Goal: Task Accomplishment & Management: Complete application form

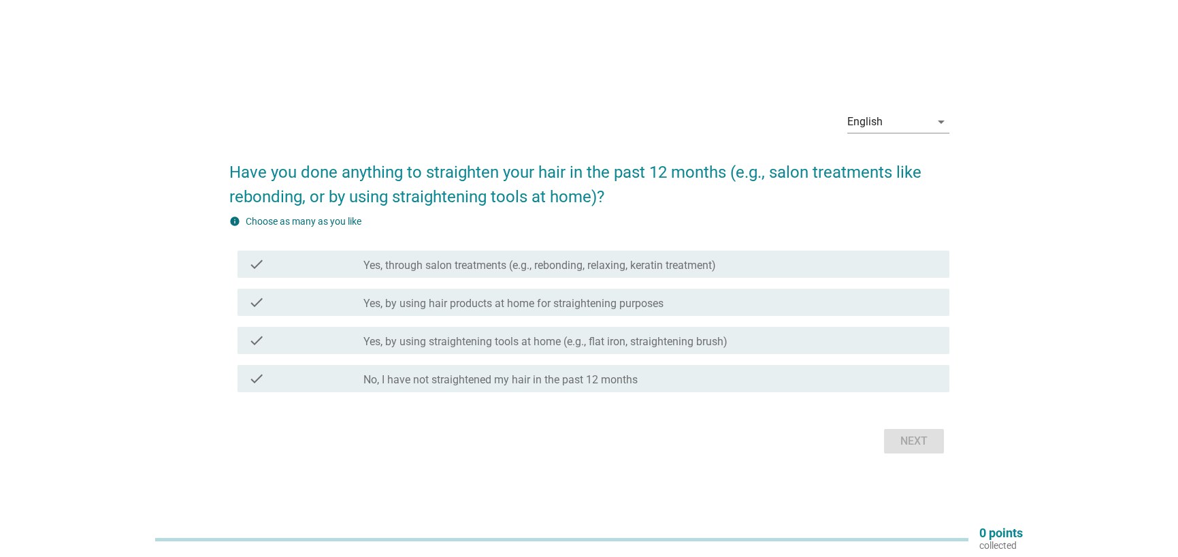
click at [471, 259] on label "Yes, through salon treatments (e.g., rebonding, relaxing, keratin treatment)" at bounding box center [539, 266] width 353 height 14
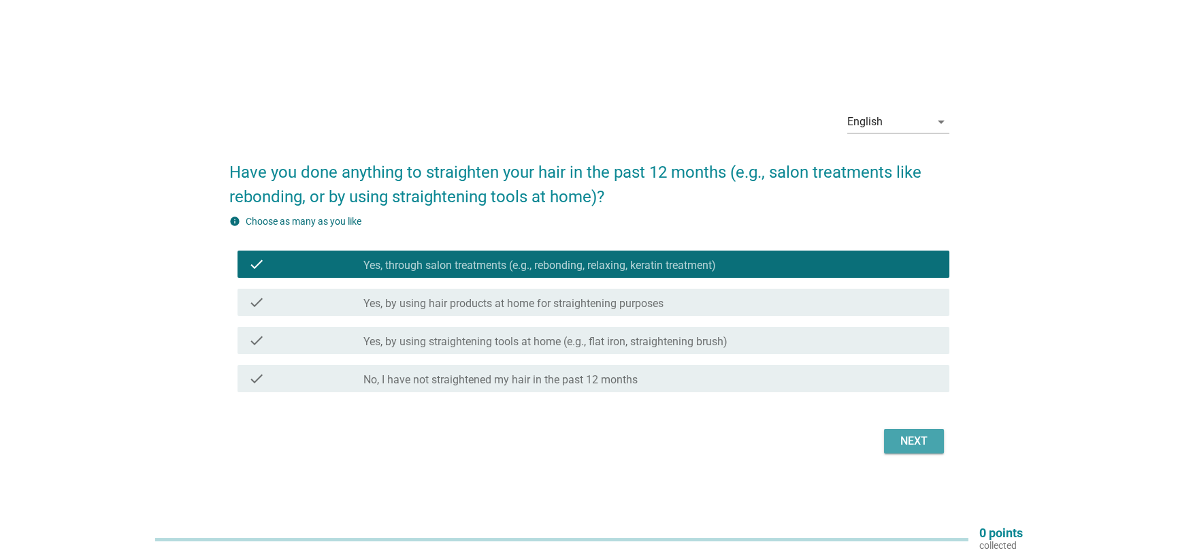
click at [911, 435] on div "Next" at bounding box center [914, 441] width 38 height 16
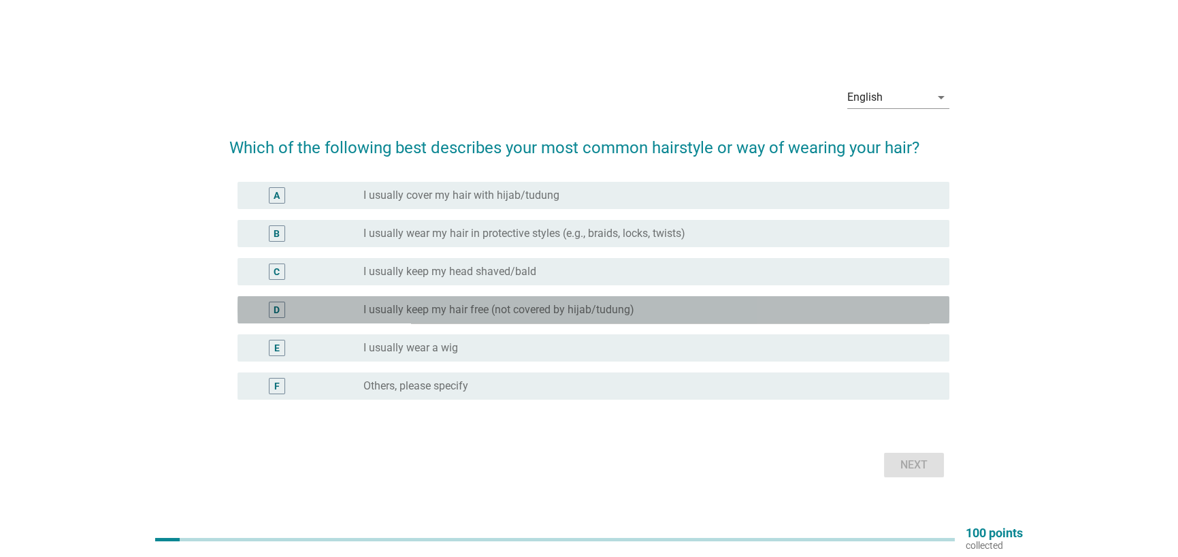
click at [420, 315] on label "I usually keep my hair free (not covered by hijab/tudung)" at bounding box center [498, 310] width 271 height 14
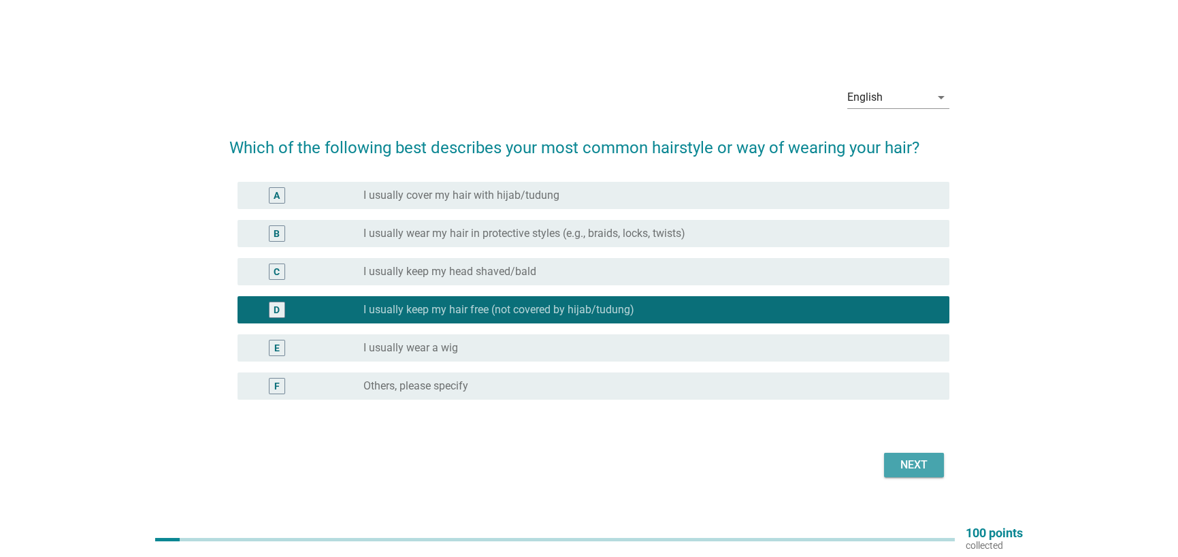
click at [926, 468] on div "Next" at bounding box center [914, 465] width 38 height 16
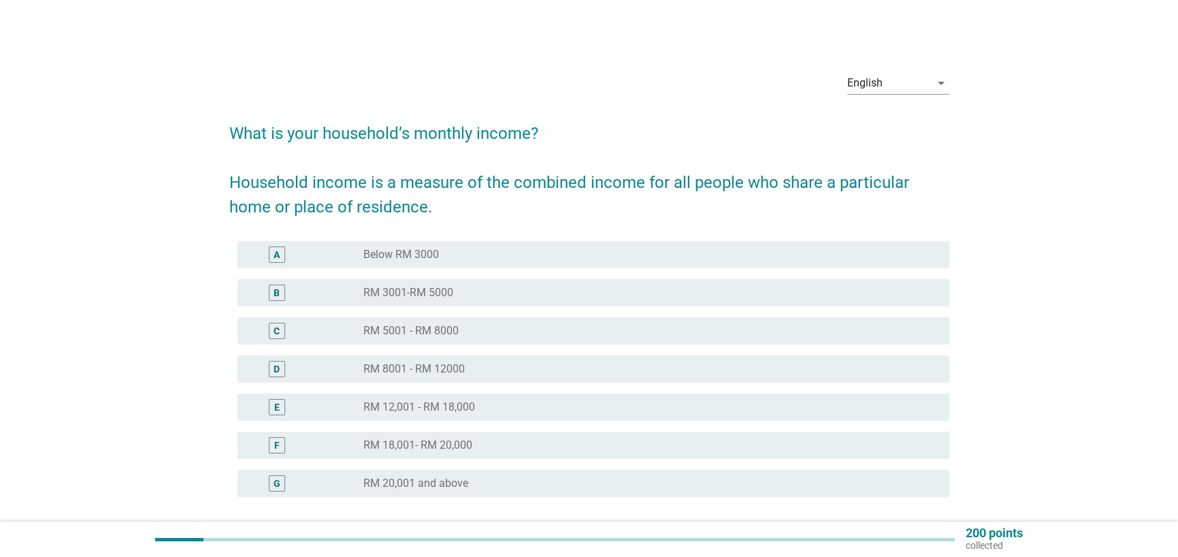
click at [444, 410] on label "RM 12,001 - RM 18,000" at bounding box center [419, 407] width 112 height 14
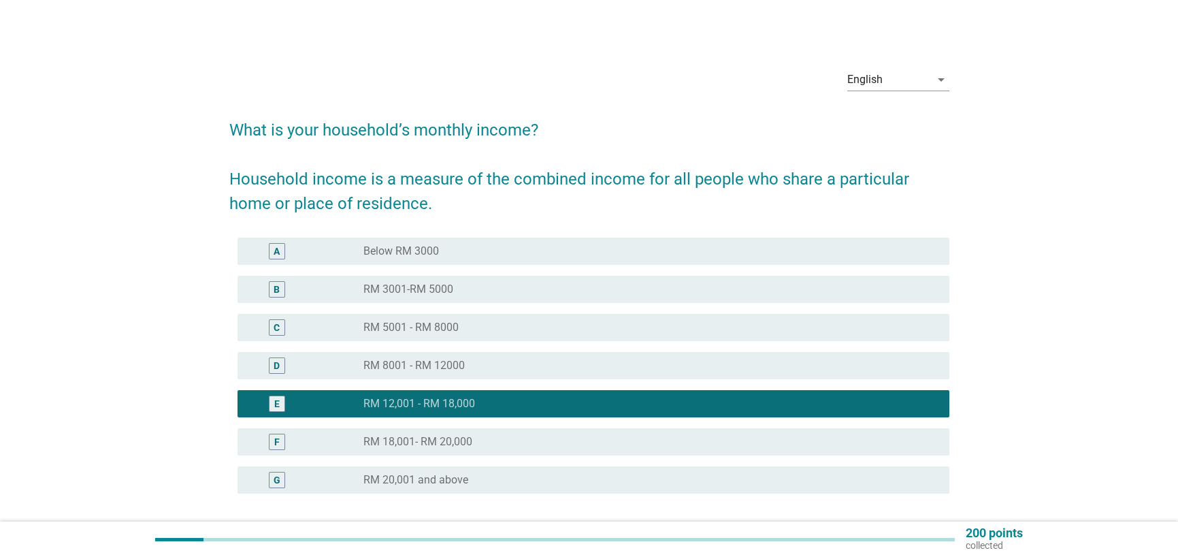
scroll to position [68, 0]
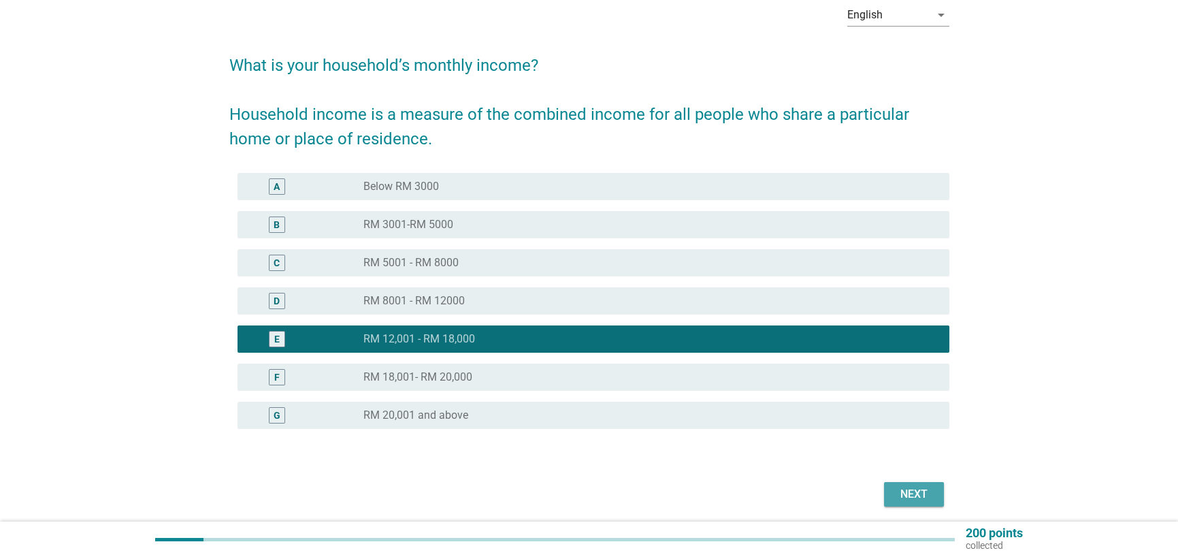
click at [919, 495] on div "Next" at bounding box center [914, 494] width 38 height 16
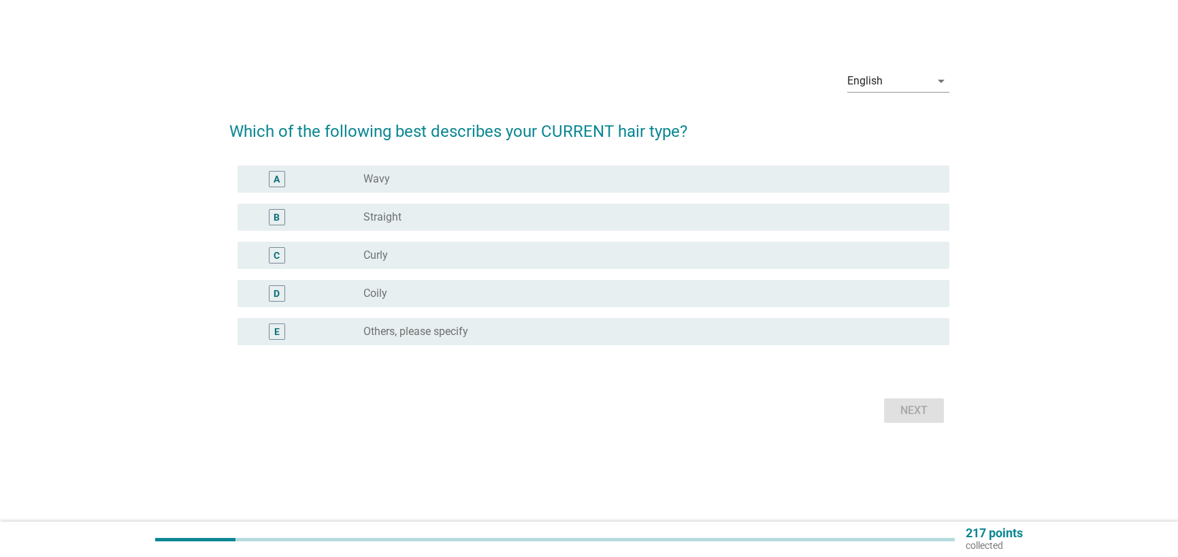
scroll to position [0, 0]
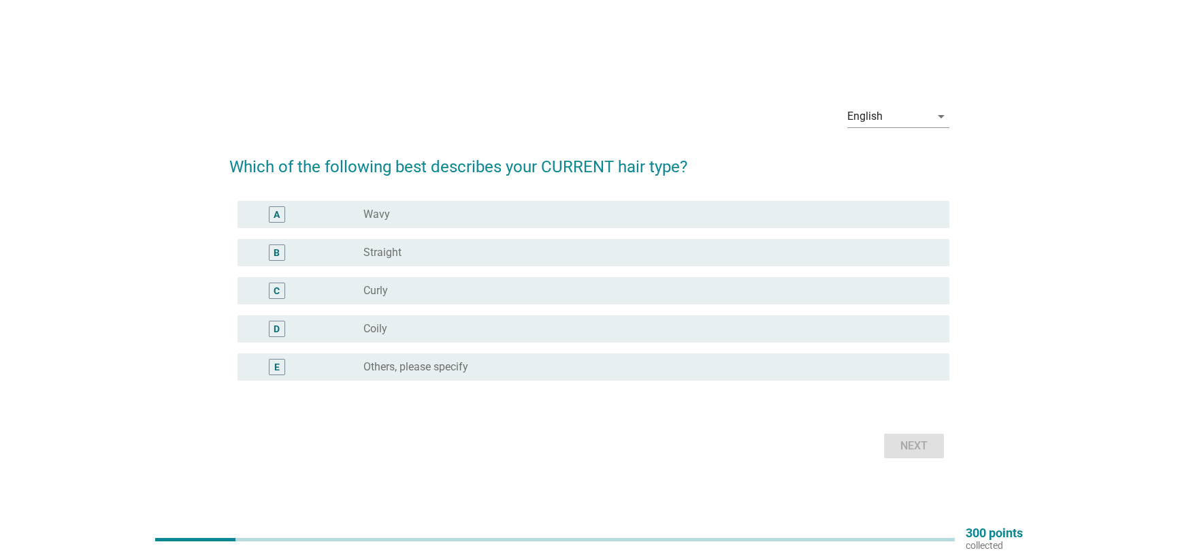
click at [431, 226] on div "A radio_button_unchecked Wavy" at bounding box center [594, 214] width 712 height 27
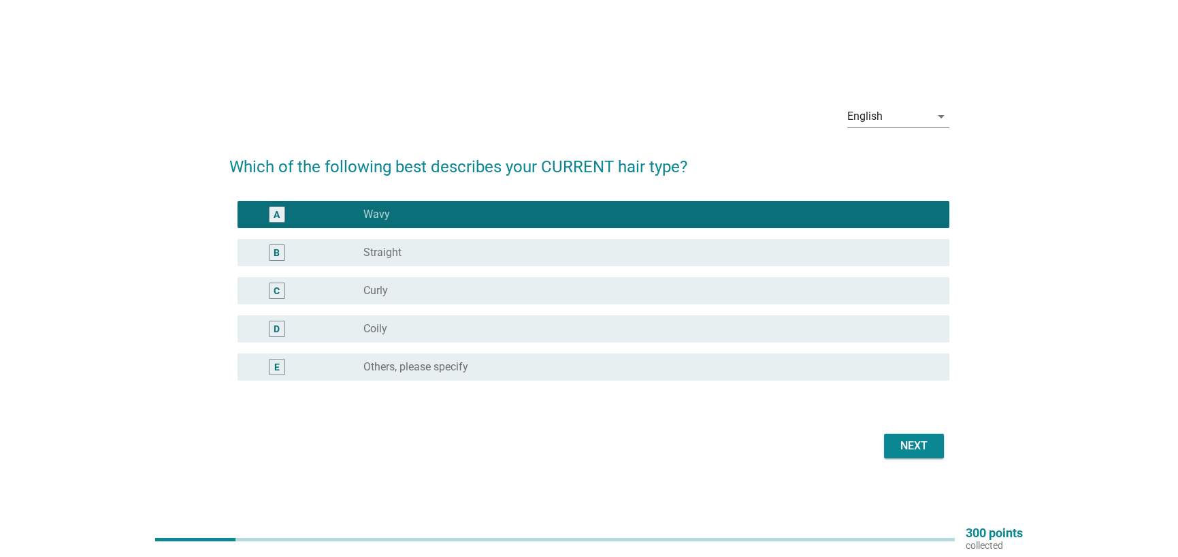
click at [923, 442] on div "Next" at bounding box center [914, 446] width 38 height 16
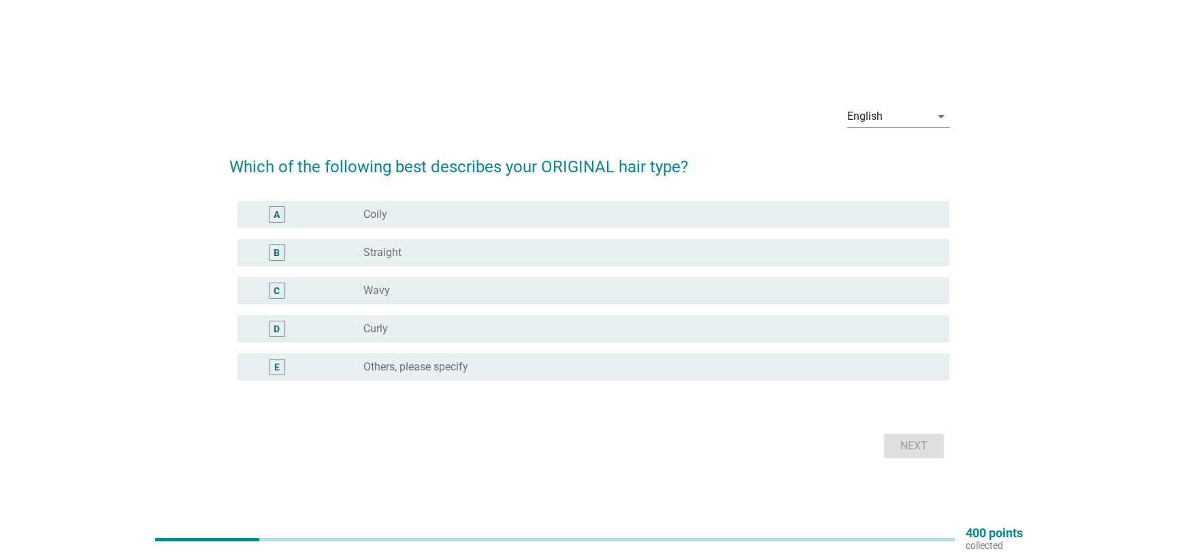
click at [417, 293] on div "radio_button_unchecked Wavy" at bounding box center [645, 291] width 564 height 14
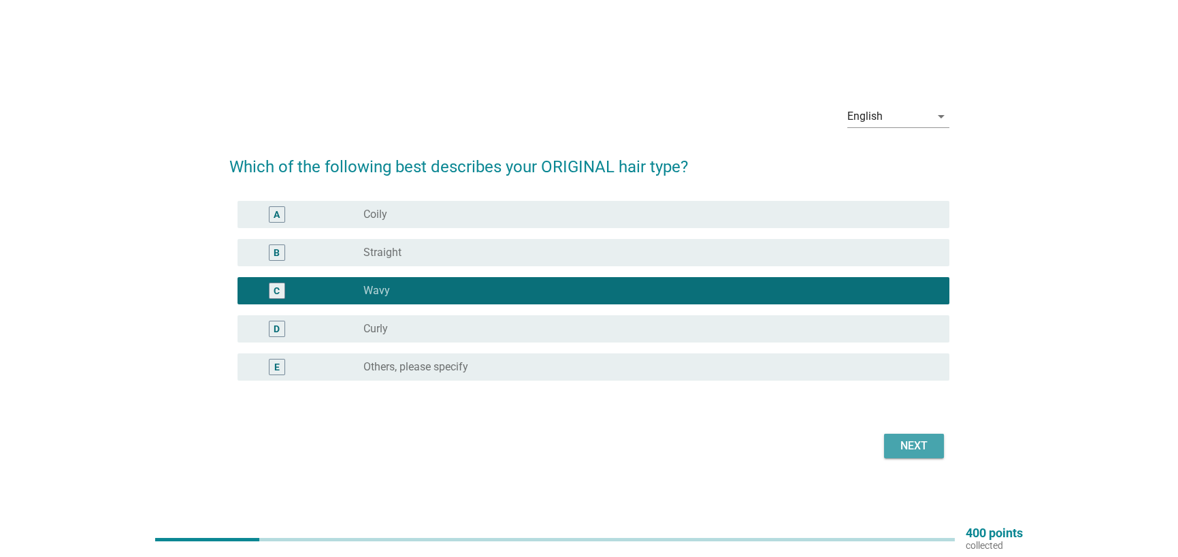
click at [917, 448] on div "Next" at bounding box center [914, 446] width 38 height 16
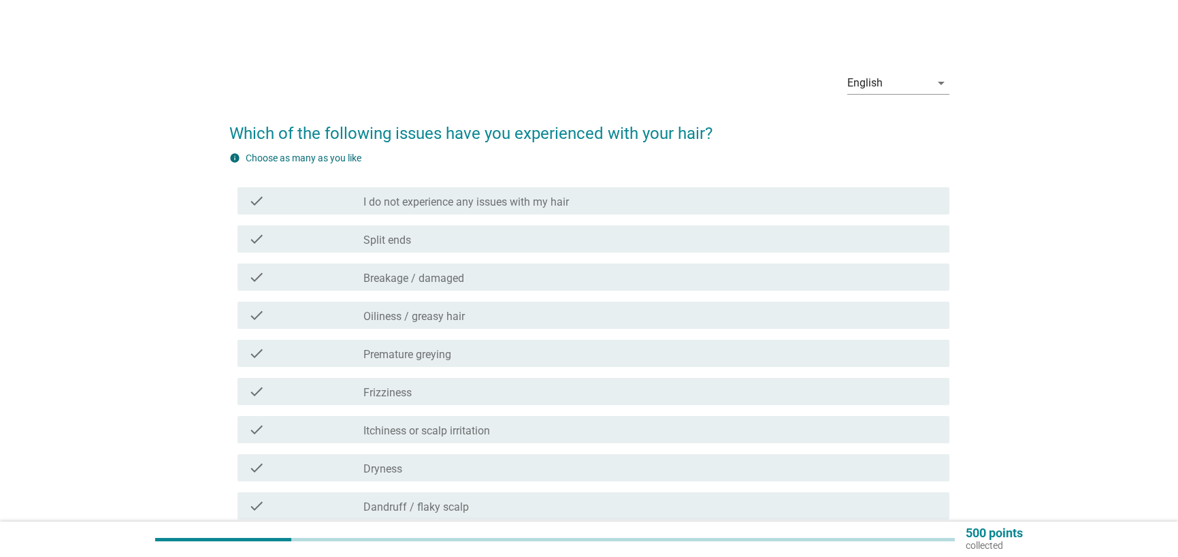
click at [404, 243] on label "Split ends" at bounding box center [387, 240] width 48 height 14
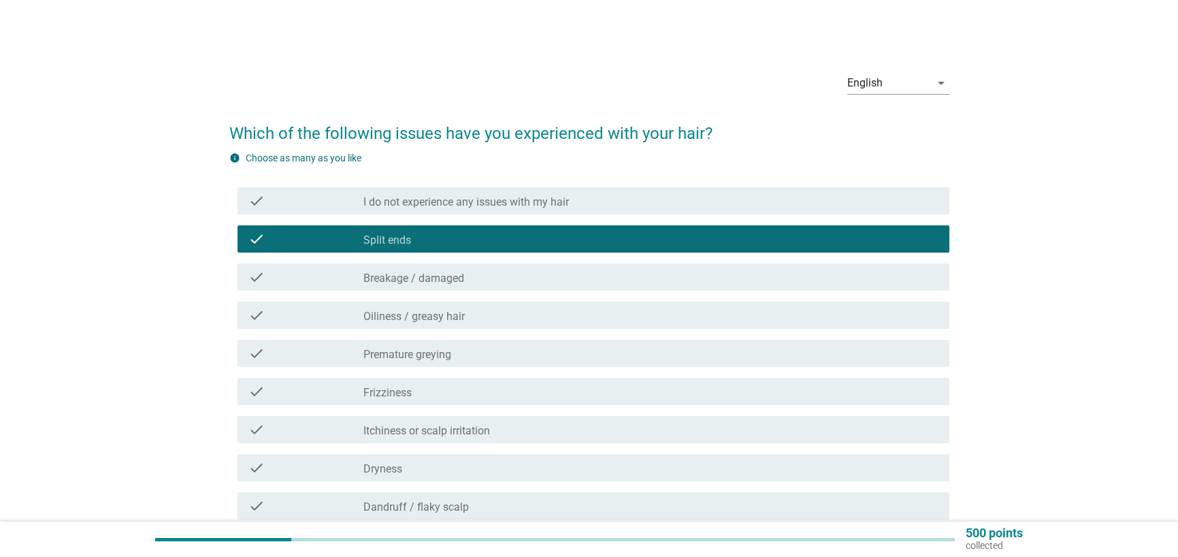
click at [451, 285] on div "check check_box_outline_blank Breakage / damaged" at bounding box center [594, 276] width 712 height 27
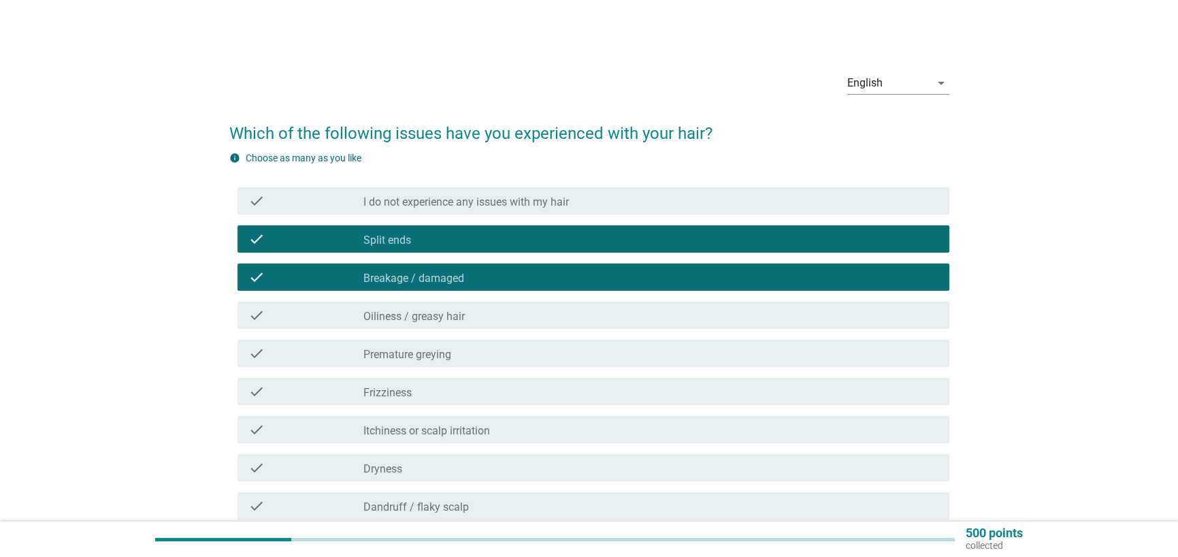
click at [447, 310] on label "Oiliness / greasy hair" at bounding box center [413, 317] width 101 height 14
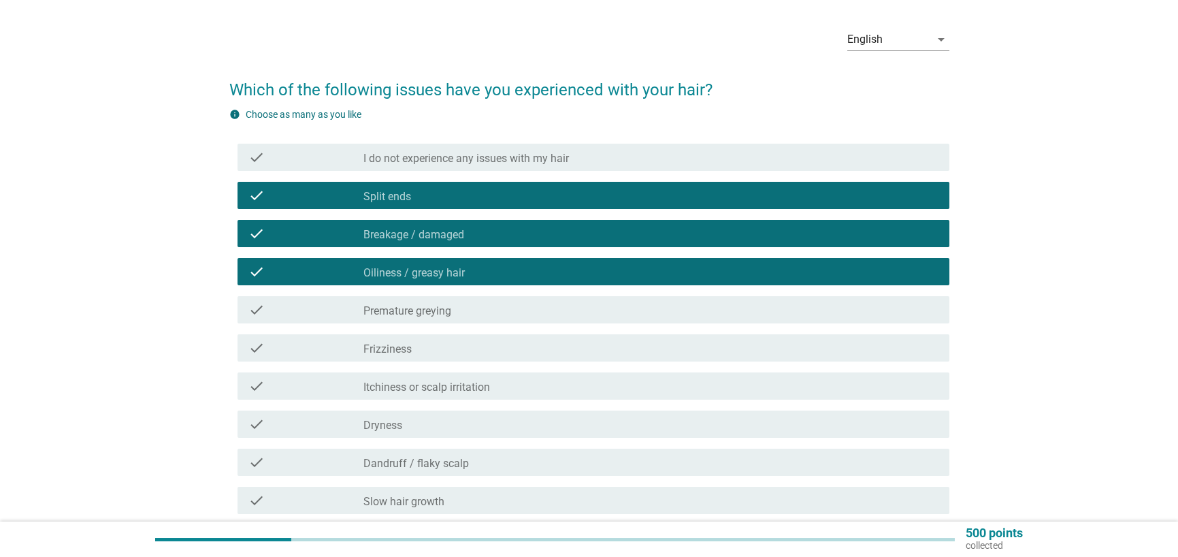
scroll to position [68, 0]
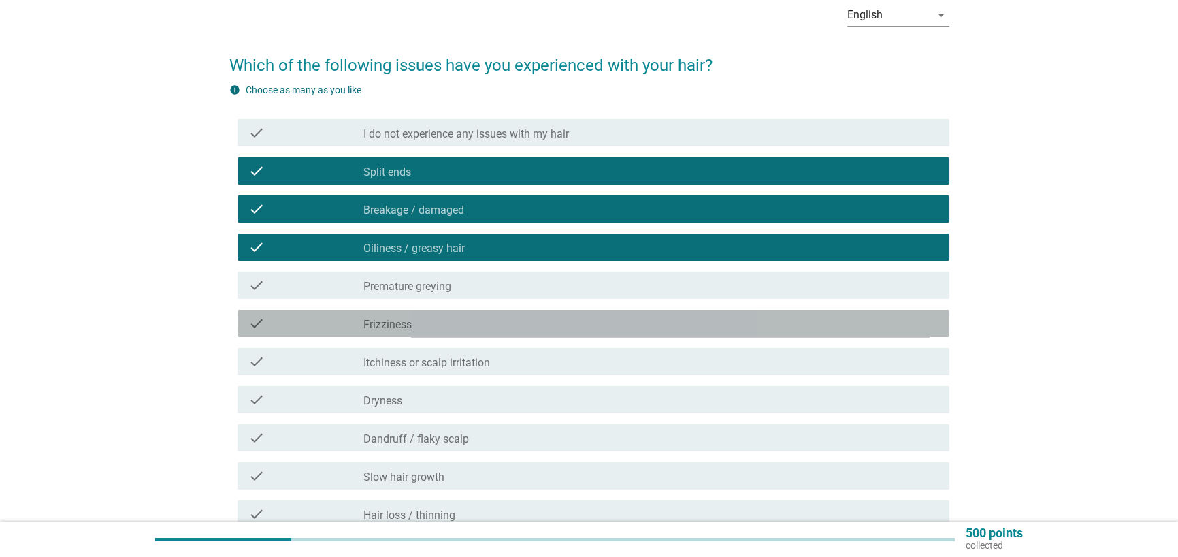
click at [418, 328] on div "check_box_outline_blank Frizziness" at bounding box center [650, 323] width 575 height 16
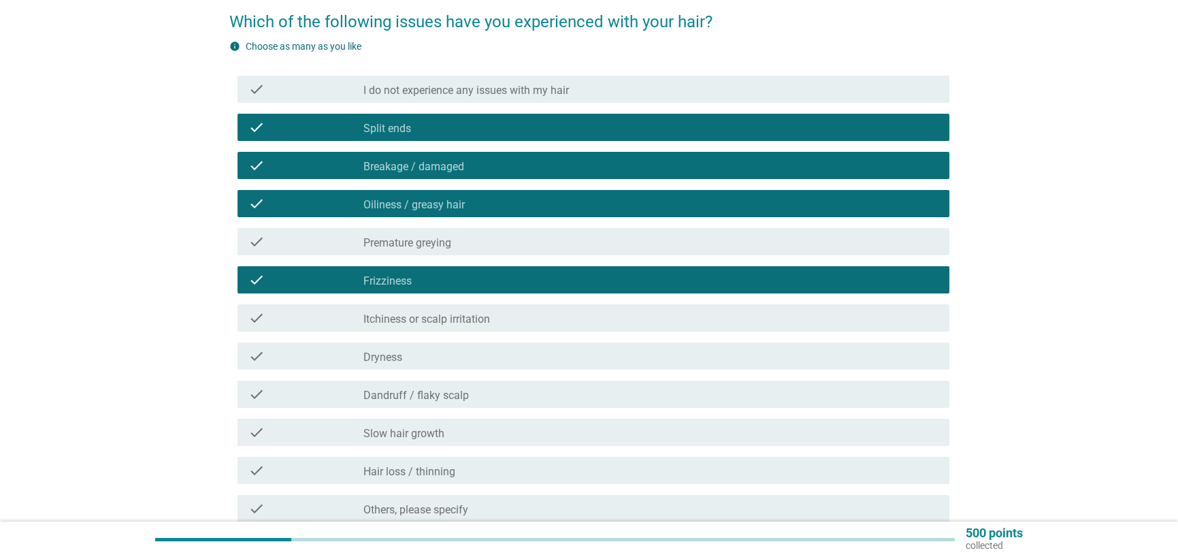
scroll to position [136, 0]
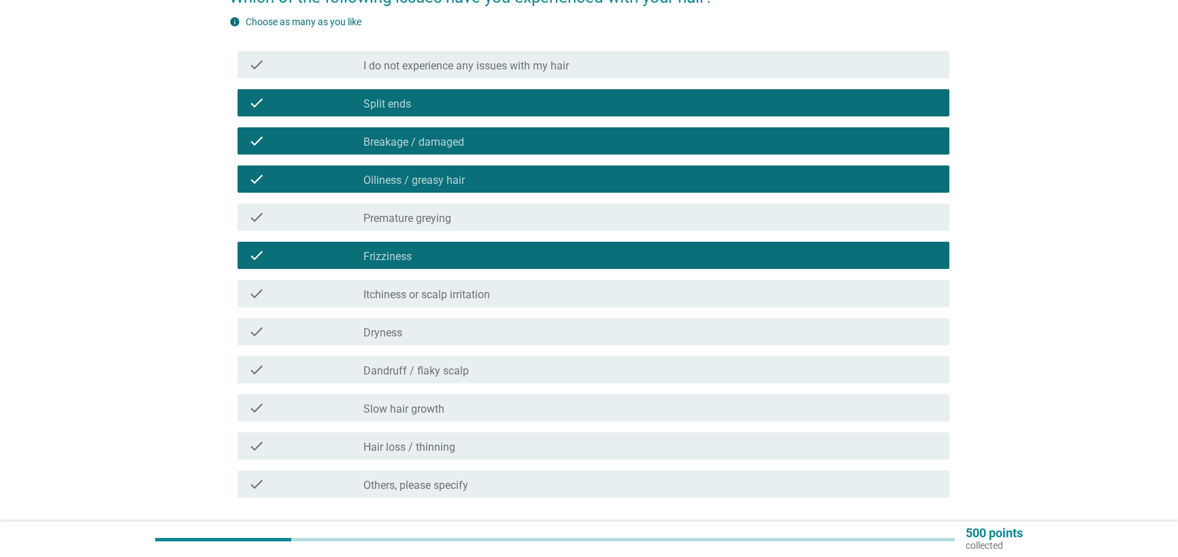
click at [424, 329] on div "check_box_outline_blank Dryness" at bounding box center [650, 331] width 575 height 16
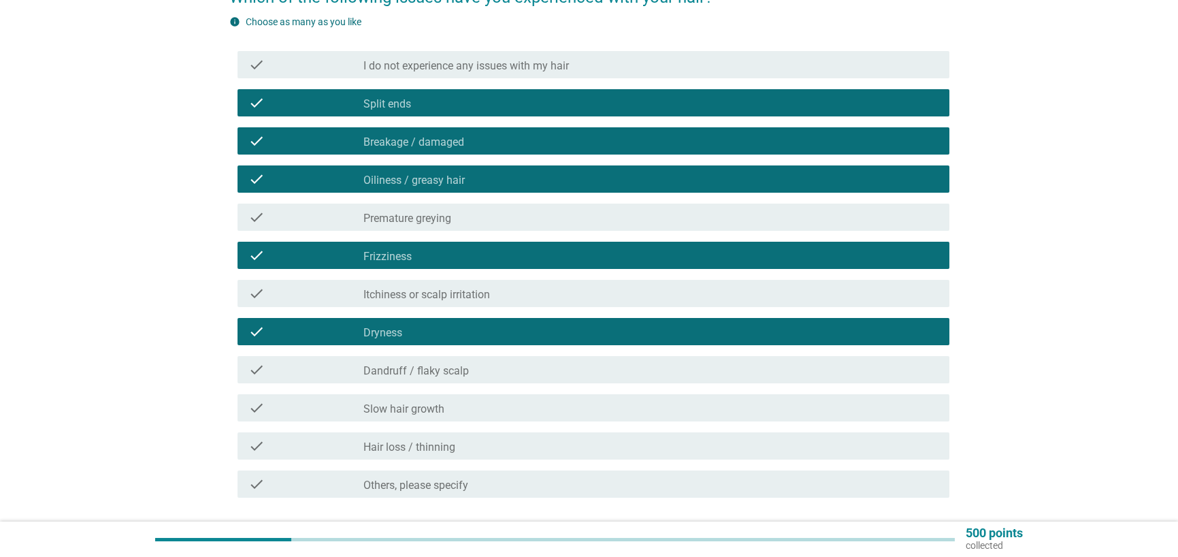
click at [424, 330] on div "check_box_outline_blank Dryness" at bounding box center [650, 331] width 575 height 16
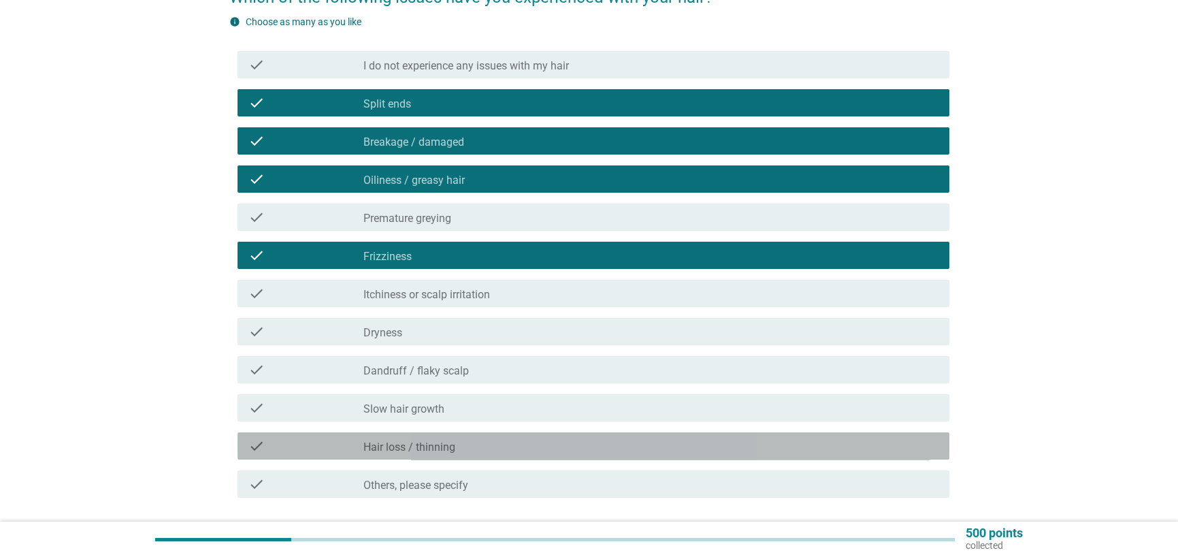
click at [455, 447] on div "check_box_outline_blank Hair loss / thinning" at bounding box center [650, 446] width 575 height 16
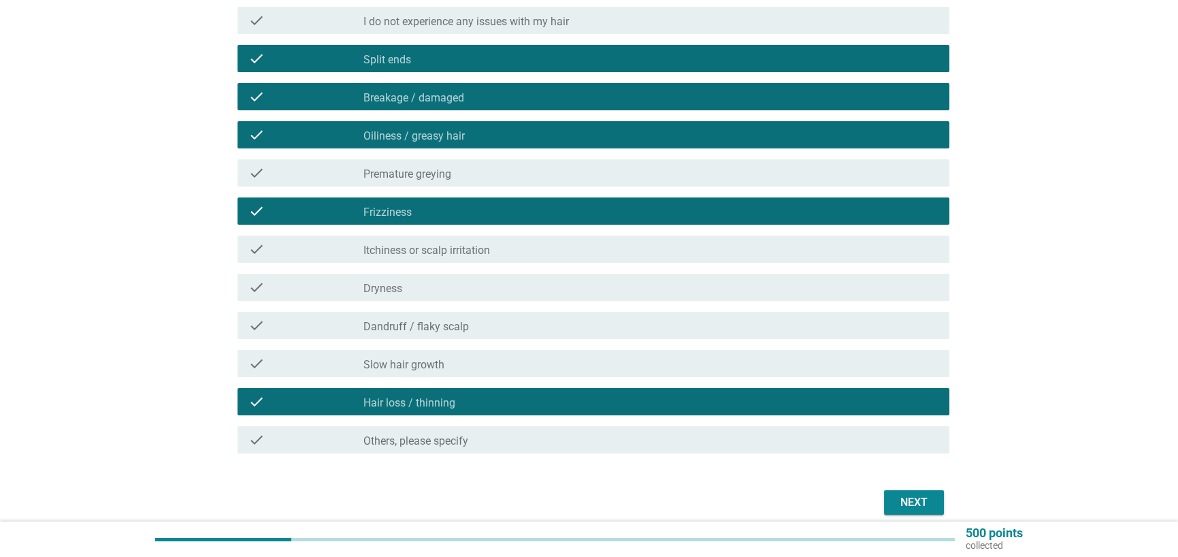
scroll to position [238, 0]
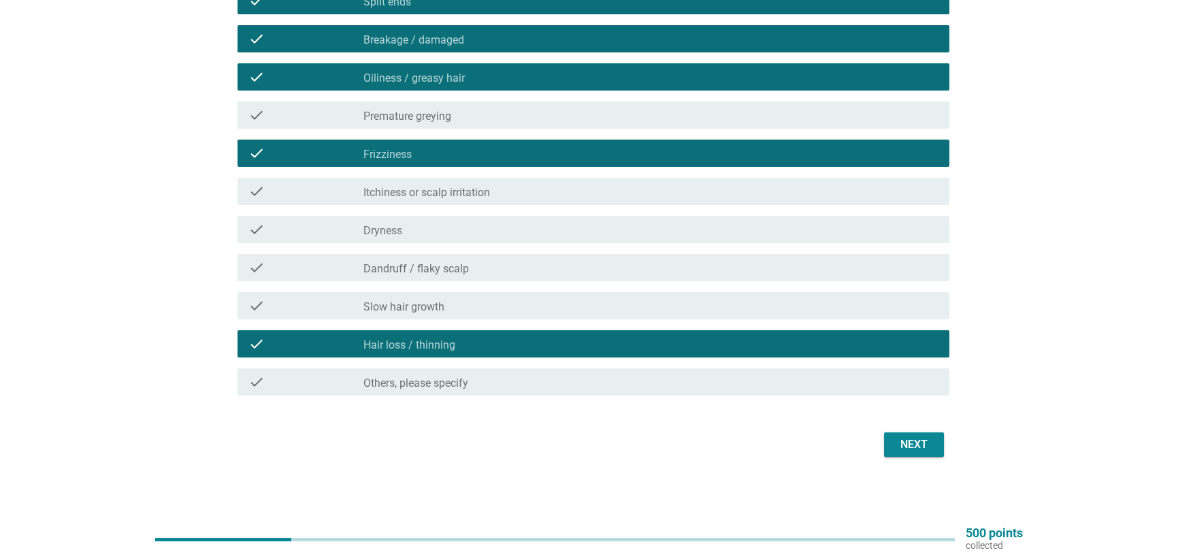
click at [459, 302] on div "check_box_outline_blank Slow hair growth" at bounding box center [650, 305] width 575 height 16
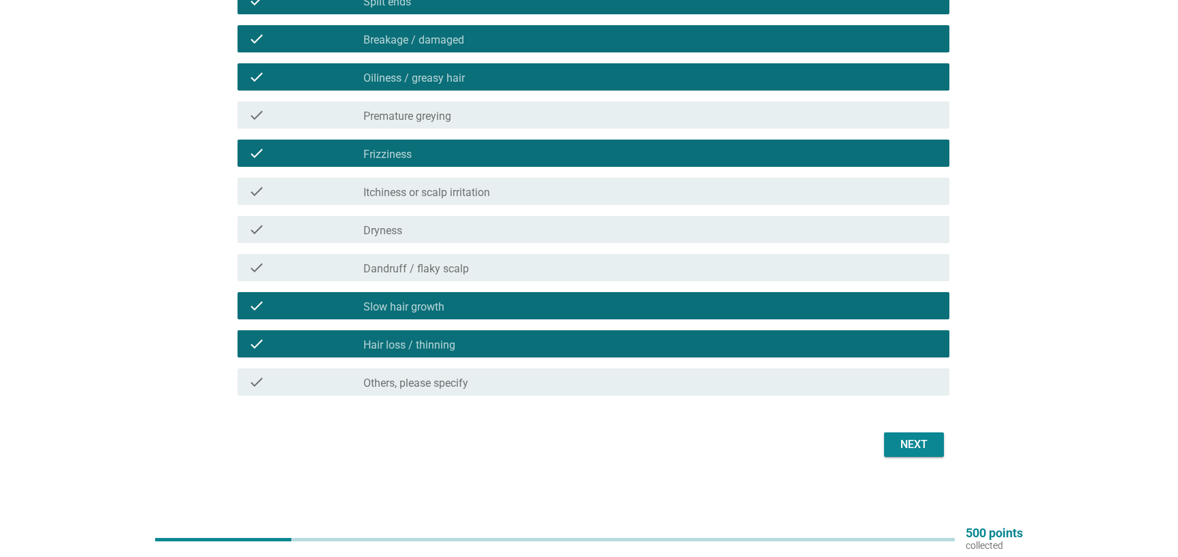
click at [907, 439] on div "Next" at bounding box center [914, 444] width 38 height 16
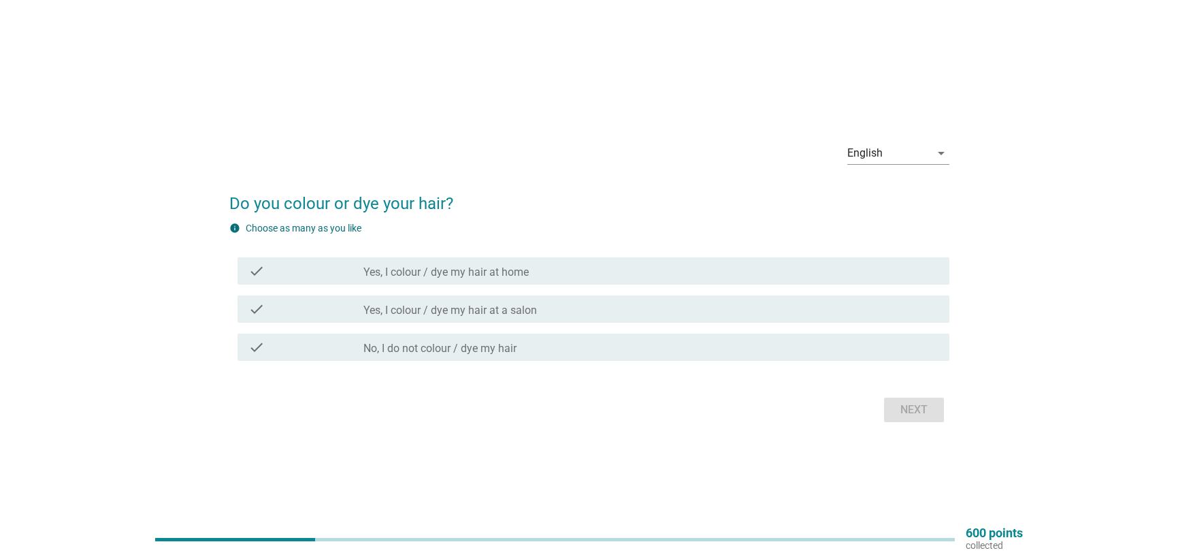
click at [521, 346] on div "check_box_outline_blank No, I do not colour / dye my hair" at bounding box center [650, 347] width 575 height 16
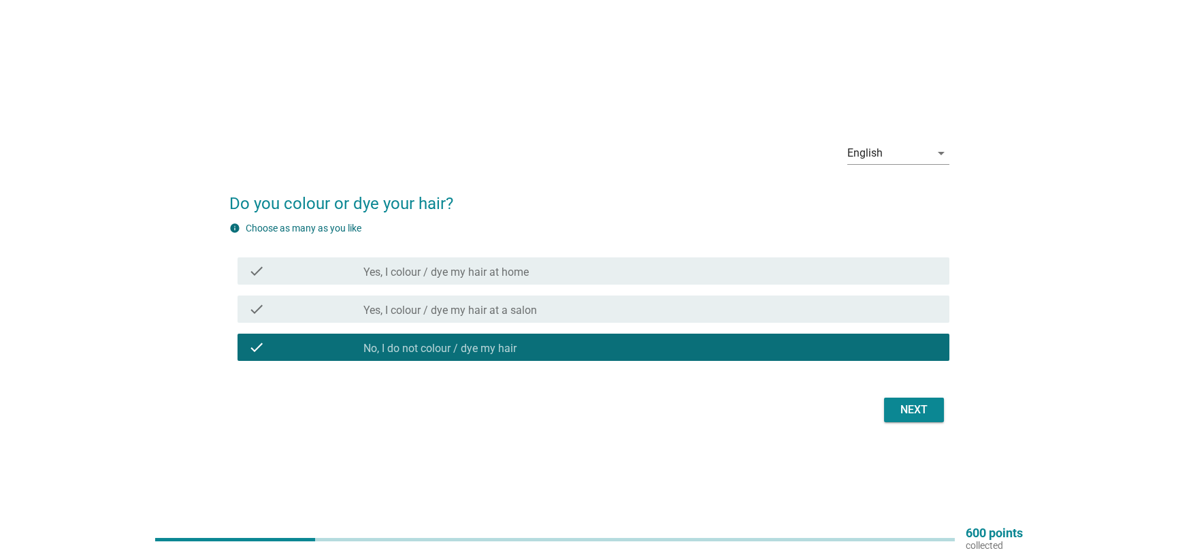
click at [923, 402] on div "Next" at bounding box center [914, 410] width 38 height 16
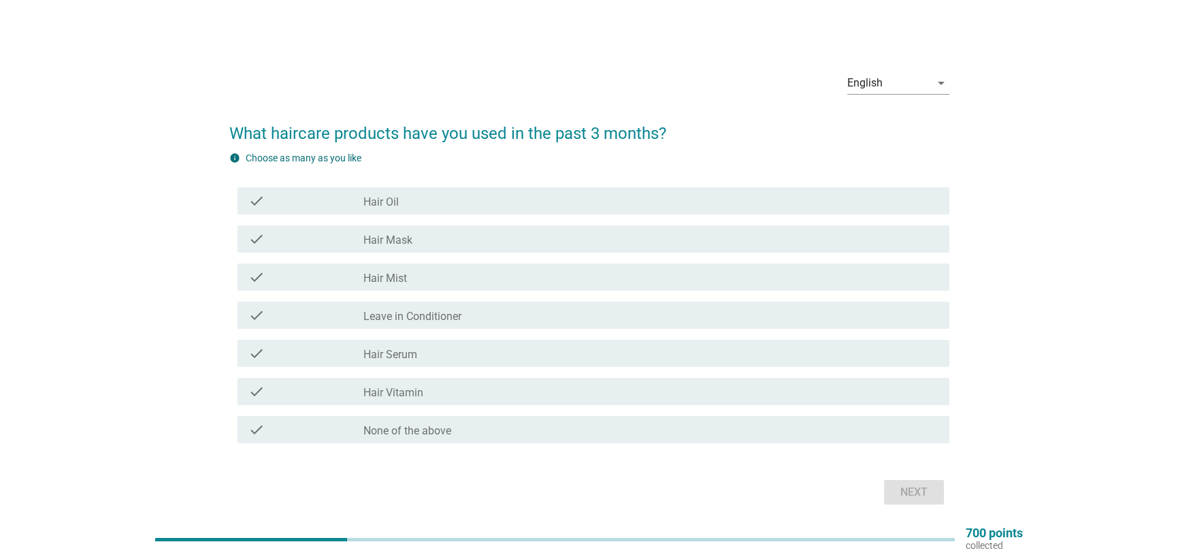
click at [440, 421] on div "check_box_outline_blank None of the above" at bounding box center [650, 429] width 575 height 16
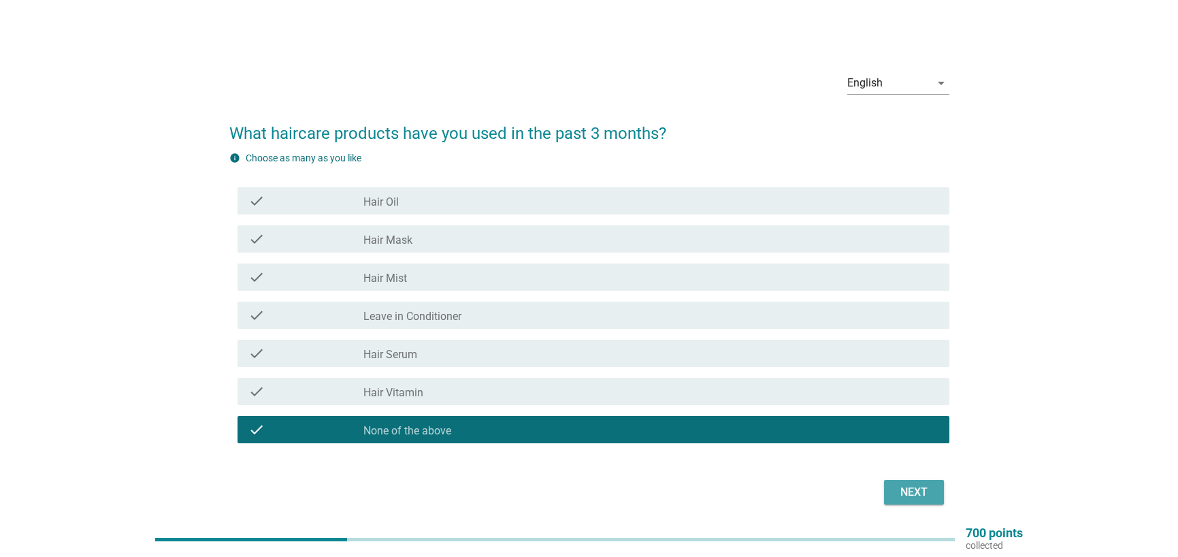
click at [901, 490] on div "Next" at bounding box center [914, 492] width 38 height 16
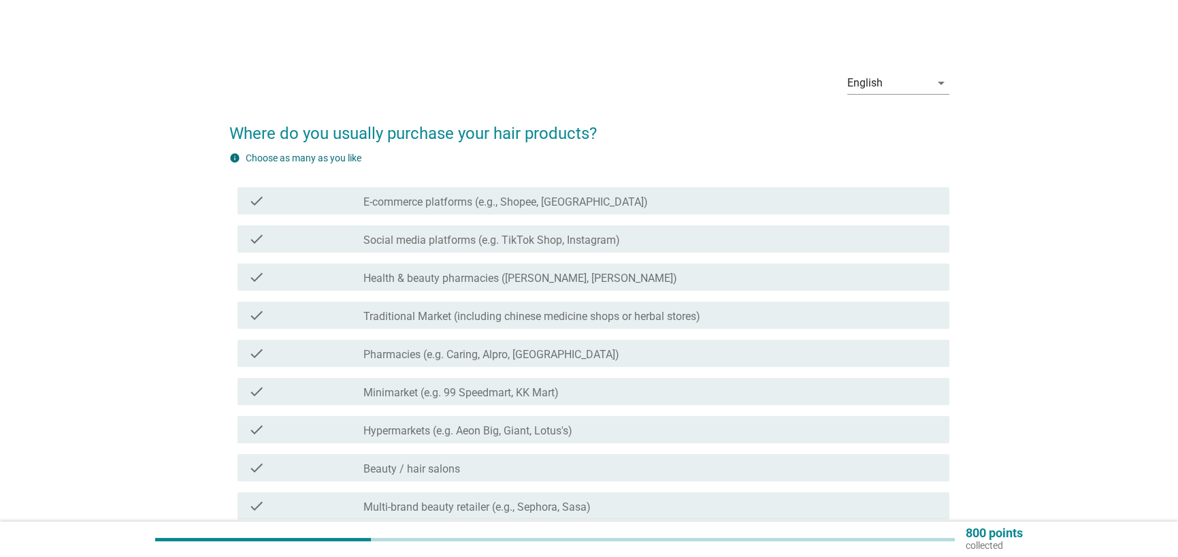
click at [478, 204] on label "E-commerce platforms (e.g., Shopee, [GEOGRAPHIC_DATA])" at bounding box center [505, 202] width 284 height 14
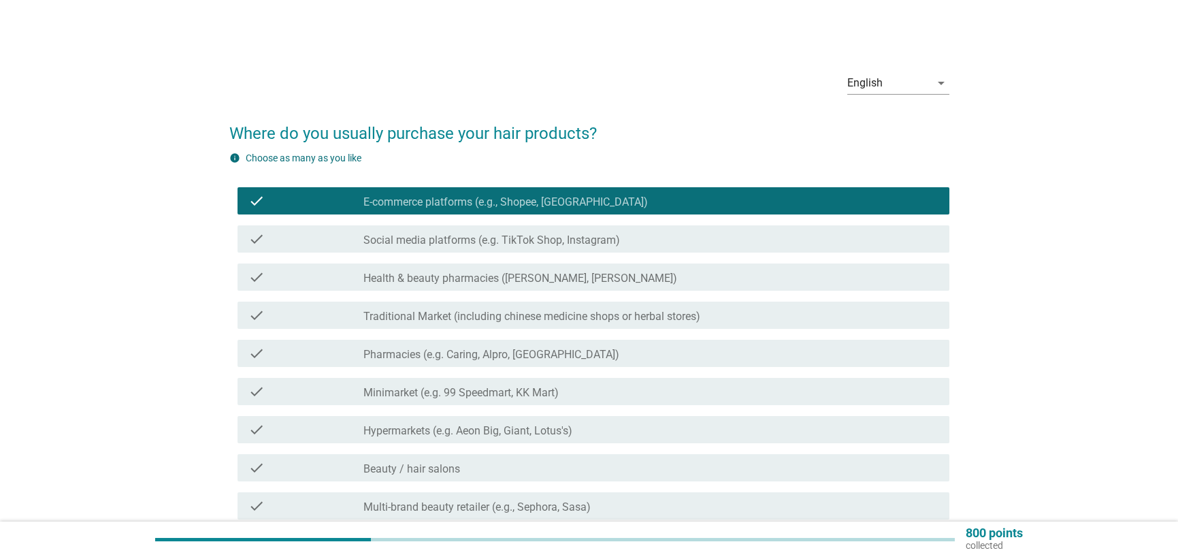
click at [579, 276] on label "Health & beauty pharmacies ([PERSON_NAME], [PERSON_NAME])" at bounding box center [520, 279] width 314 height 14
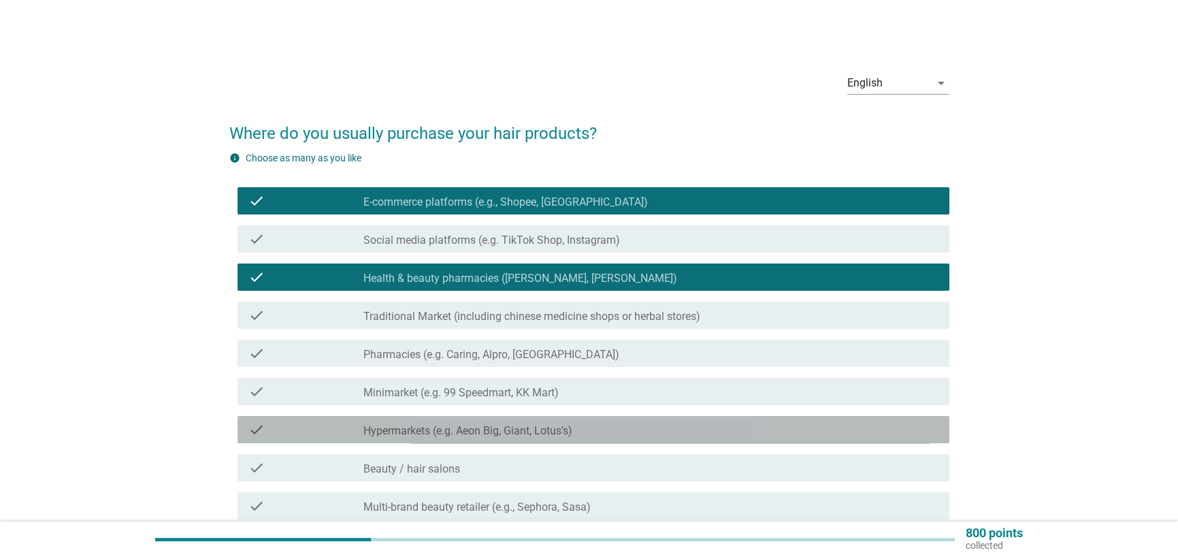
click at [493, 431] on label "Hypermarkets (e.g. Aeon Big, Giant, Lotus's)" at bounding box center [467, 431] width 209 height 14
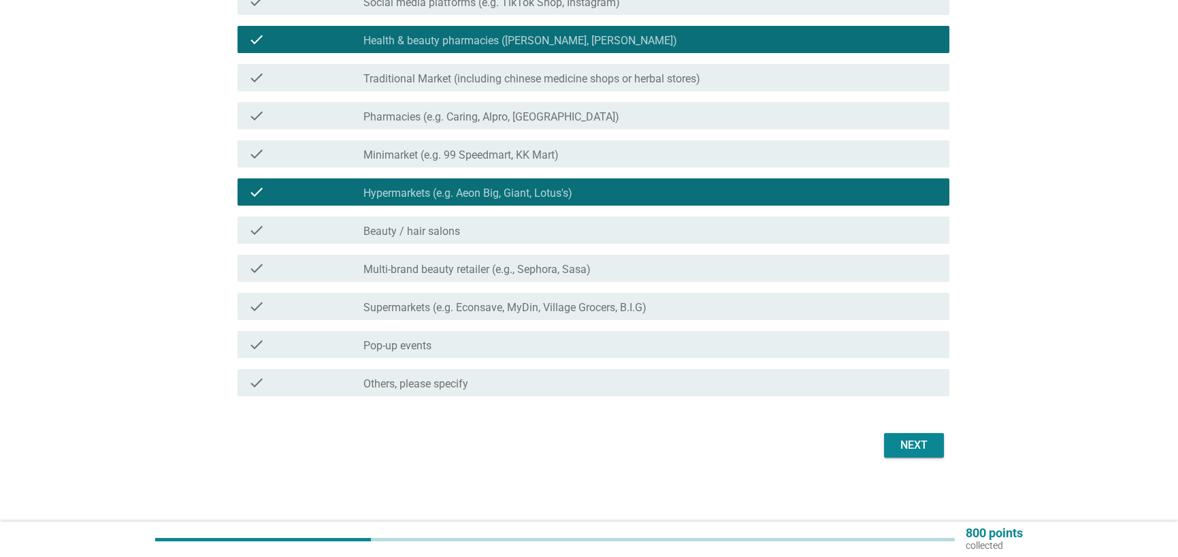
scroll to position [238, 0]
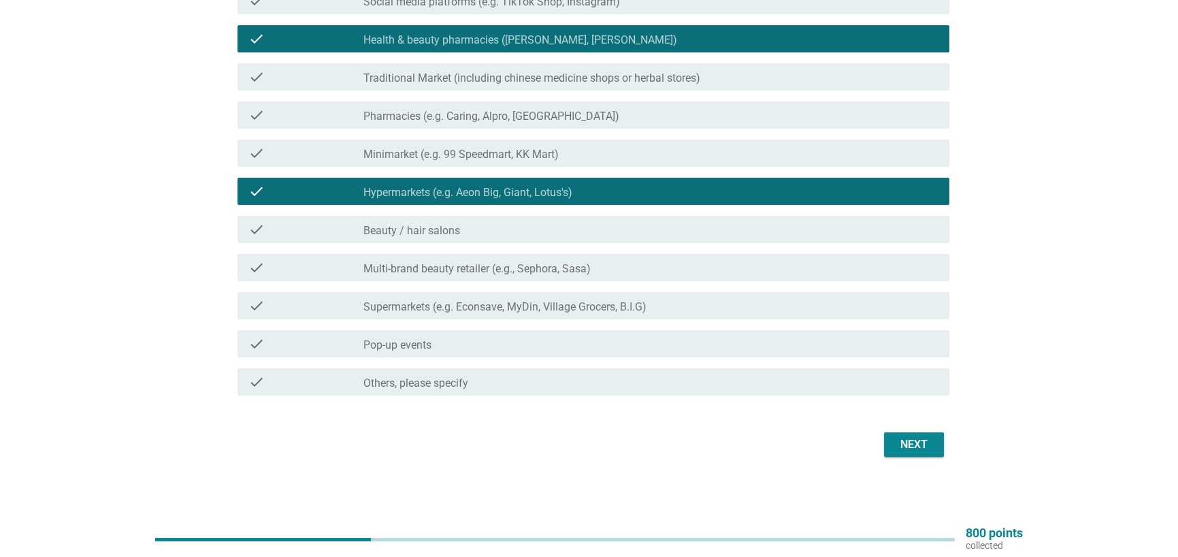
drag, startPoint x: 666, startPoint y: 302, endPoint x: 692, endPoint y: 307, distance: 26.3
click at [666, 303] on div "check_box_outline_blank Supermarkets (e.g. Econsave, MyDin, Village Grocers, B.…" at bounding box center [650, 305] width 575 height 16
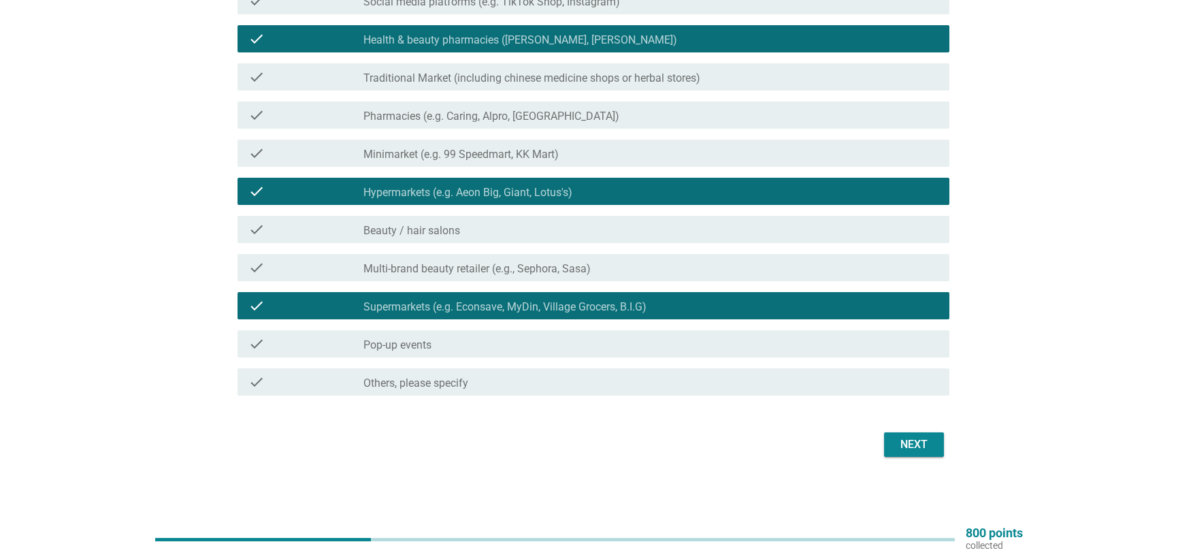
click at [902, 435] on button "Next" at bounding box center [914, 444] width 60 height 25
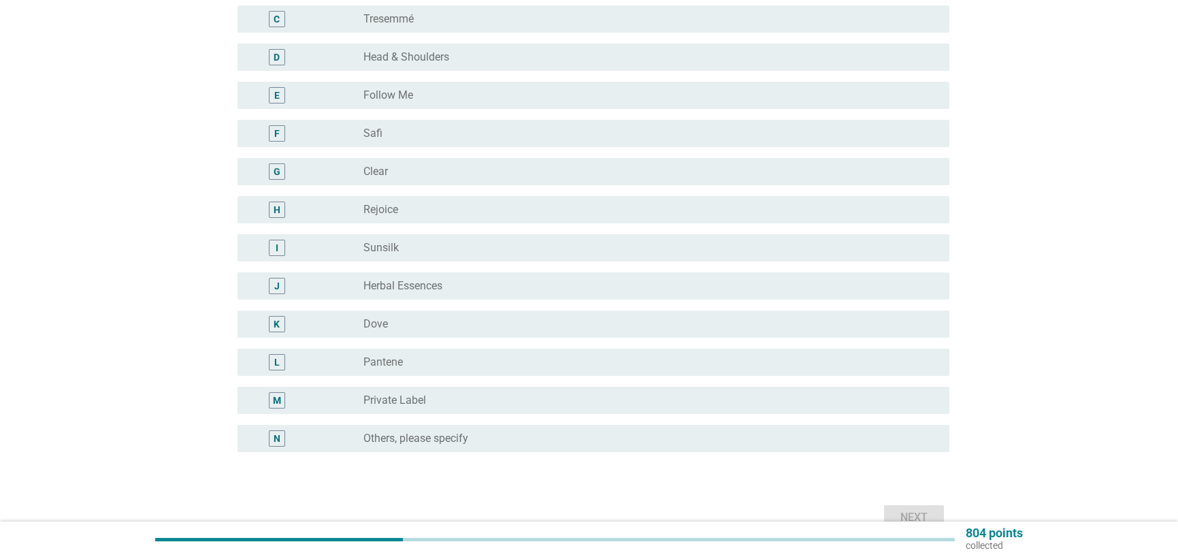
scroll to position [0, 0]
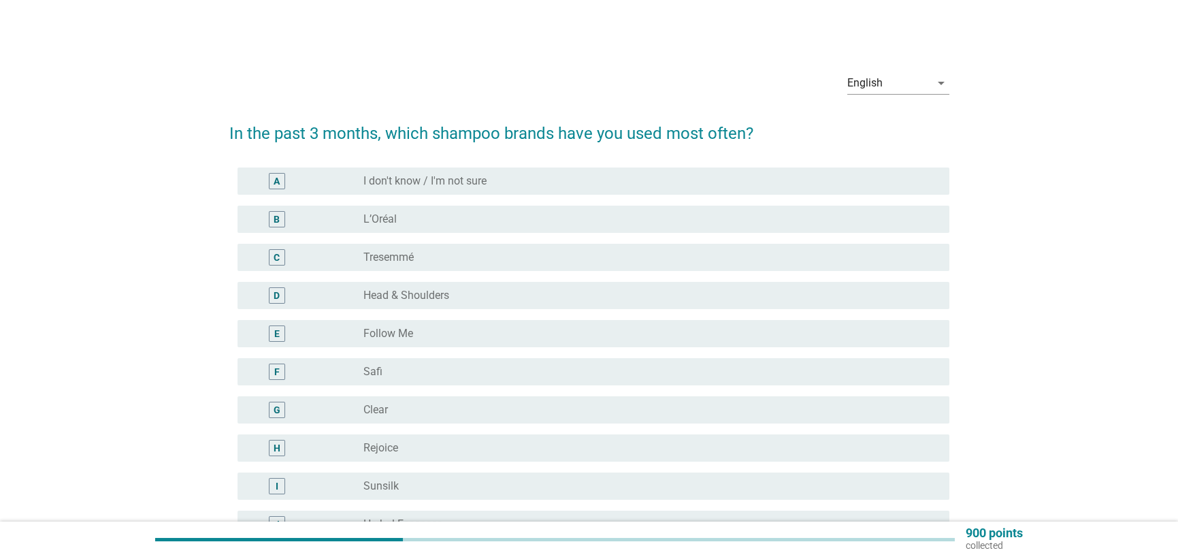
click at [398, 223] on div "radio_button_unchecked L’Oréal" at bounding box center [645, 219] width 564 height 14
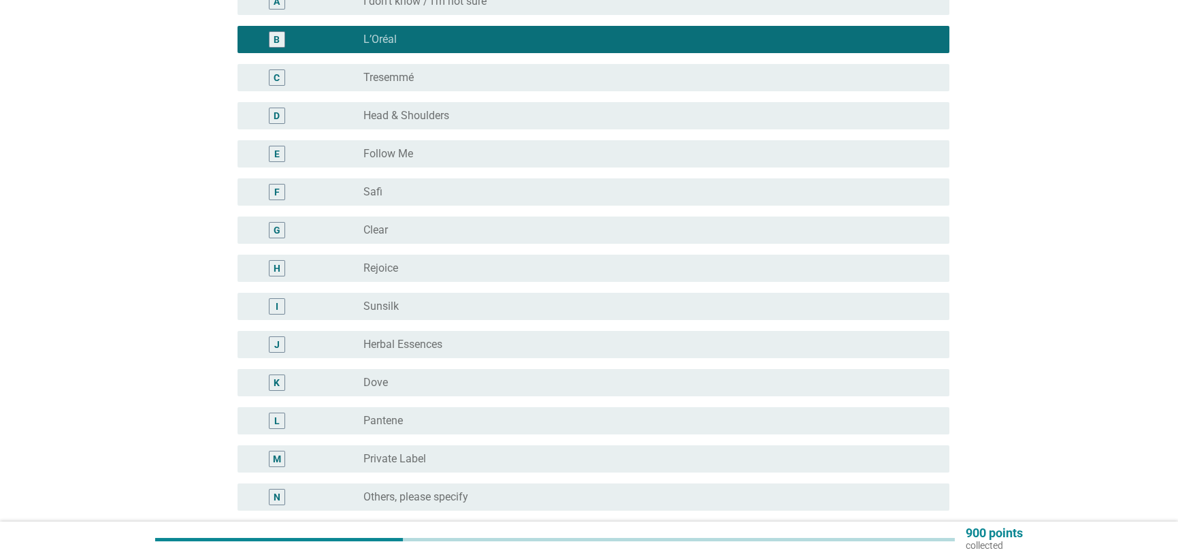
scroll to position [204, 0]
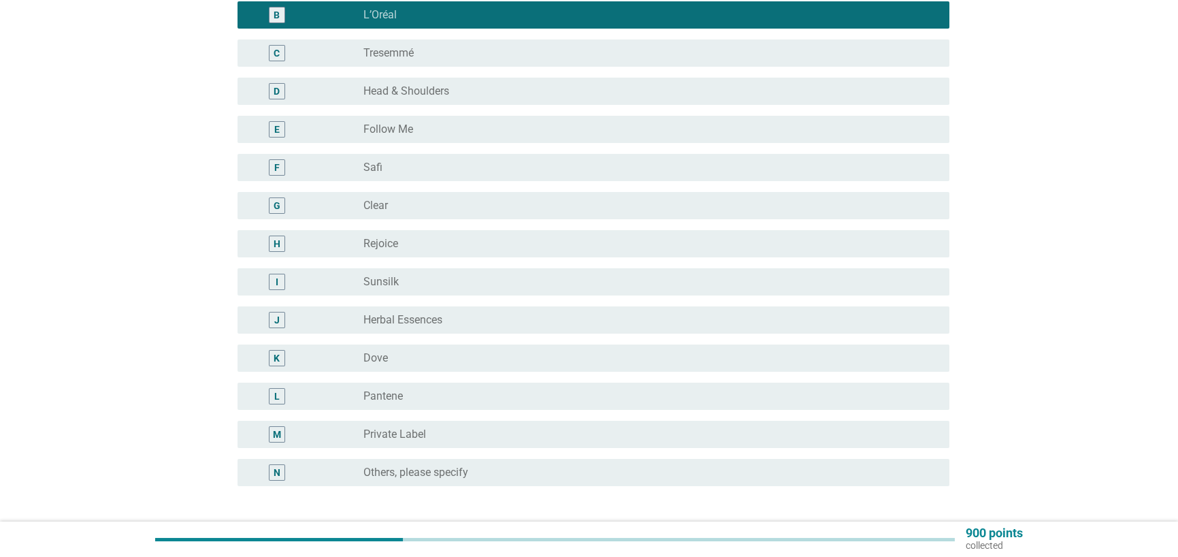
click at [394, 372] on div "K radio_button_unchecked Dove" at bounding box center [589, 358] width 720 height 38
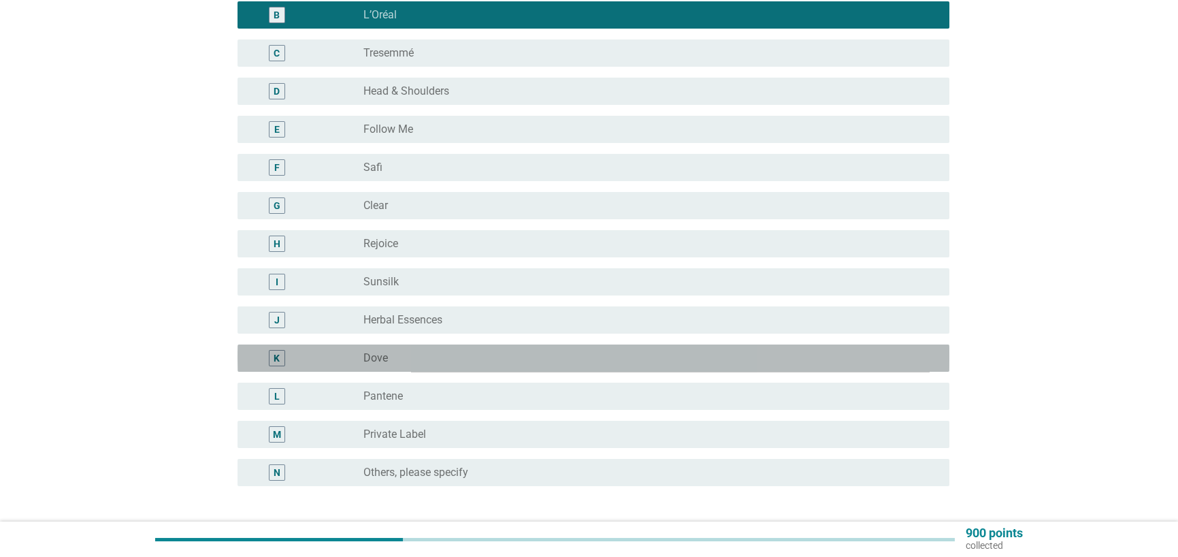
click at [522, 370] on div "K radio_button_unchecked Dove" at bounding box center [594, 357] width 712 height 27
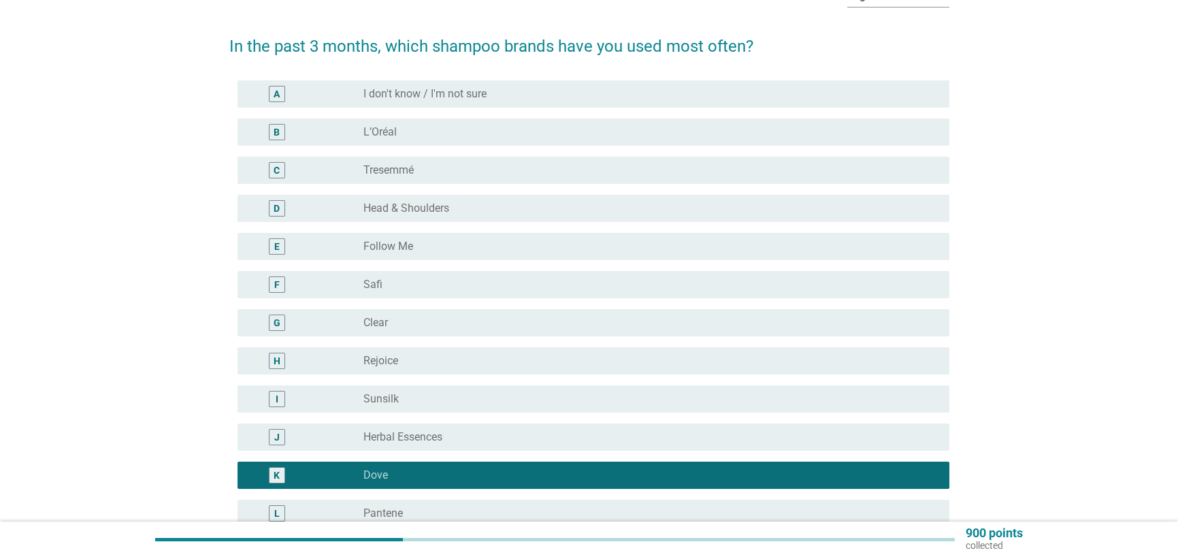
scroll to position [68, 0]
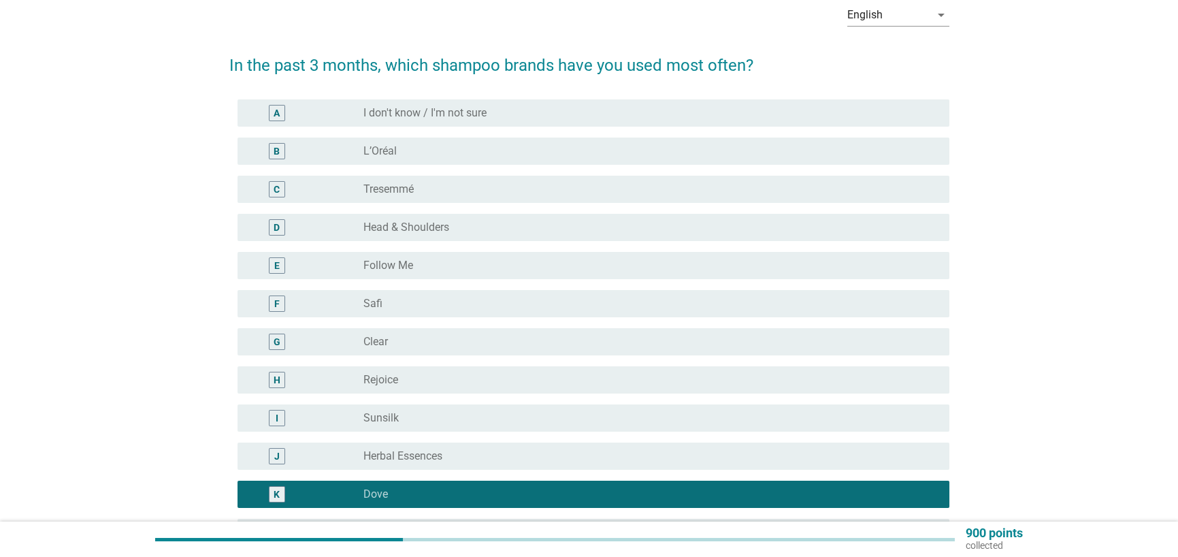
click at [401, 142] on div "B radio_button_unchecked L’Oréal" at bounding box center [594, 150] width 712 height 27
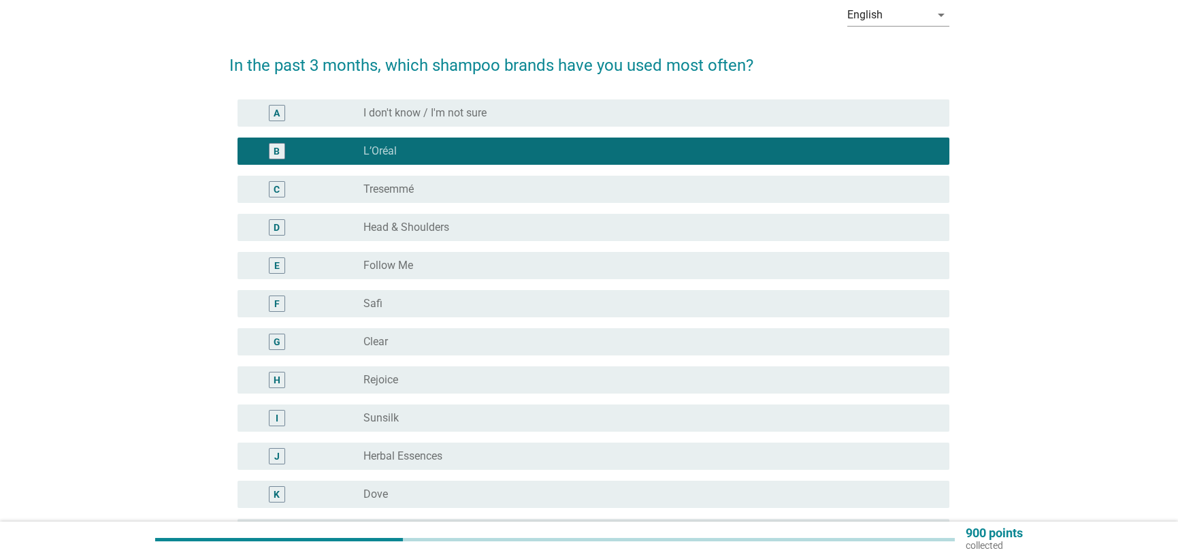
scroll to position [136, 0]
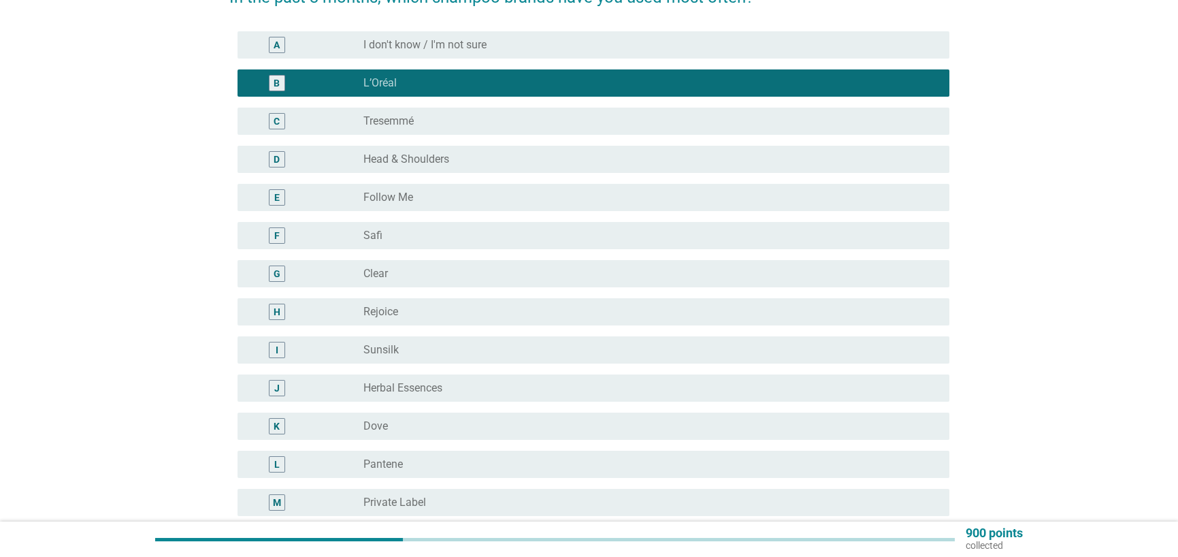
click at [431, 416] on div "K radio_button_unchecked Dove" at bounding box center [594, 425] width 712 height 27
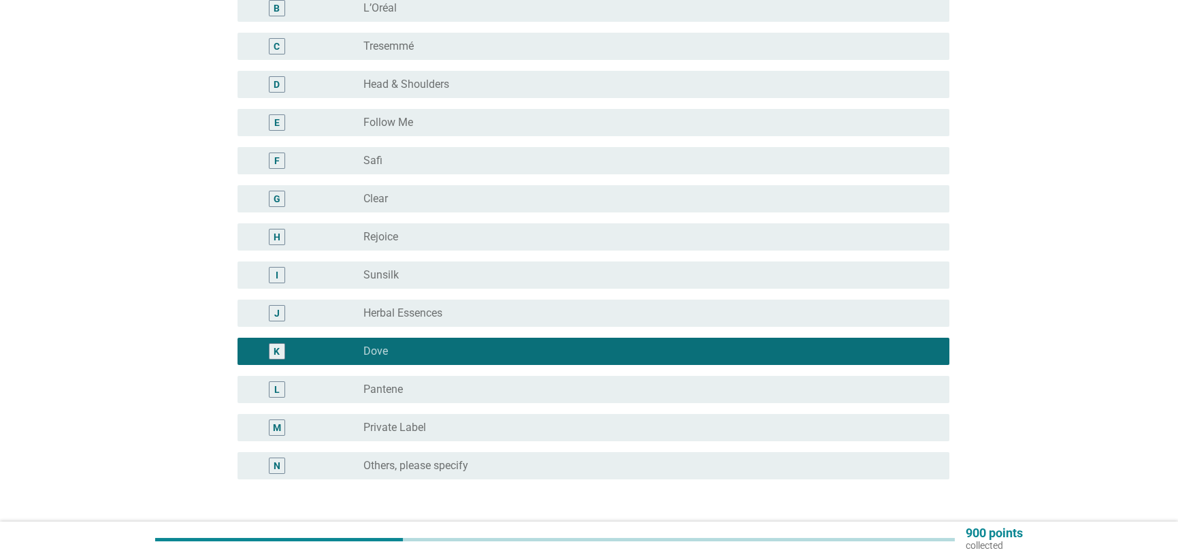
scroll to position [311, 0]
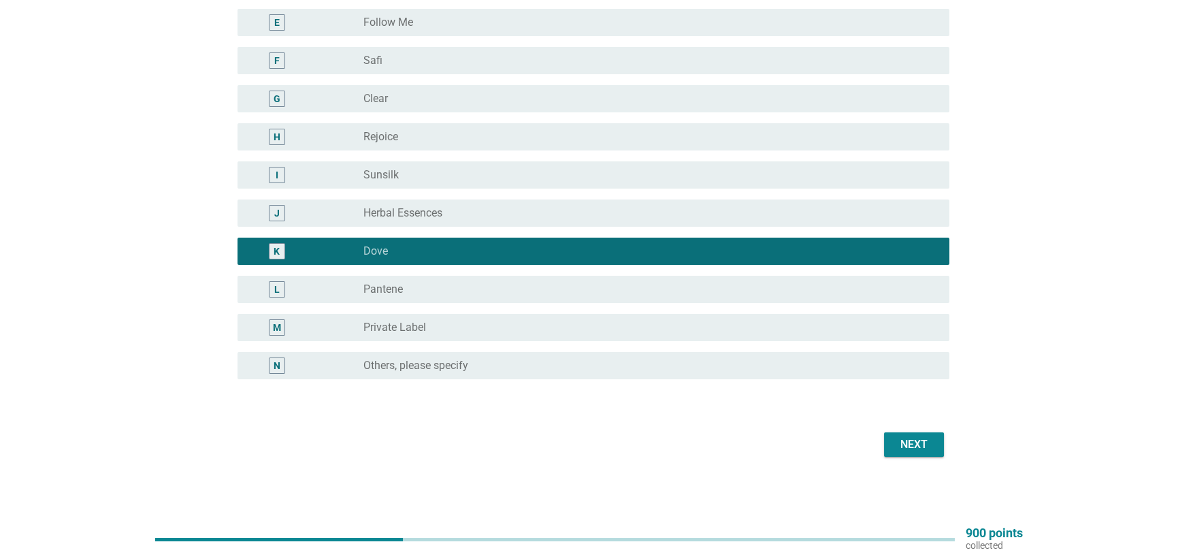
click at [913, 446] on div "Next" at bounding box center [914, 444] width 38 height 16
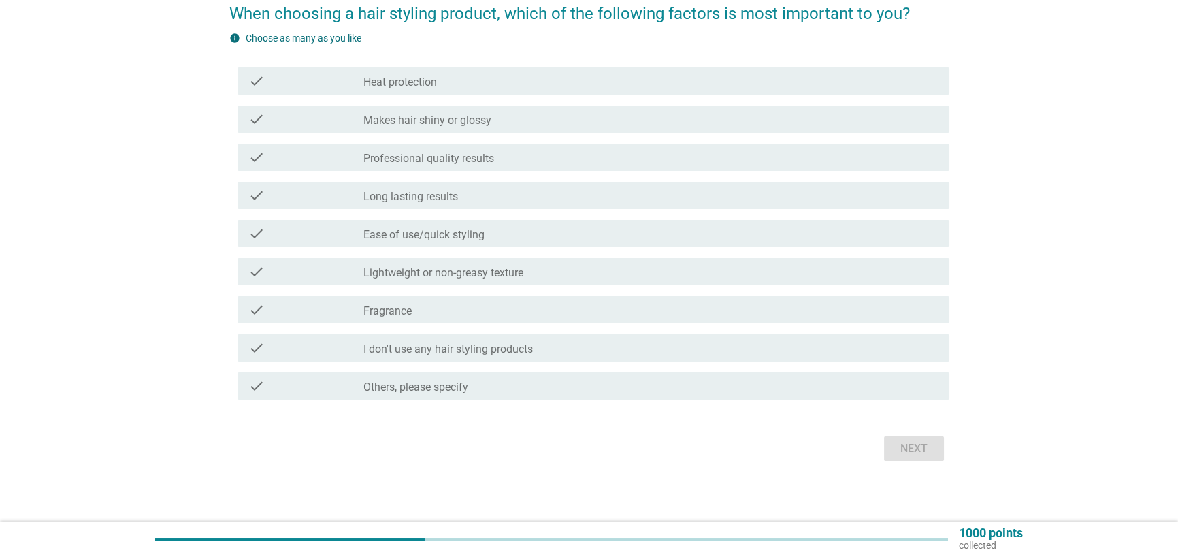
scroll to position [124, 0]
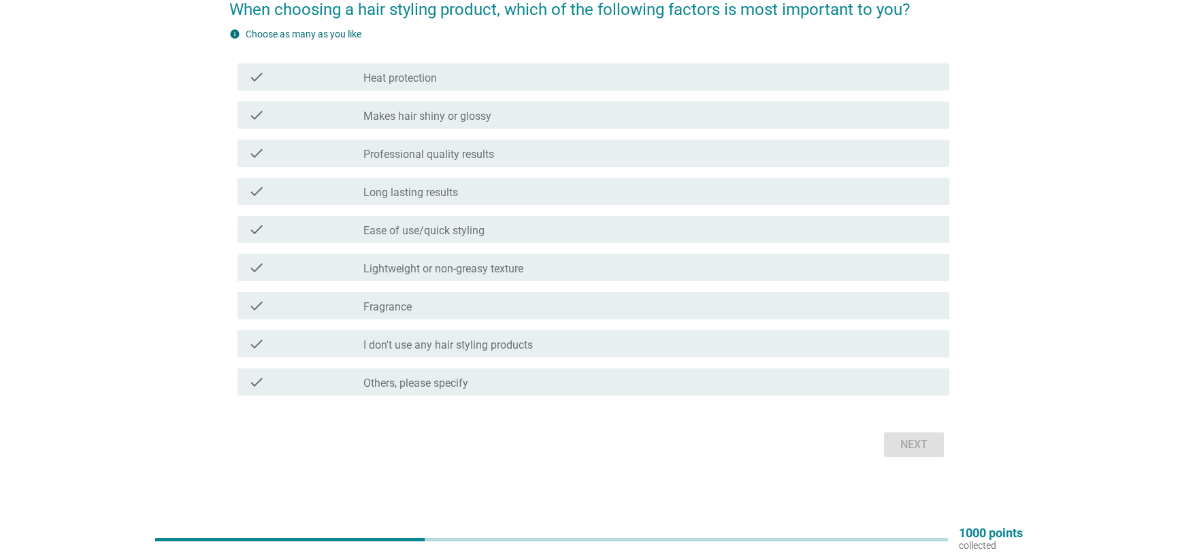
click at [468, 110] on label "Makes hair shiny or glossy" at bounding box center [427, 117] width 128 height 14
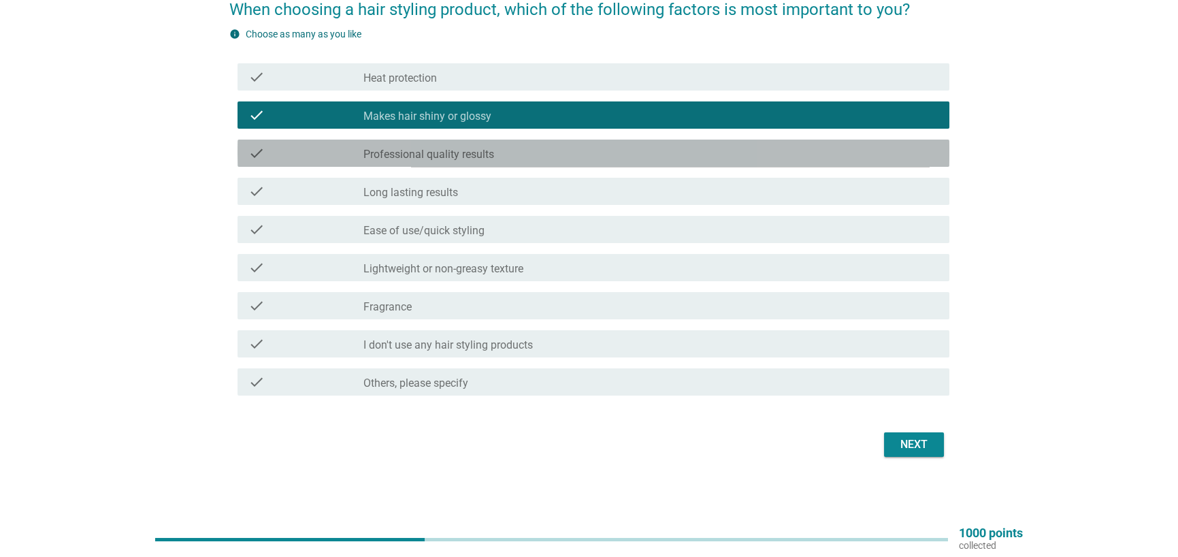
click at [449, 161] on div "check check_box_outline_blank Professional quality results" at bounding box center [594, 153] width 712 height 27
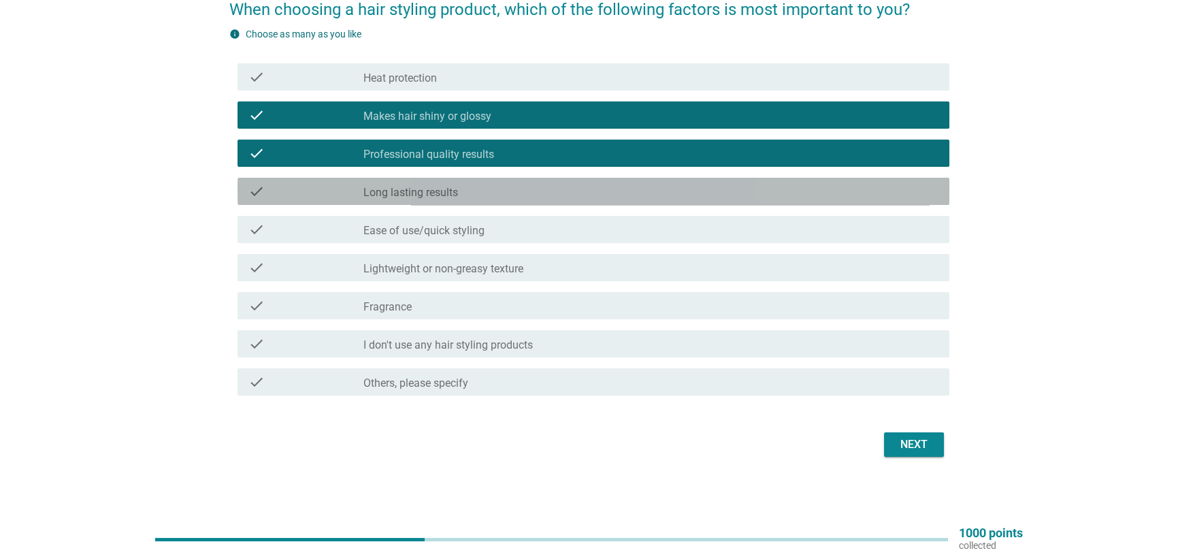
click at [443, 189] on label "Long lasting results" at bounding box center [410, 193] width 95 height 14
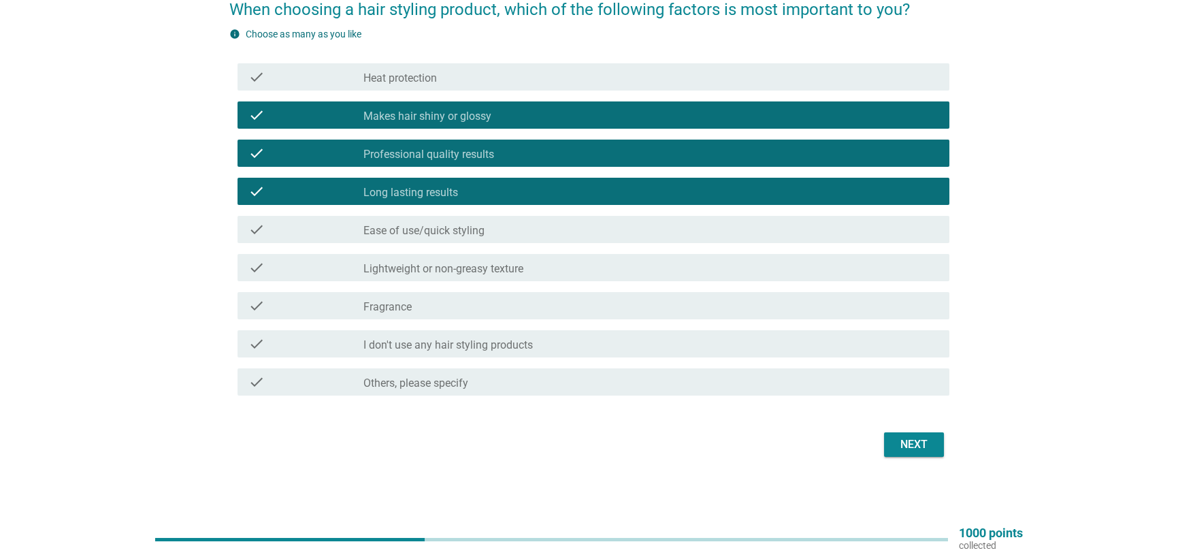
click at [460, 238] on div "check check_box_outline_blank Ease of use/quick styling" at bounding box center [594, 229] width 712 height 27
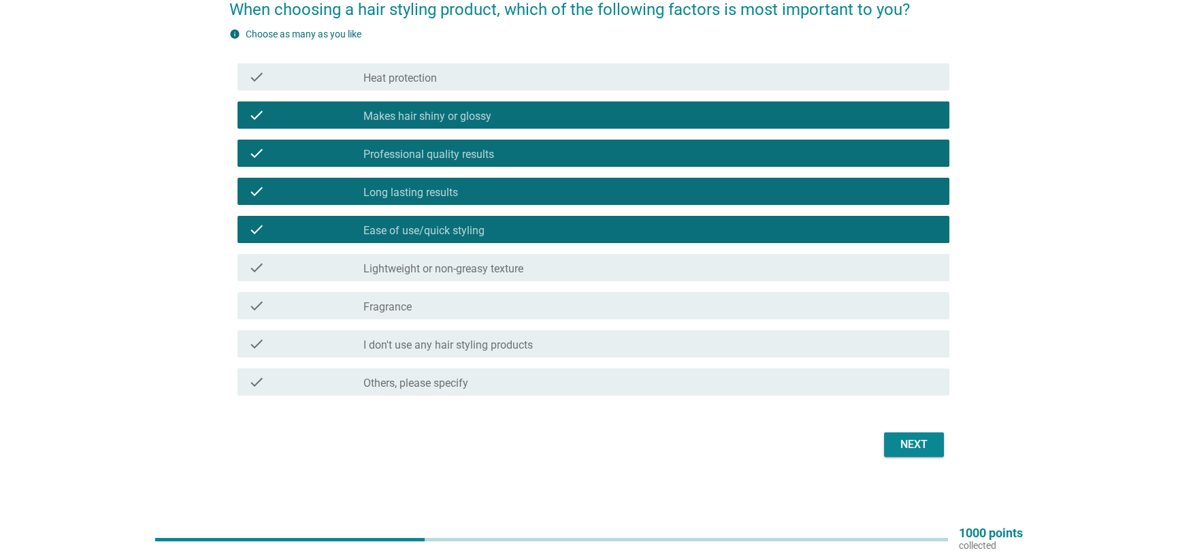
click at [395, 306] on label "Fragrance" at bounding box center [387, 307] width 48 height 14
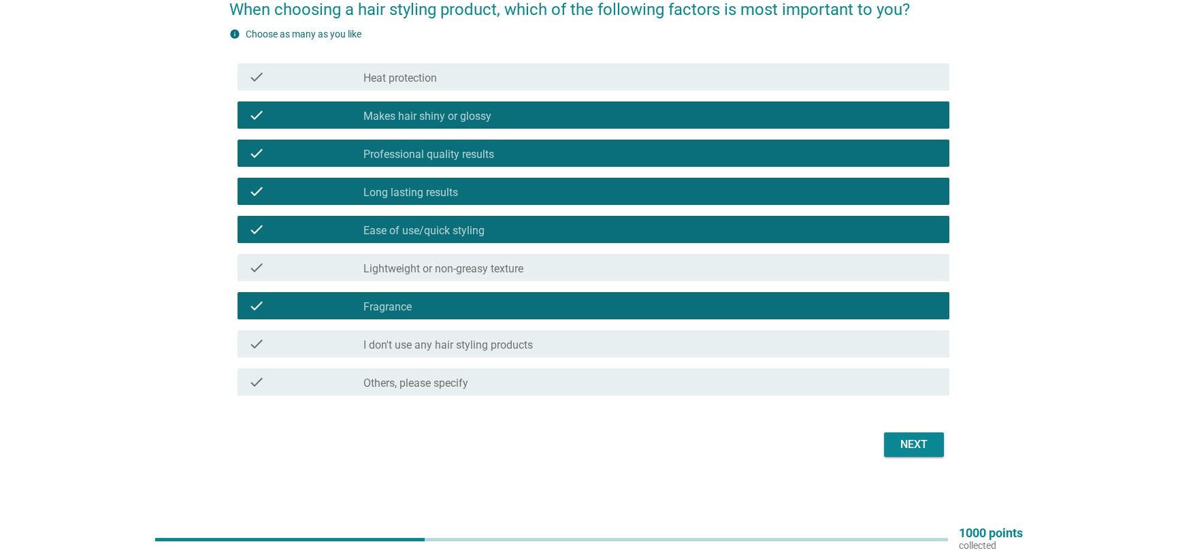
click at [436, 270] on label "Lightweight or non-greasy texture" at bounding box center [443, 269] width 160 height 14
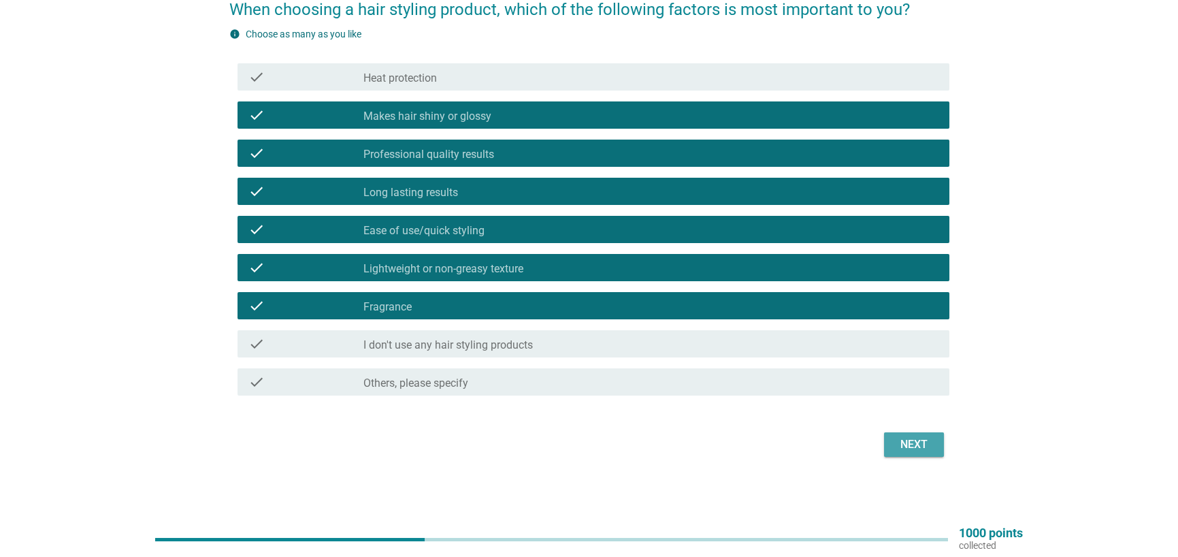
click at [910, 443] on div "Next" at bounding box center [914, 444] width 38 height 16
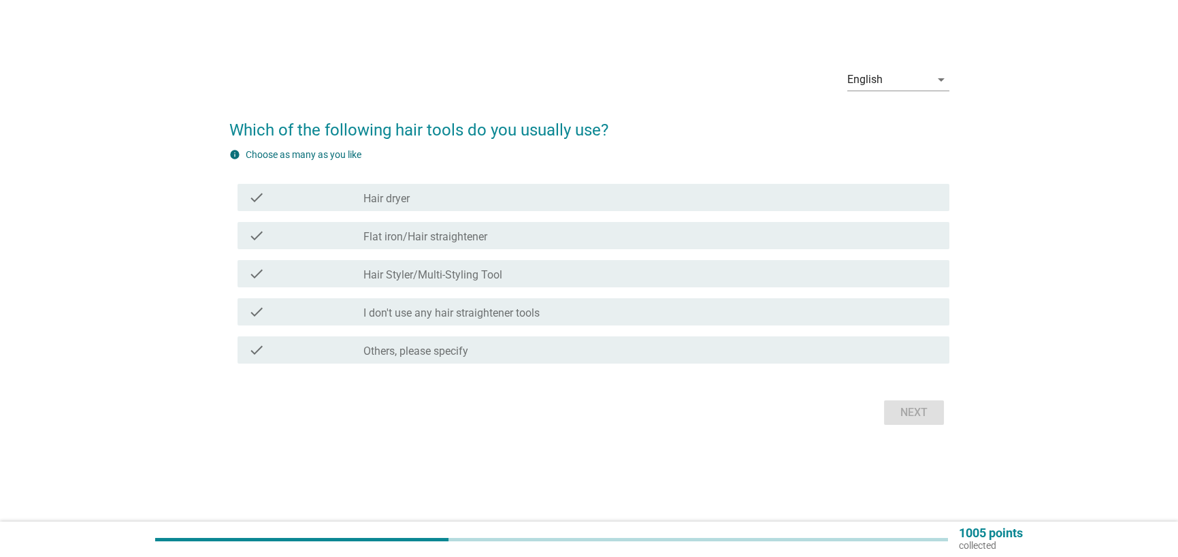
scroll to position [0, 0]
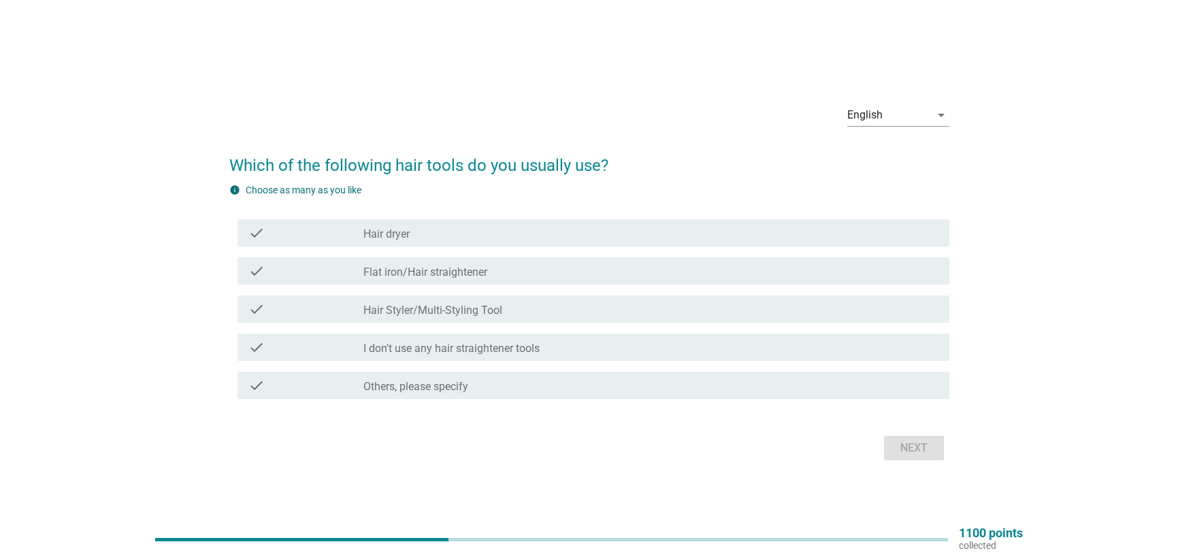
click at [399, 230] on label "Hair dryer" at bounding box center [386, 234] width 46 height 14
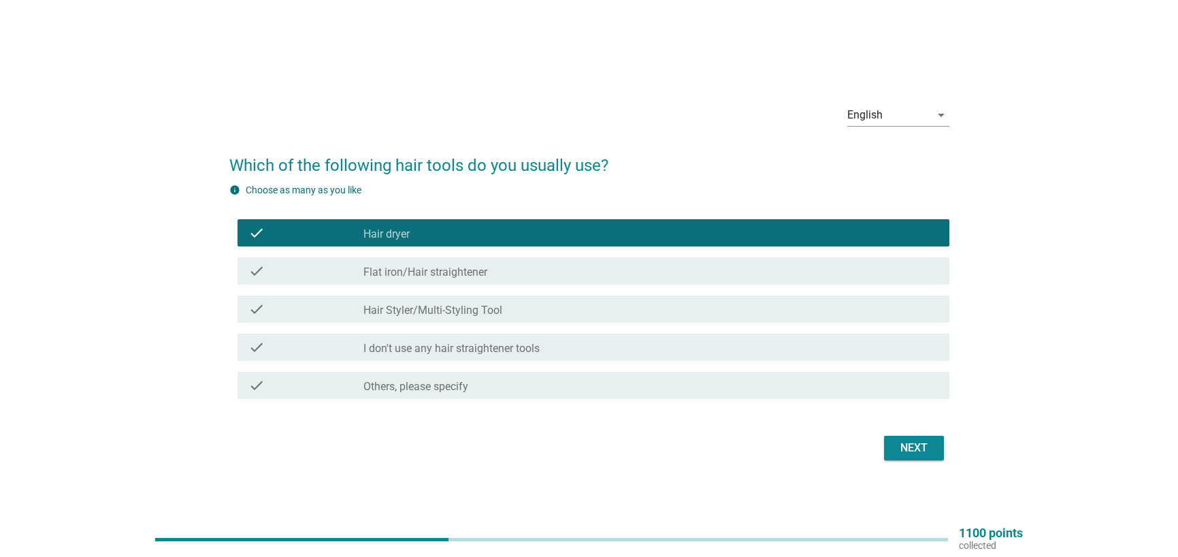
click at [912, 450] on div "Next" at bounding box center [914, 448] width 38 height 16
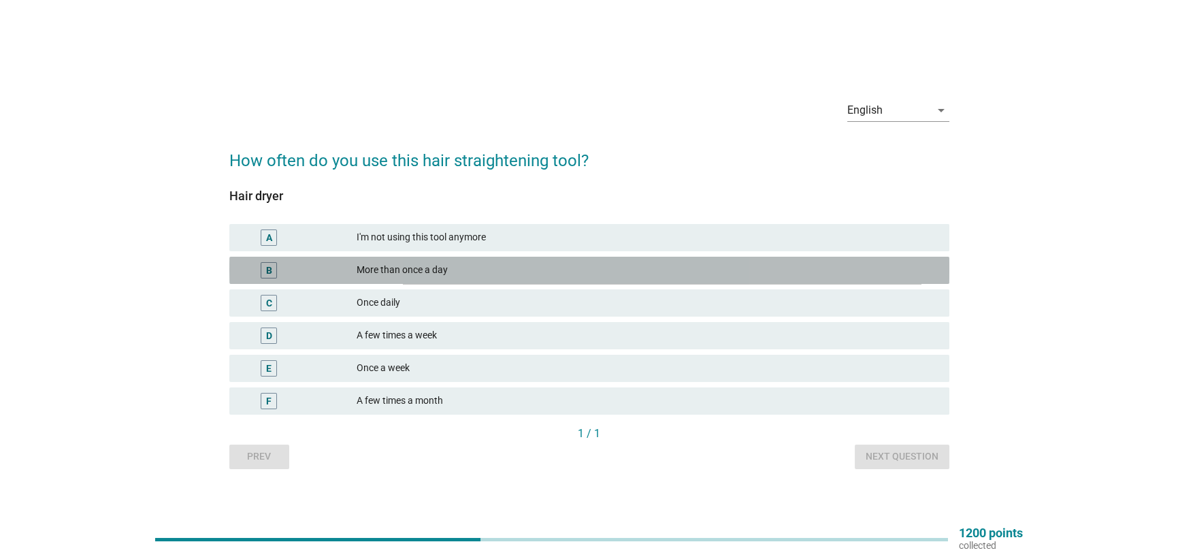
click at [407, 267] on div "More than once a day" at bounding box center [648, 270] width 582 height 16
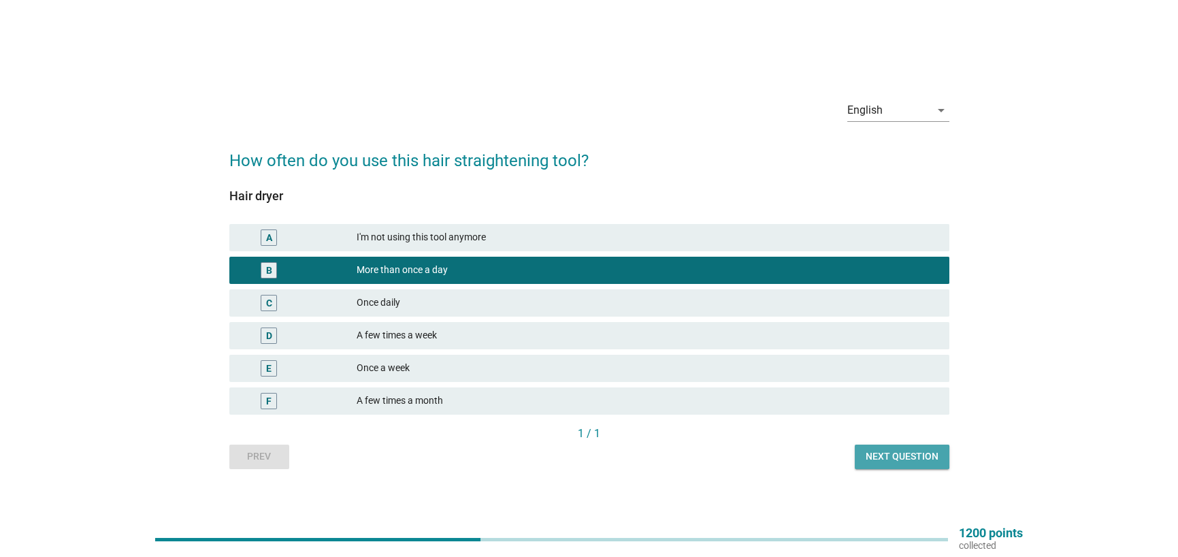
click at [860, 455] on button "Next question" at bounding box center [902, 456] width 95 height 25
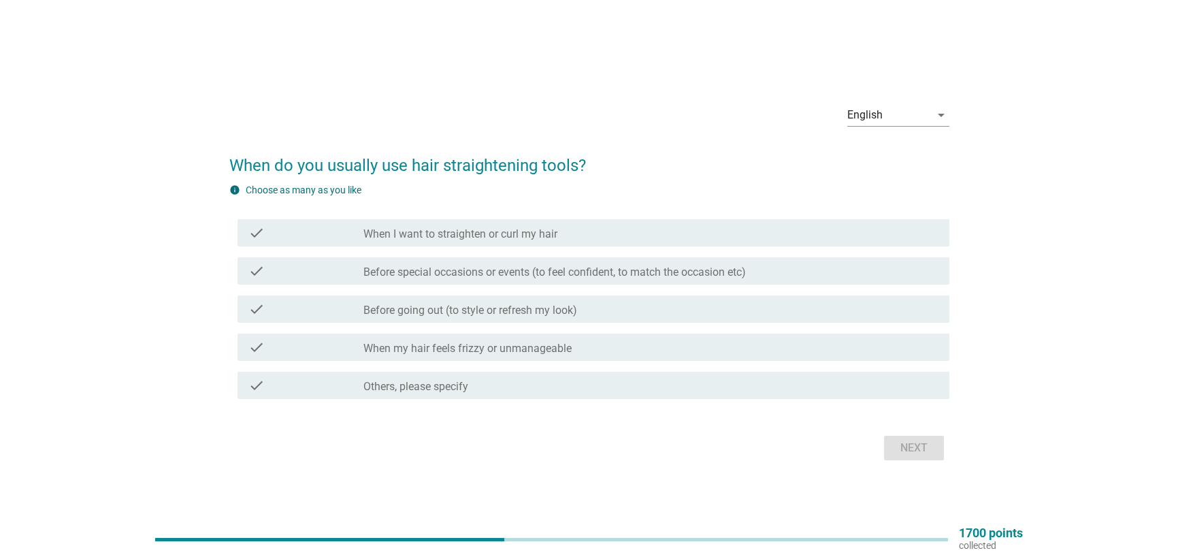
click at [501, 317] on div "check check_box_outline_blank Before going out (to style or refresh my look)" at bounding box center [594, 308] width 712 height 27
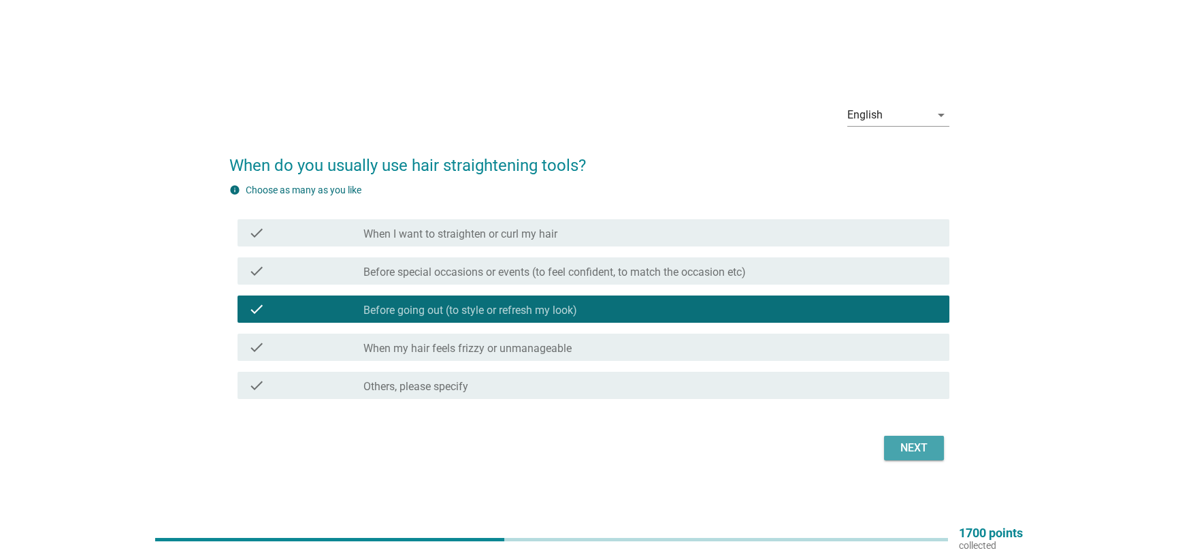
click at [921, 440] on div "Next" at bounding box center [914, 448] width 38 height 16
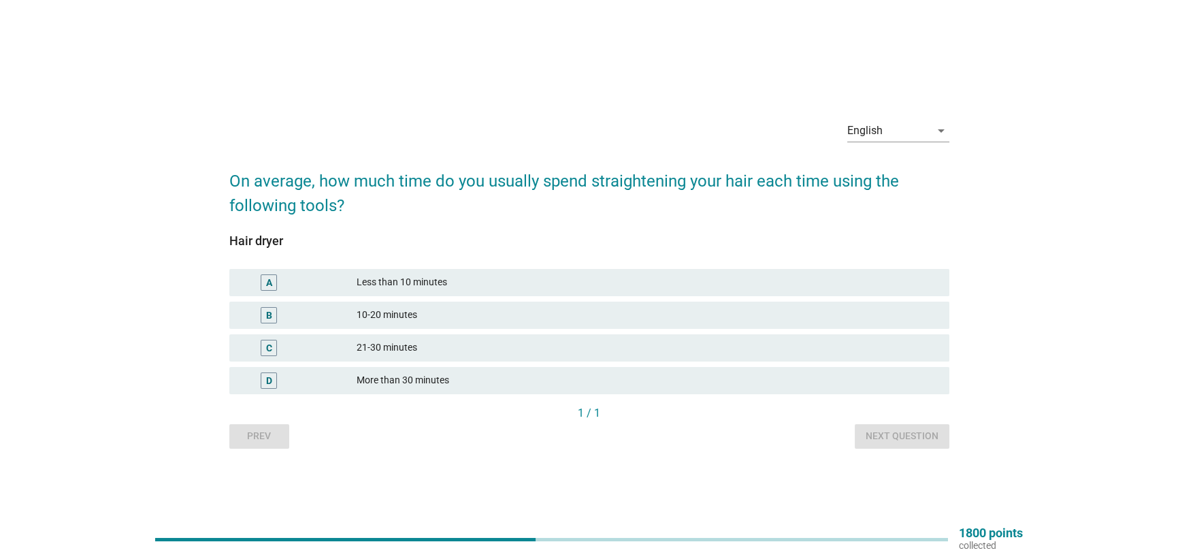
click at [385, 278] on div "Less than 10 minutes" at bounding box center [648, 282] width 582 height 16
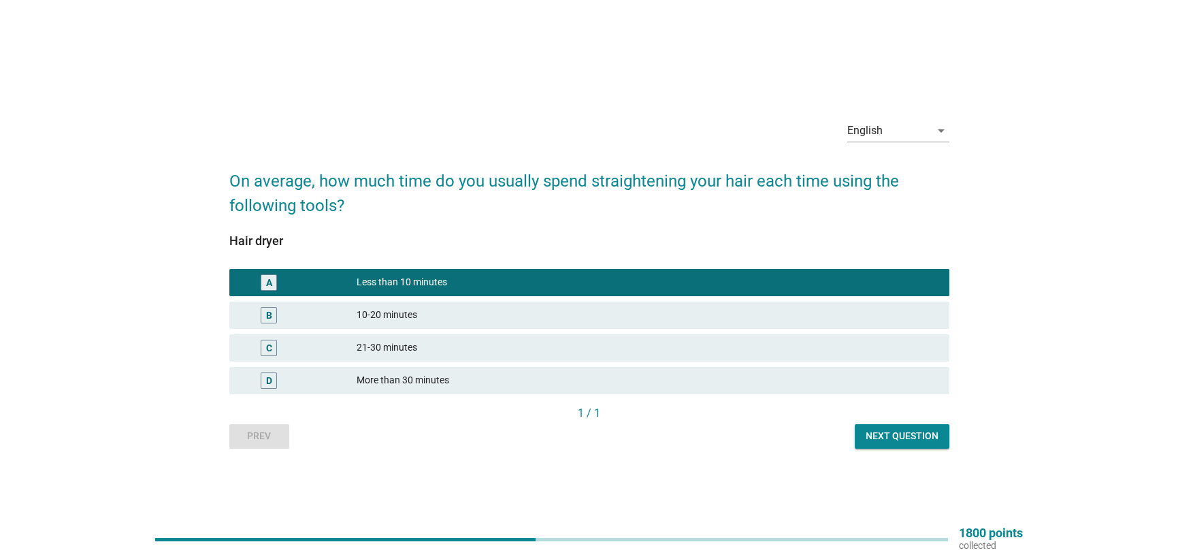
click at [370, 316] on div "10-20 minutes" at bounding box center [648, 315] width 582 height 16
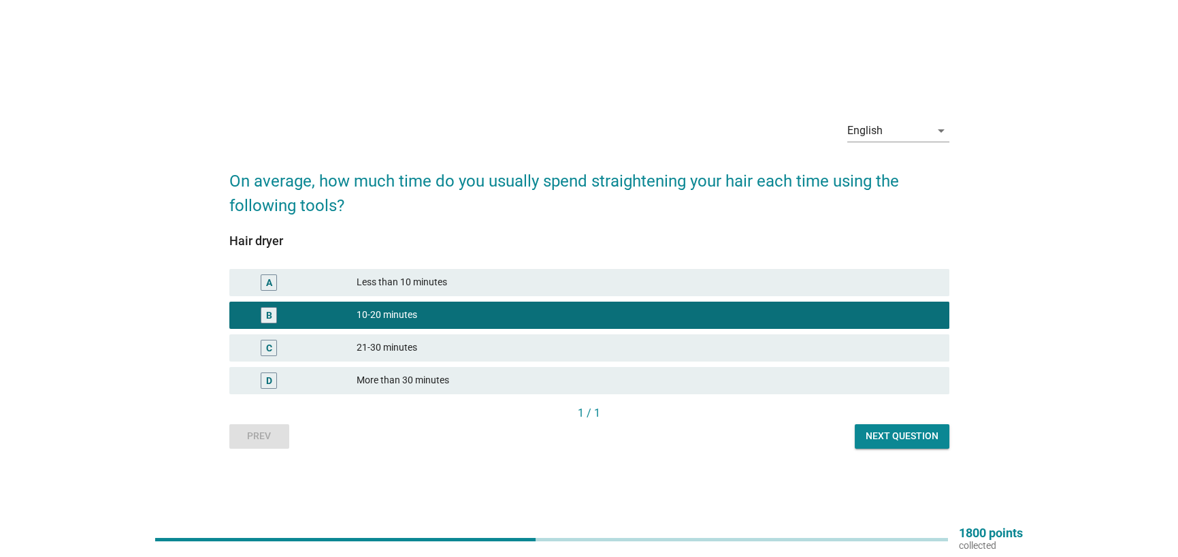
click at [436, 274] on div "Less than 10 minutes" at bounding box center [648, 282] width 582 height 16
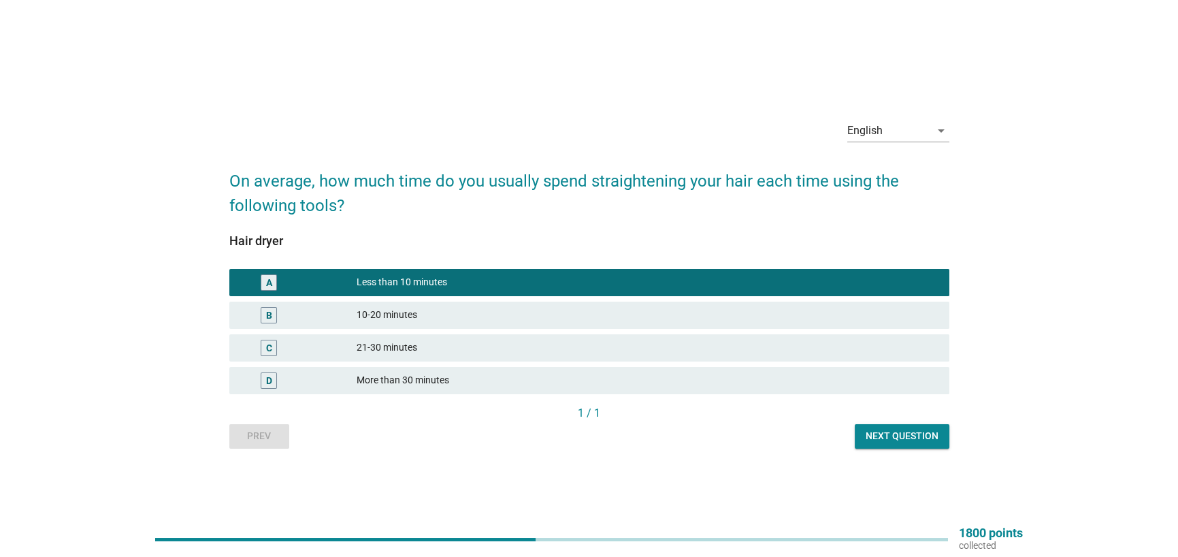
click at [455, 314] on div "10-20 minutes" at bounding box center [648, 315] width 582 height 16
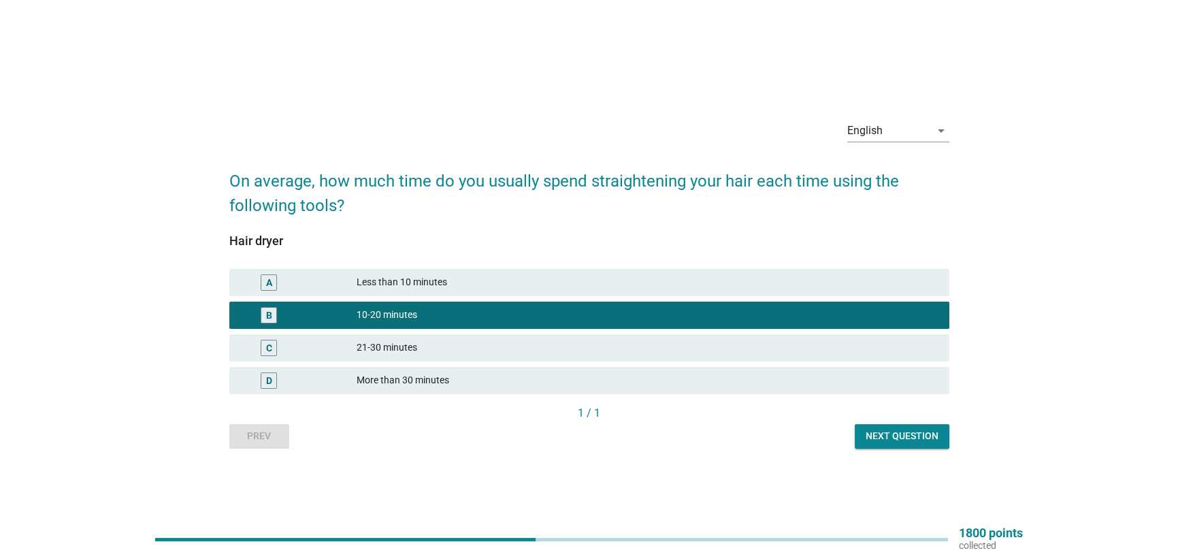
click at [466, 283] on div "Less than 10 minutes" at bounding box center [648, 282] width 582 height 16
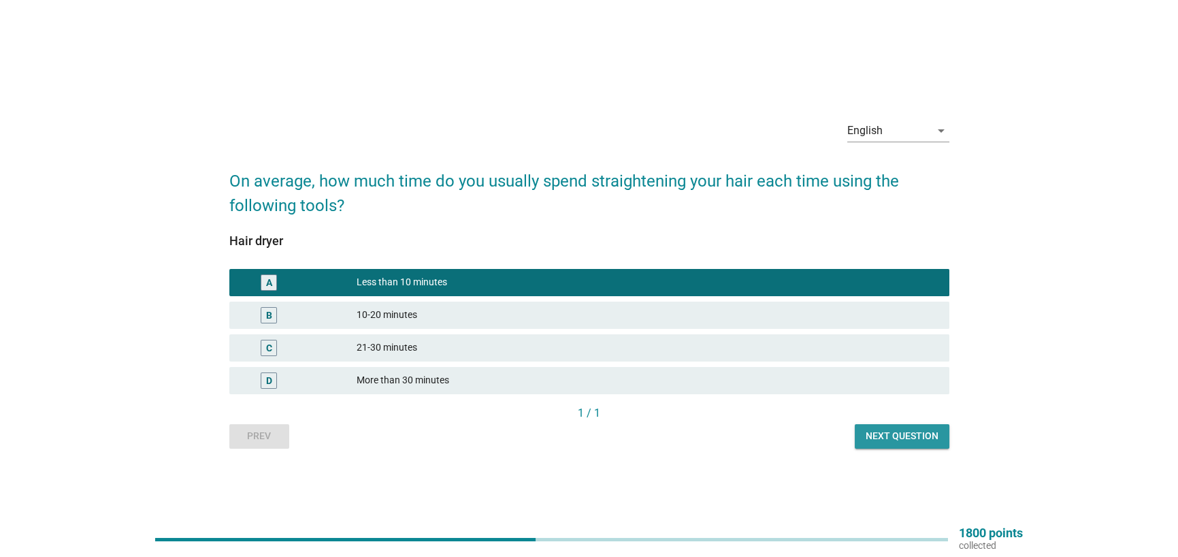
click at [889, 440] on div "Next question" at bounding box center [902, 436] width 73 height 14
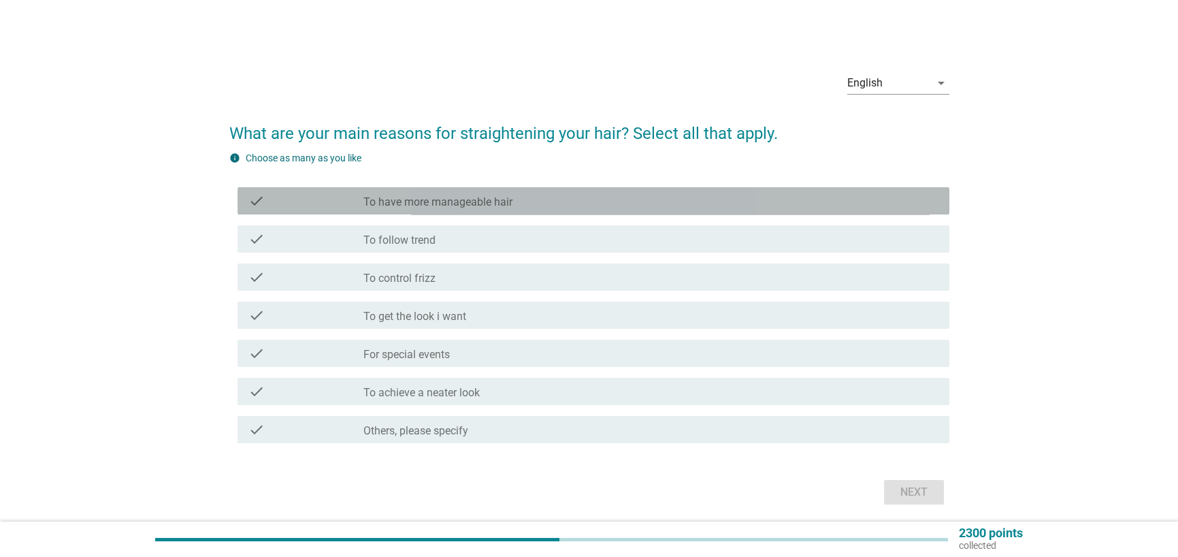
click at [519, 196] on div "check_box_outline_blank To have more manageable hair" at bounding box center [650, 201] width 575 height 16
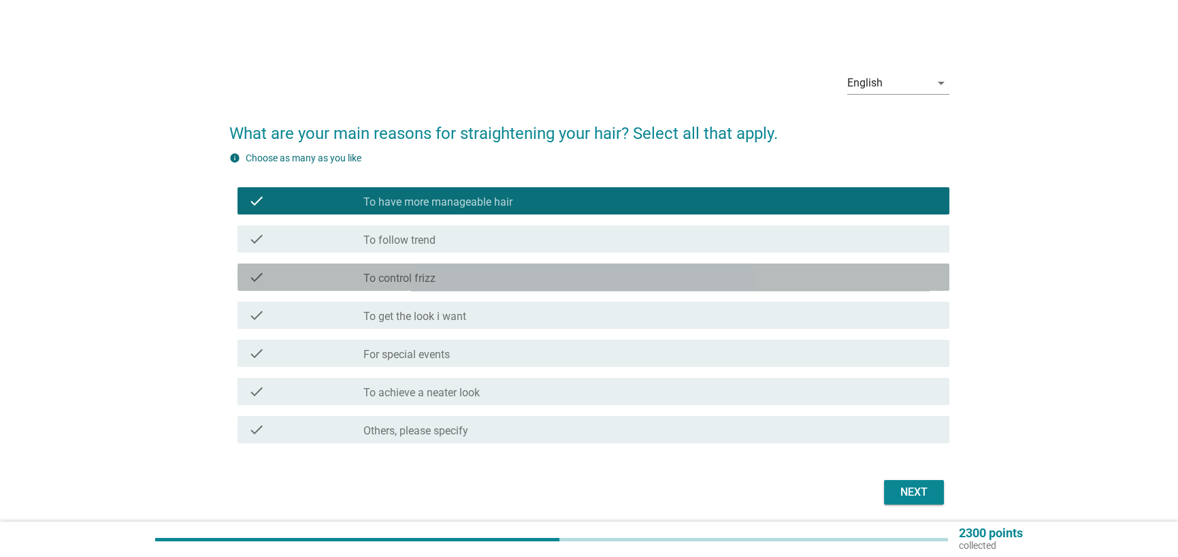
click at [458, 283] on div "check_box_outline_blank To control frizz" at bounding box center [650, 277] width 575 height 16
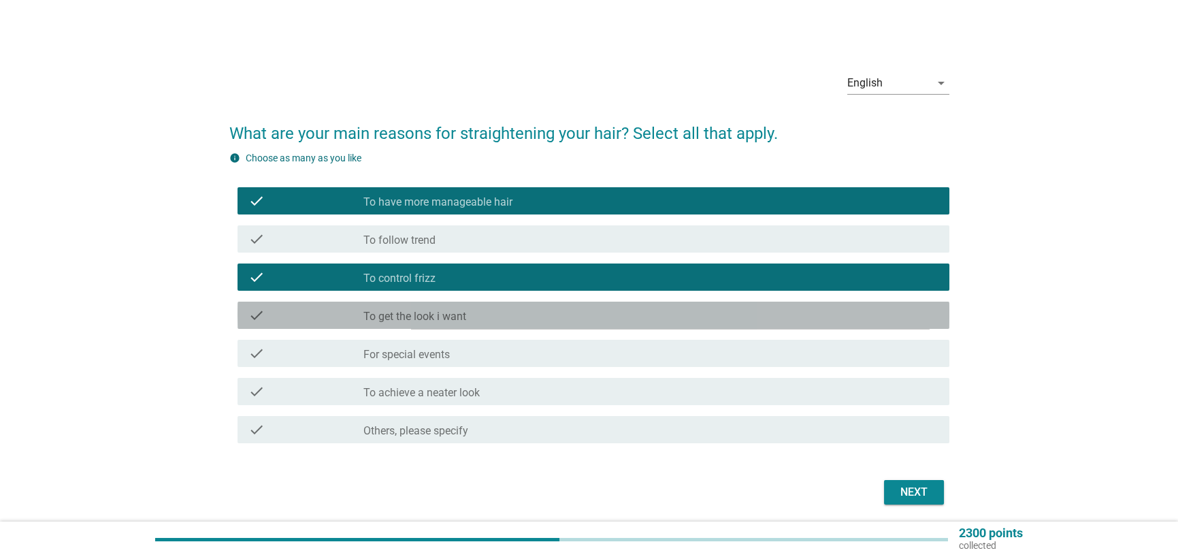
click at [456, 318] on label "To get the look i want" at bounding box center [414, 317] width 103 height 14
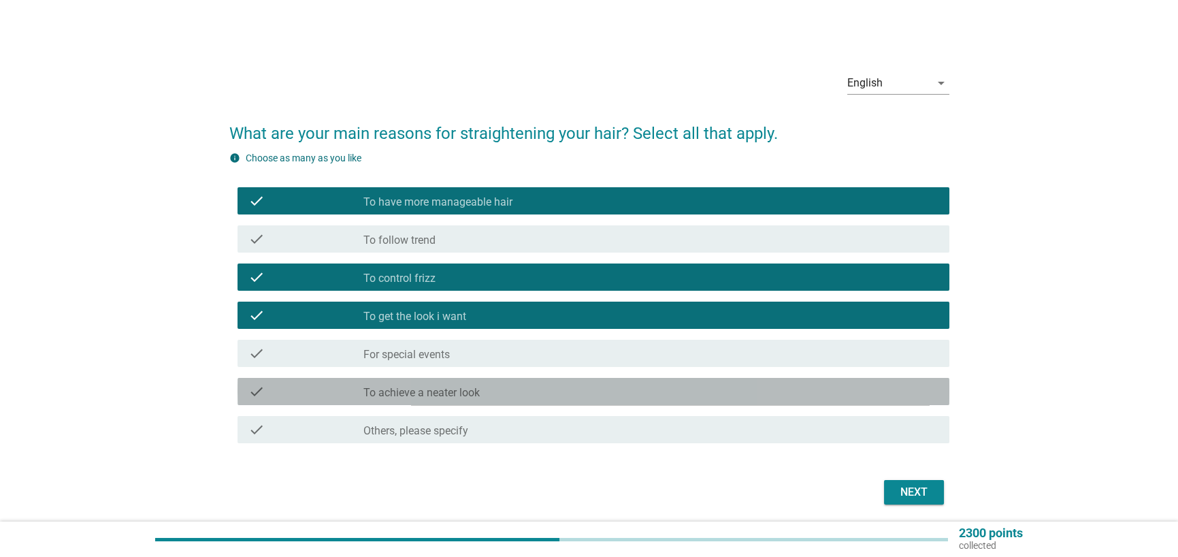
click at [504, 383] on div "check_box_outline_blank To achieve a neater look" at bounding box center [650, 391] width 575 height 16
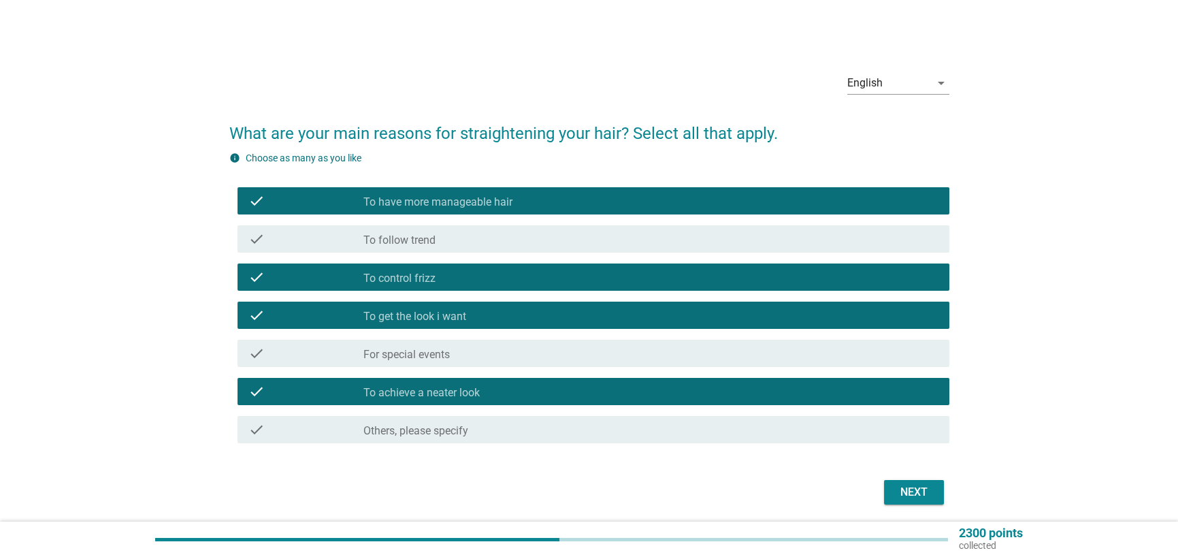
click at [922, 489] on div "Next" at bounding box center [914, 492] width 38 height 16
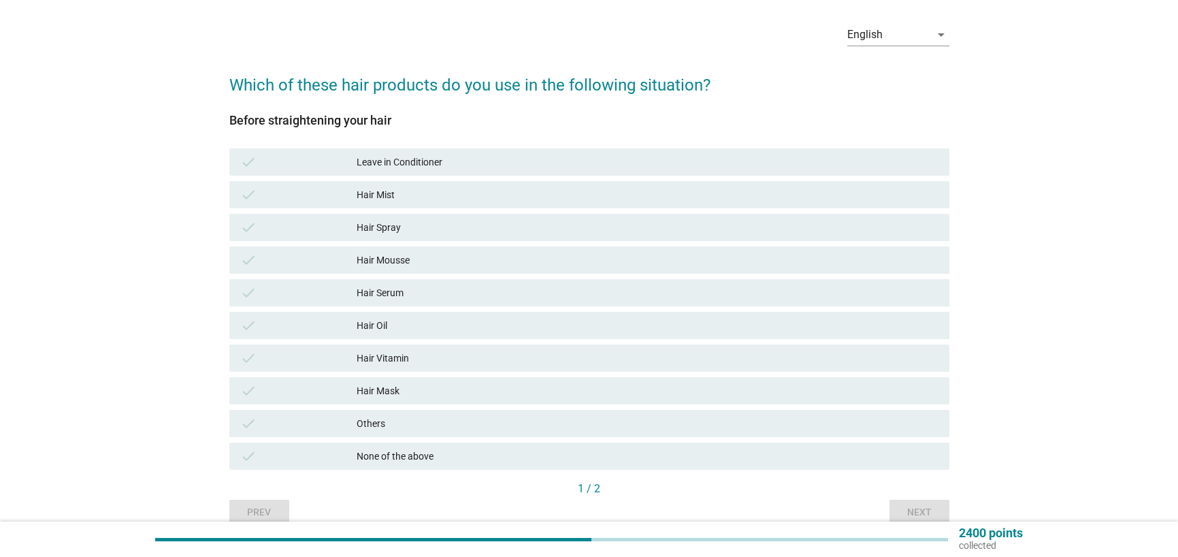
scroll to position [112, 0]
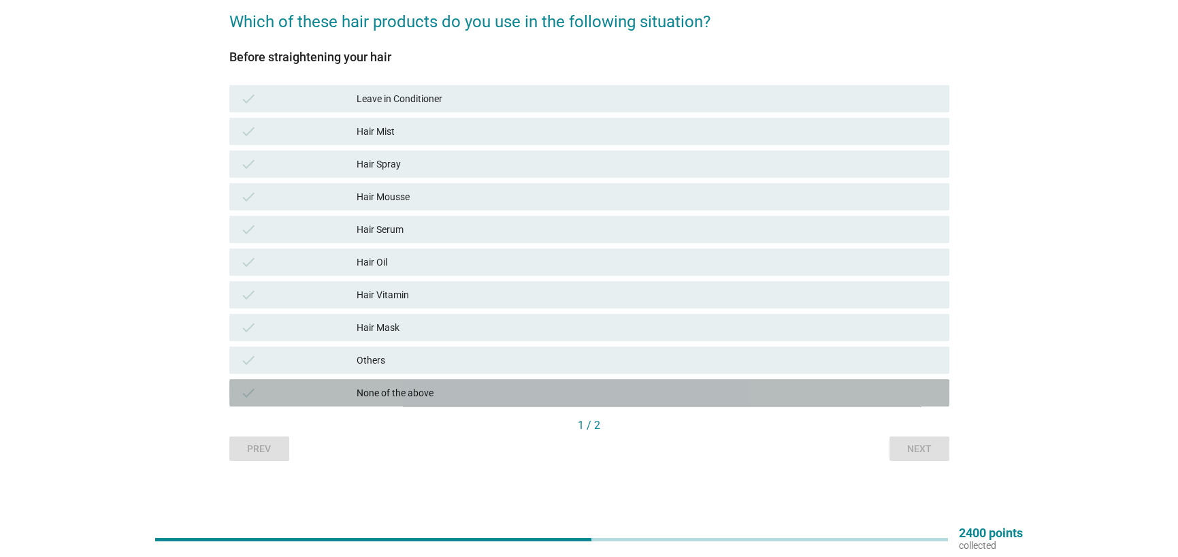
click at [448, 382] on div "check None of the above" at bounding box center [589, 392] width 720 height 27
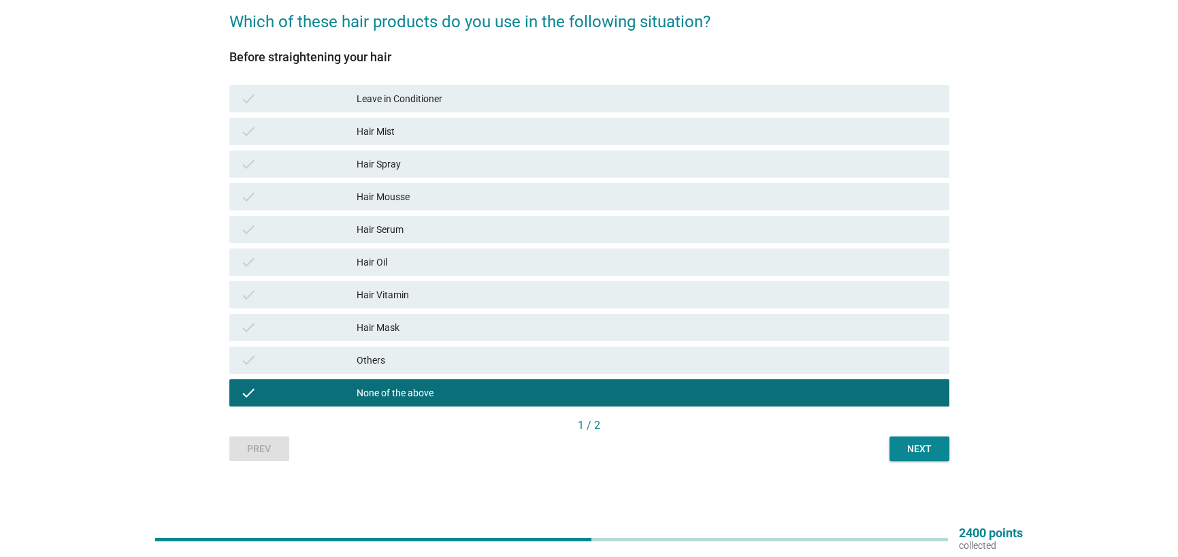
click at [926, 431] on div "1 / 2" at bounding box center [589, 425] width 720 height 16
click at [918, 457] on button "Next" at bounding box center [919, 448] width 60 height 25
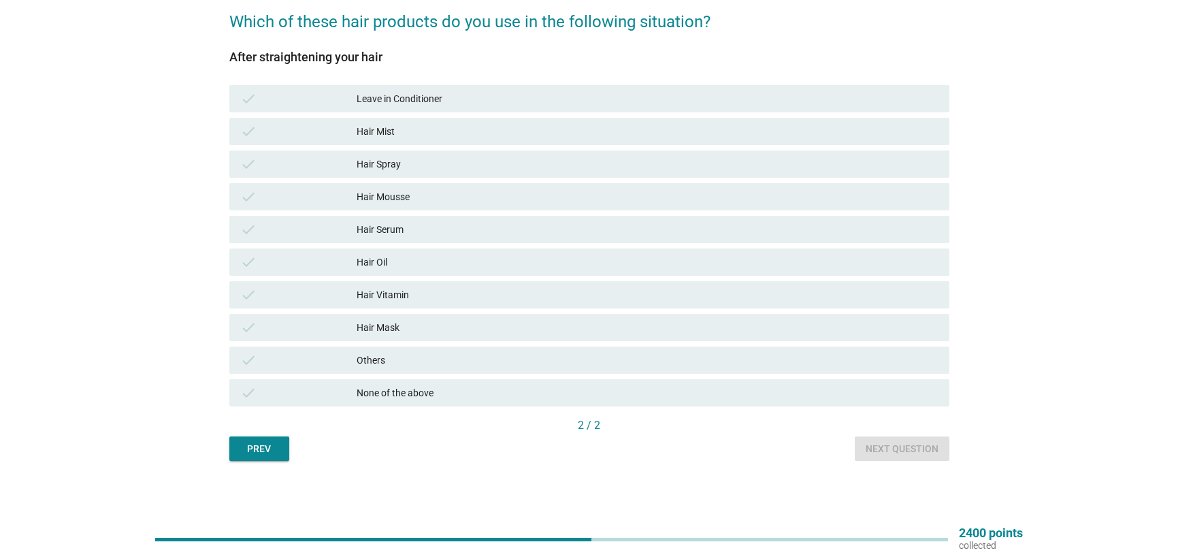
click at [423, 385] on div "None of the above" at bounding box center [648, 393] width 582 height 16
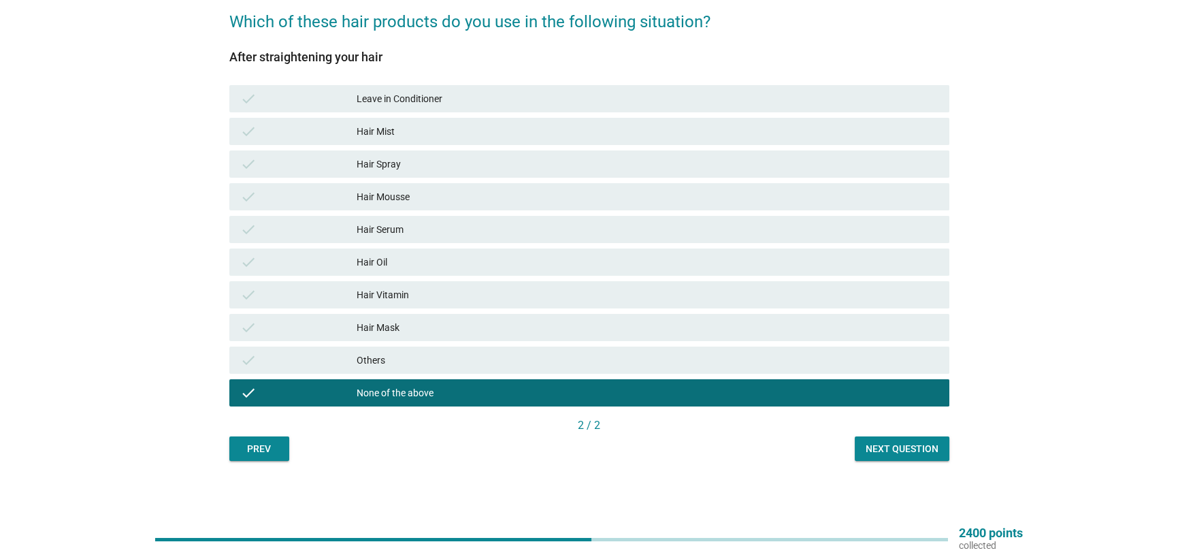
click at [927, 448] on div "Next question" at bounding box center [902, 449] width 73 height 14
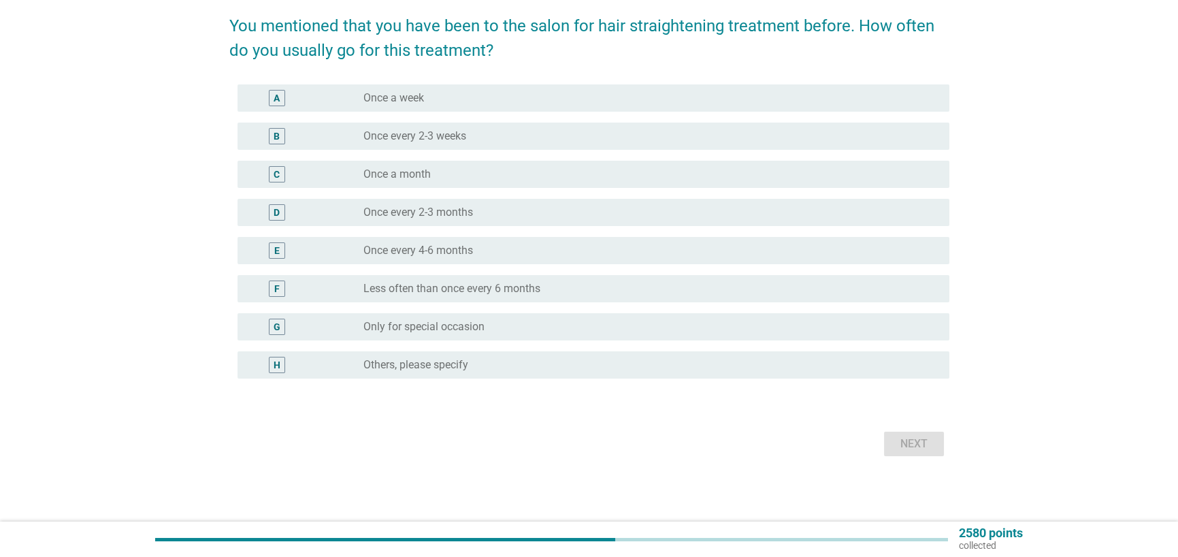
scroll to position [0, 0]
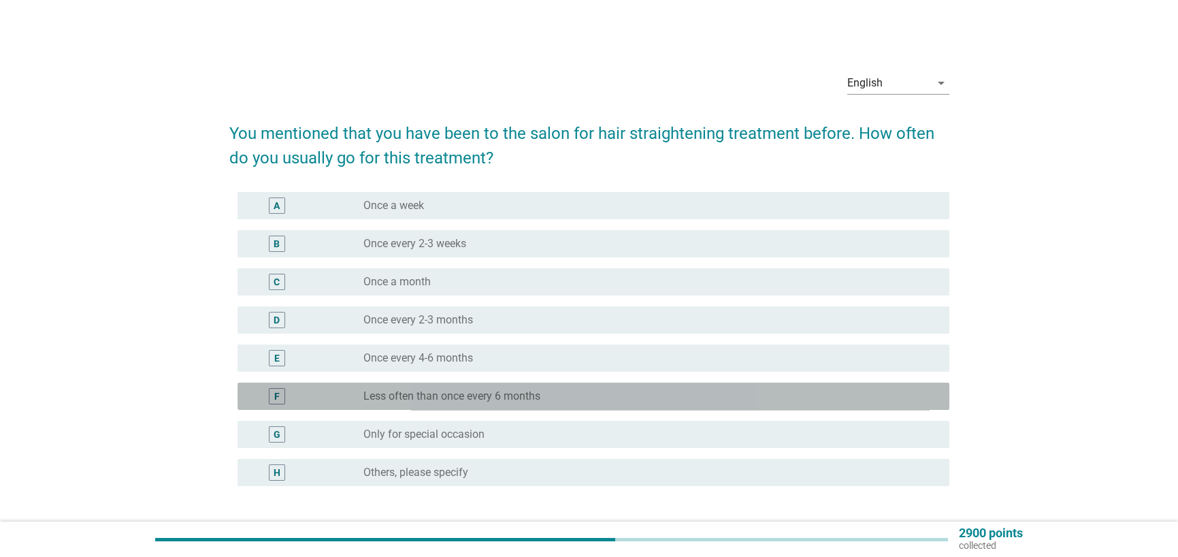
click at [505, 395] on label "Less often than once every 6 months" at bounding box center [451, 396] width 177 height 14
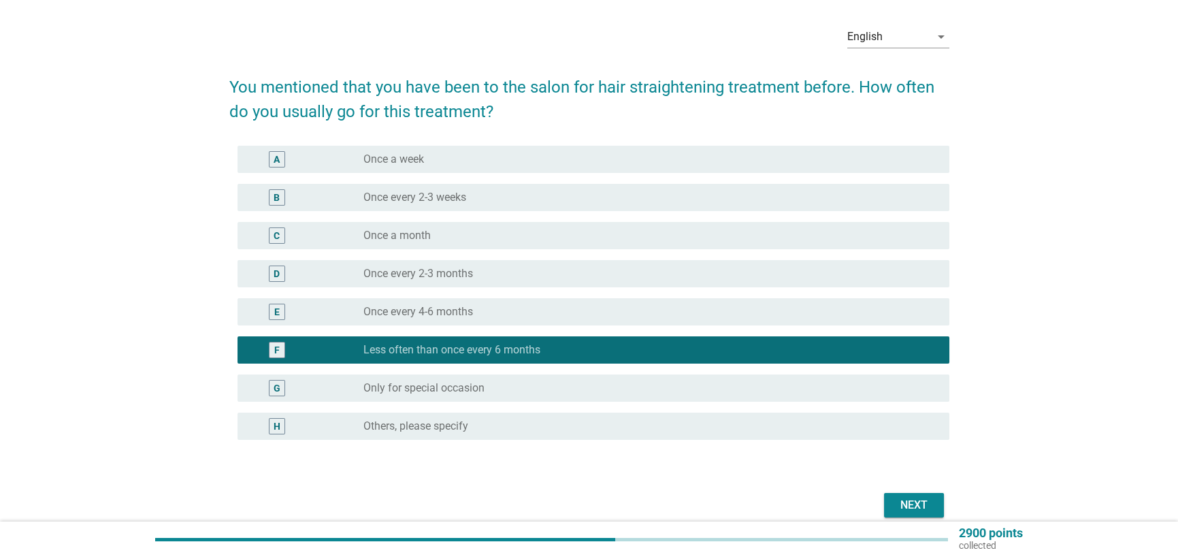
scroll to position [68, 0]
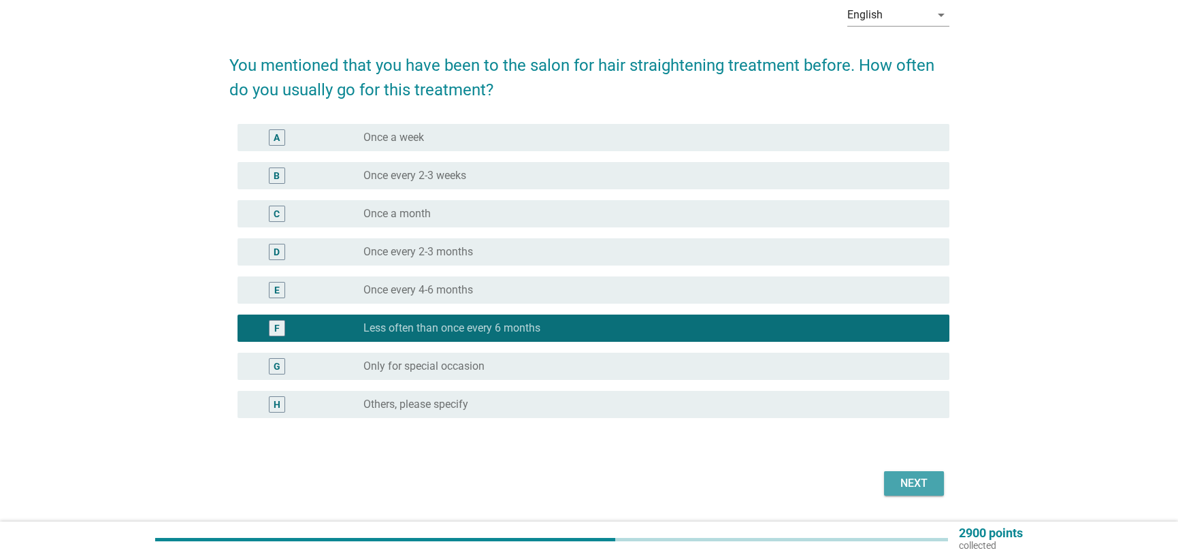
click at [917, 480] on div "Next" at bounding box center [914, 483] width 38 height 16
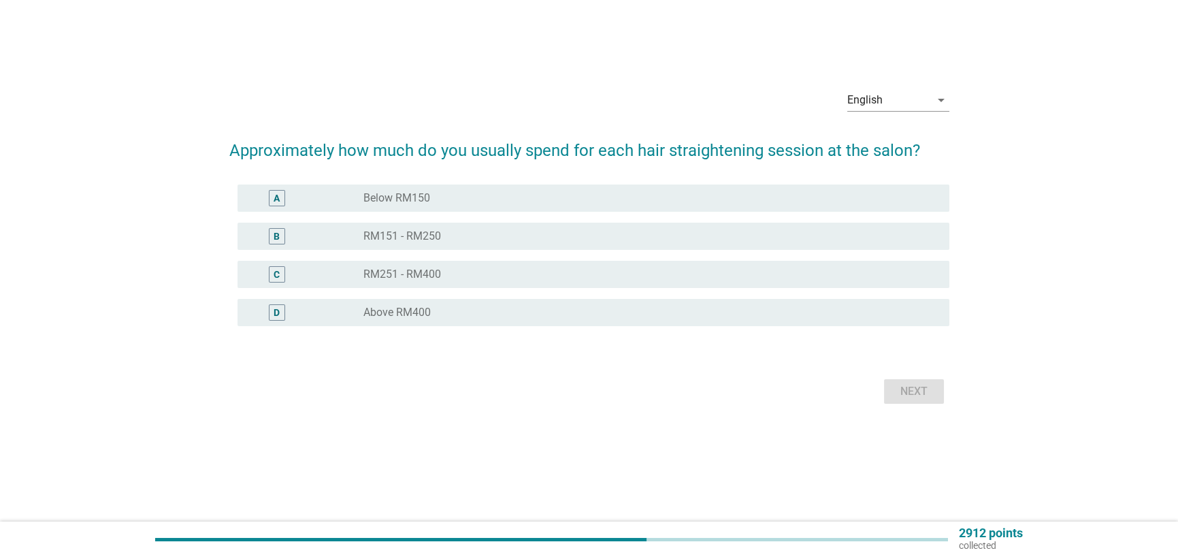
scroll to position [0, 0]
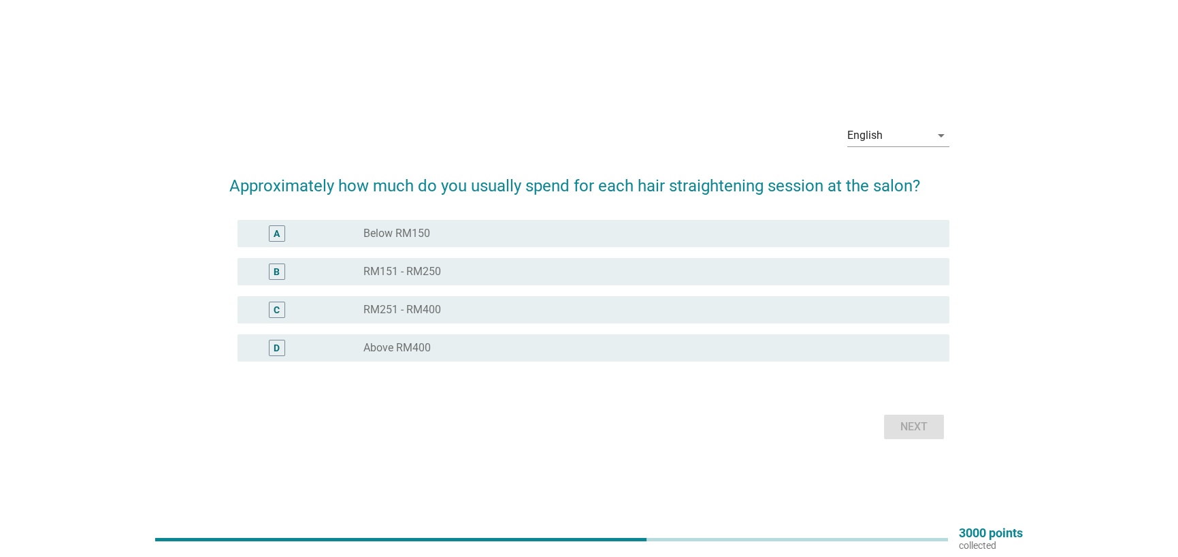
click at [430, 317] on div "radio_button_unchecked RM251 - RM400" at bounding box center [650, 309] width 575 height 16
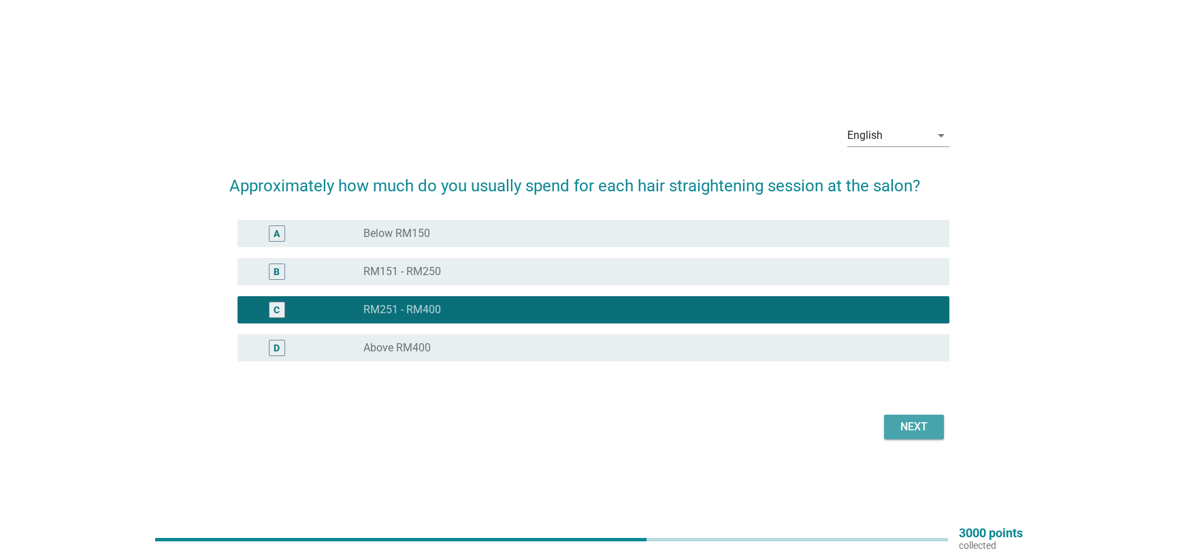
click at [916, 424] on div "Next" at bounding box center [914, 427] width 38 height 16
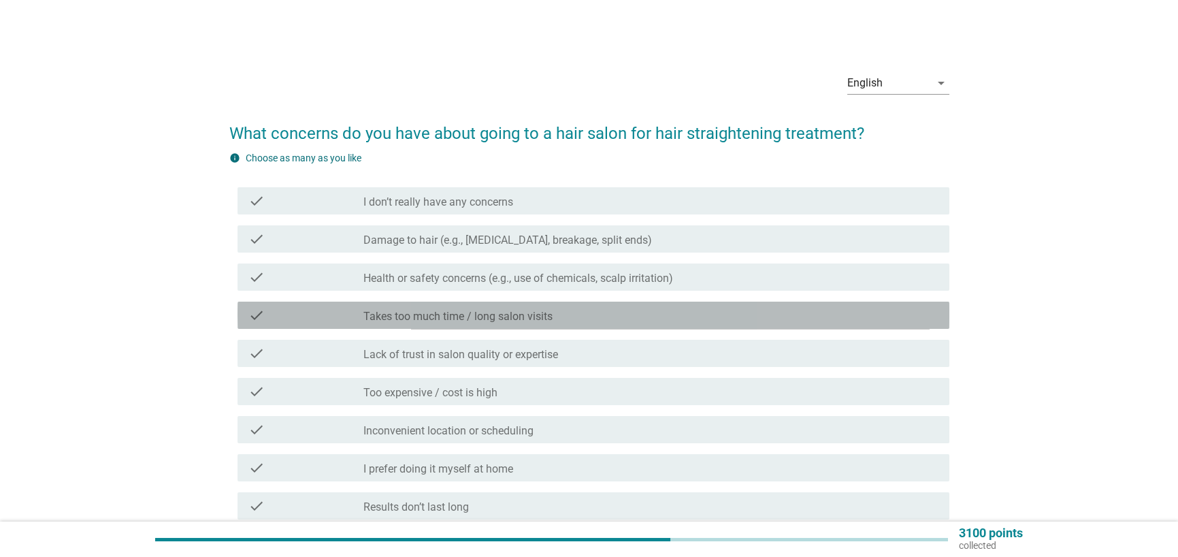
click at [515, 316] on label "Takes too much time / long salon visits" at bounding box center [457, 317] width 189 height 14
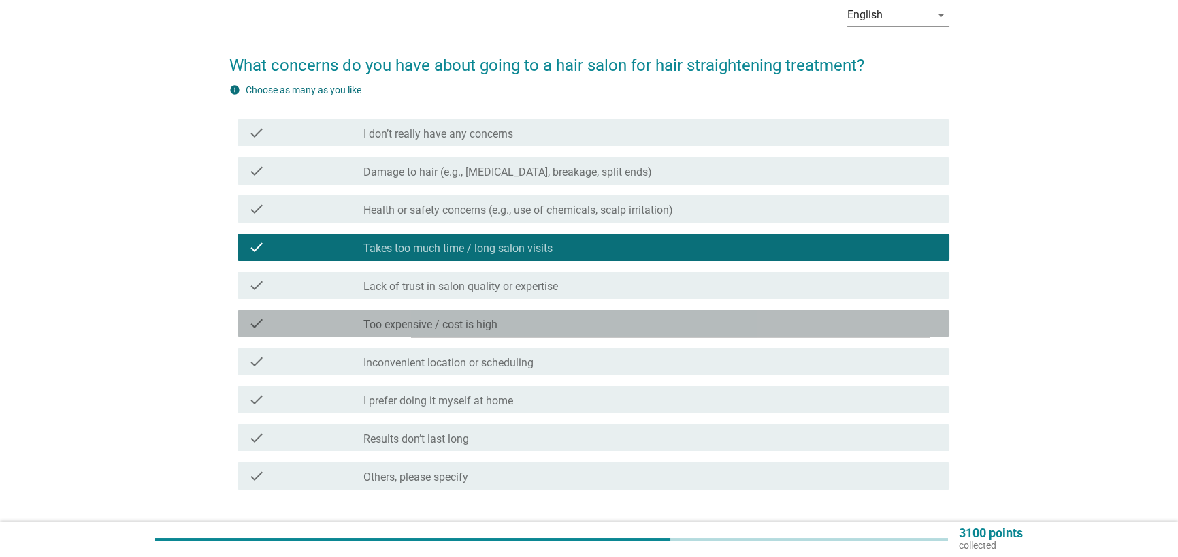
click at [506, 321] on div "check_box_outline_blank Too expensive / cost is high" at bounding box center [650, 323] width 575 height 16
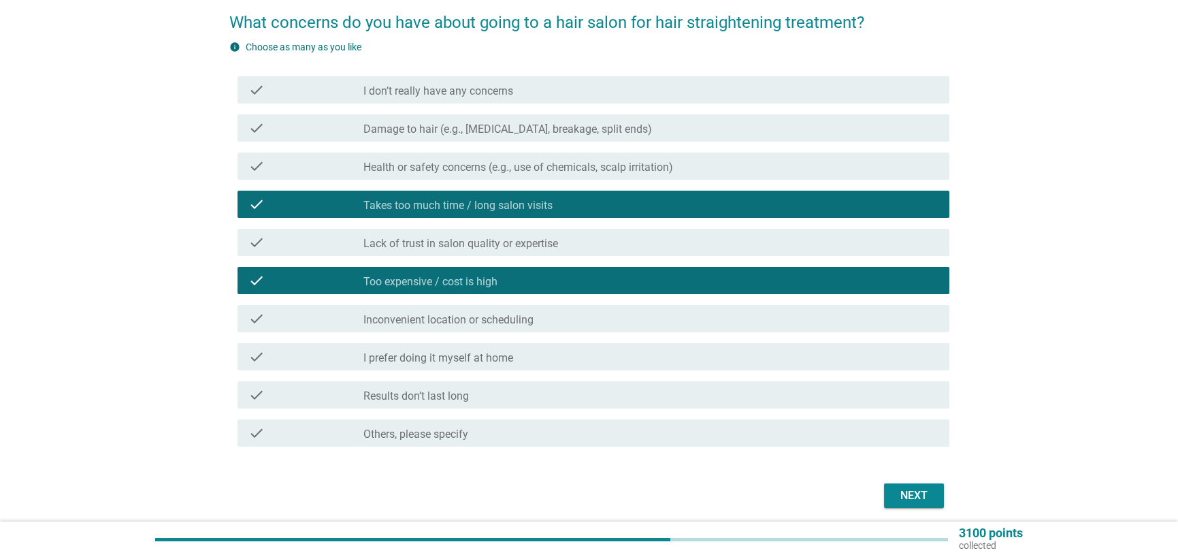
scroll to position [163, 0]
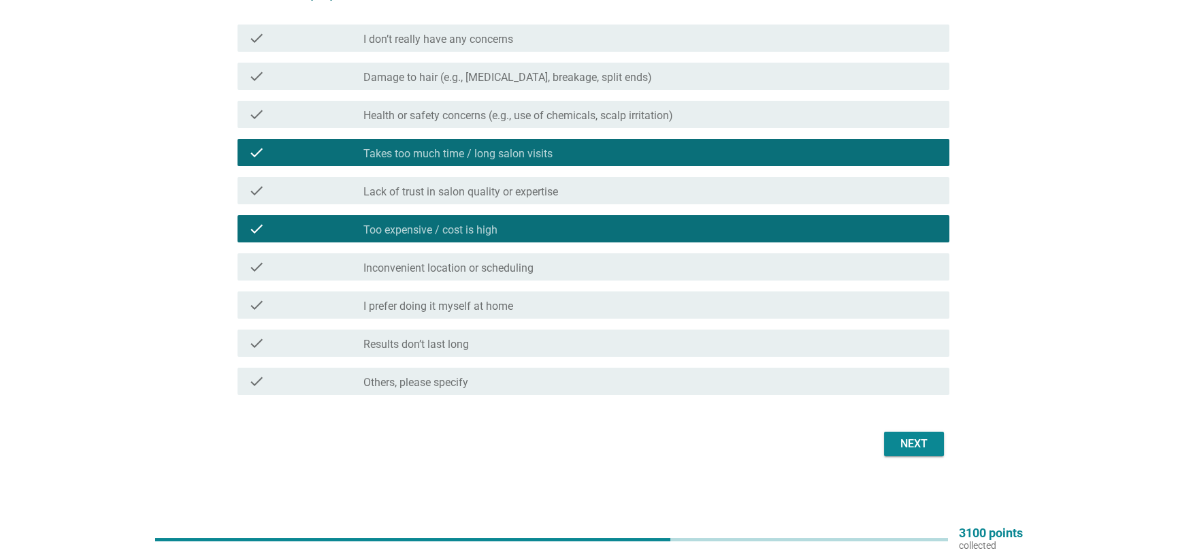
click at [524, 270] on label "Inconvenient location or scheduling" at bounding box center [448, 268] width 170 height 14
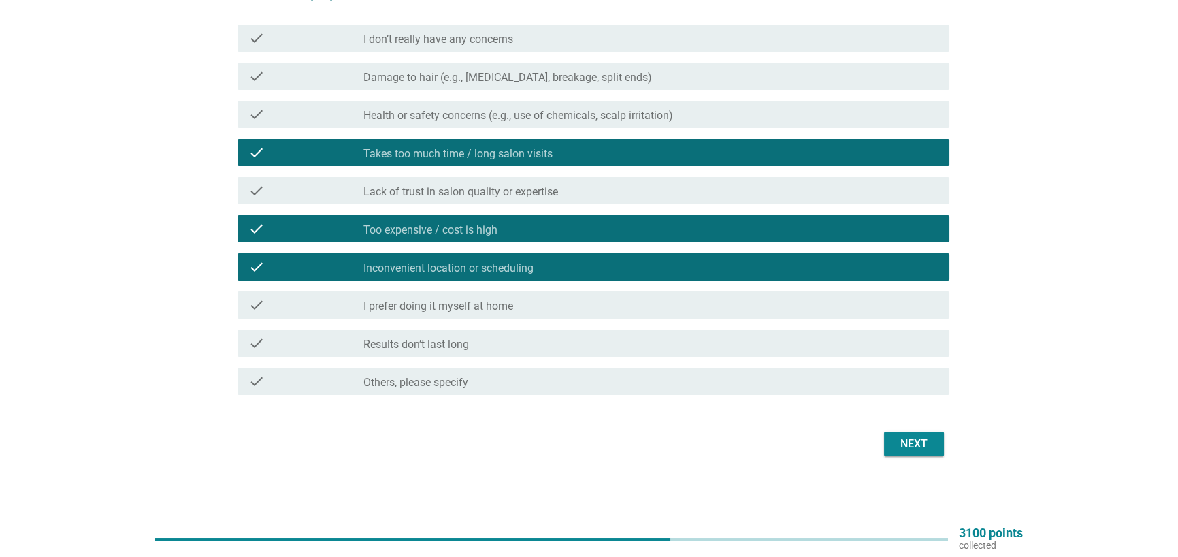
click at [932, 427] on div "Next" at bounding box center [589, 443] width 720 height 33
click at [927, 439] on div "Next" at bounding box center [914, 444] width 38 height 16
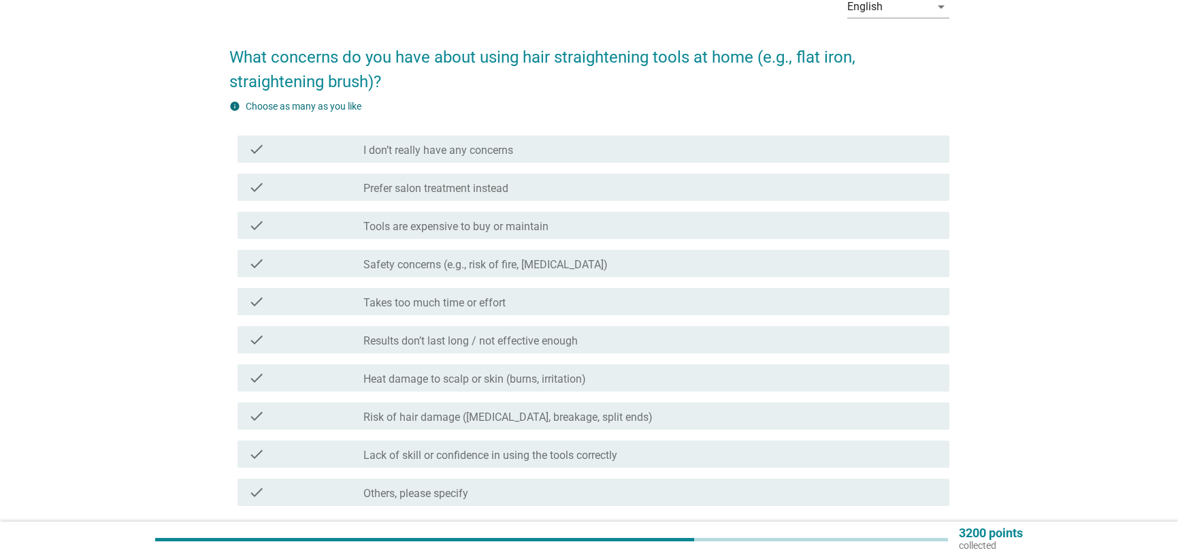
scroll to position [0, 0]
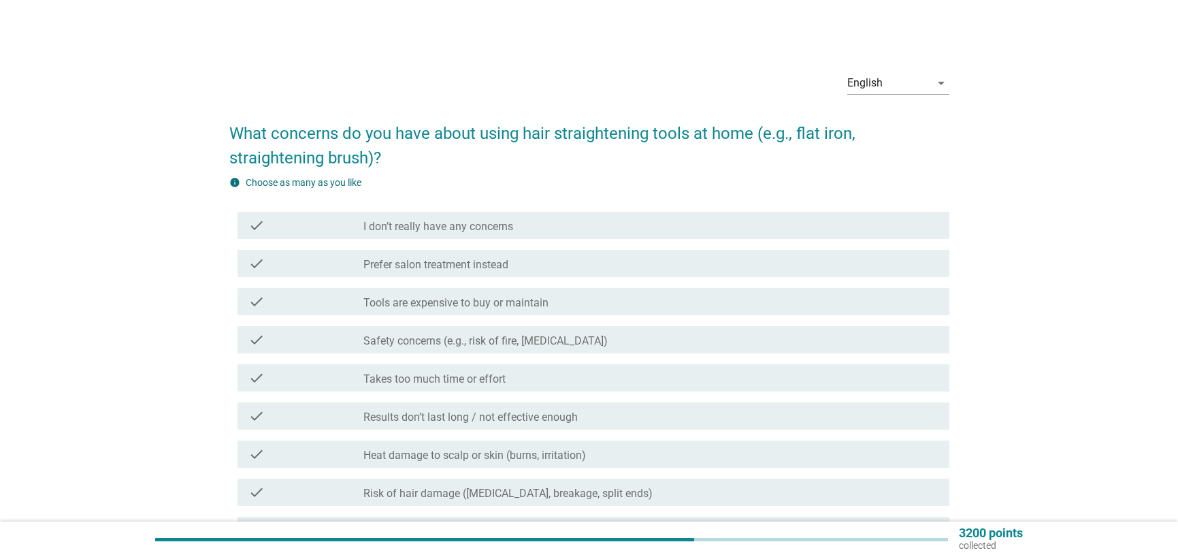
click at [413, 382] on label "Takes too much time or effort" at bounding box center [434, 379] width 142 height 14
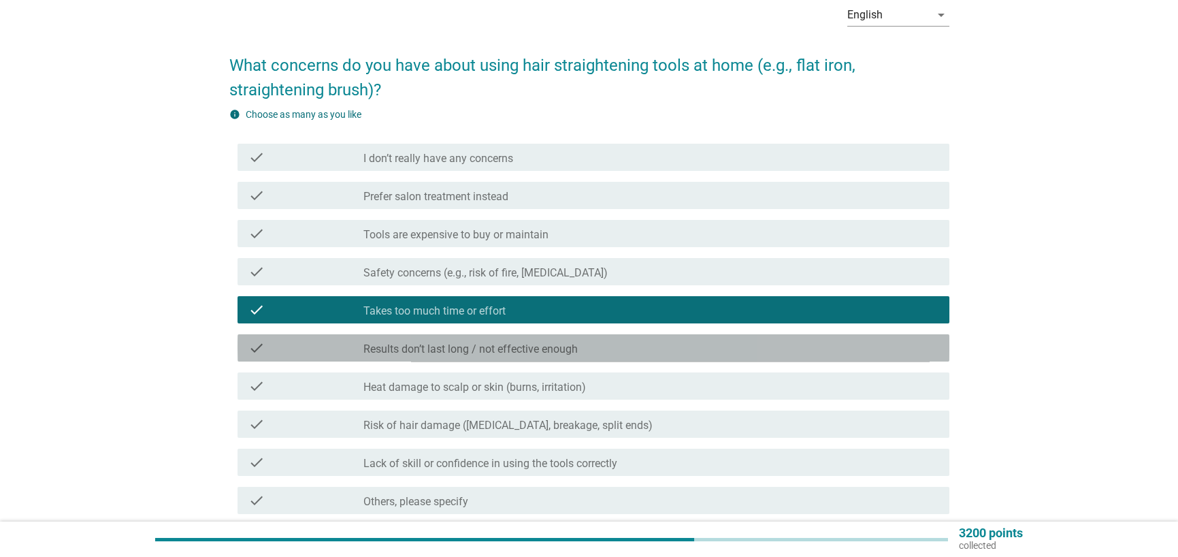
click at [471, 353] on label "Results don’t last long / not effective enough" at bounding box center [470, 349] width 214 height 14
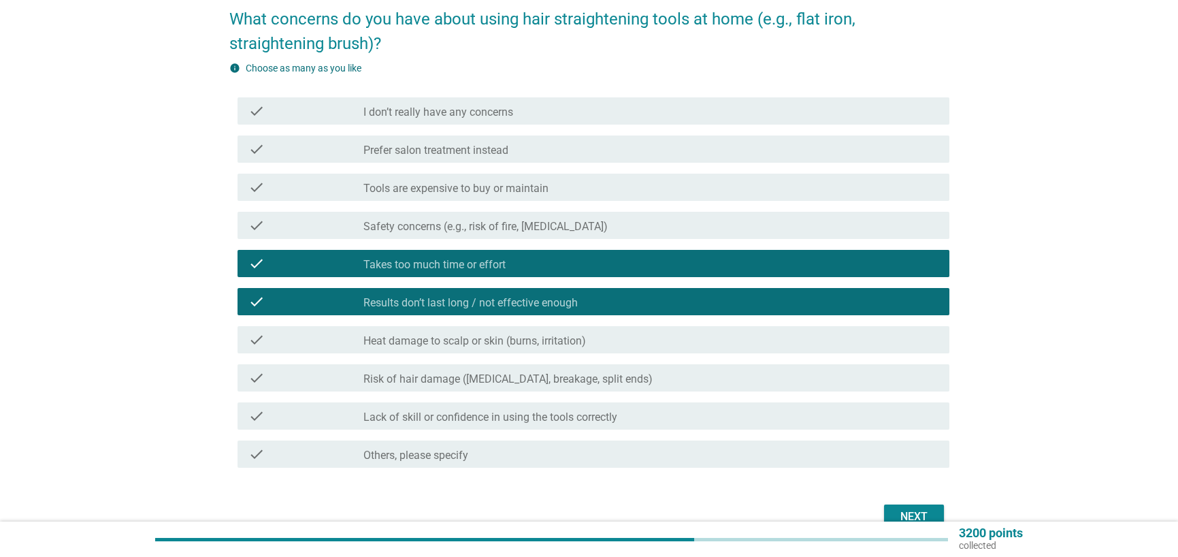
scroll to position [136, 0]
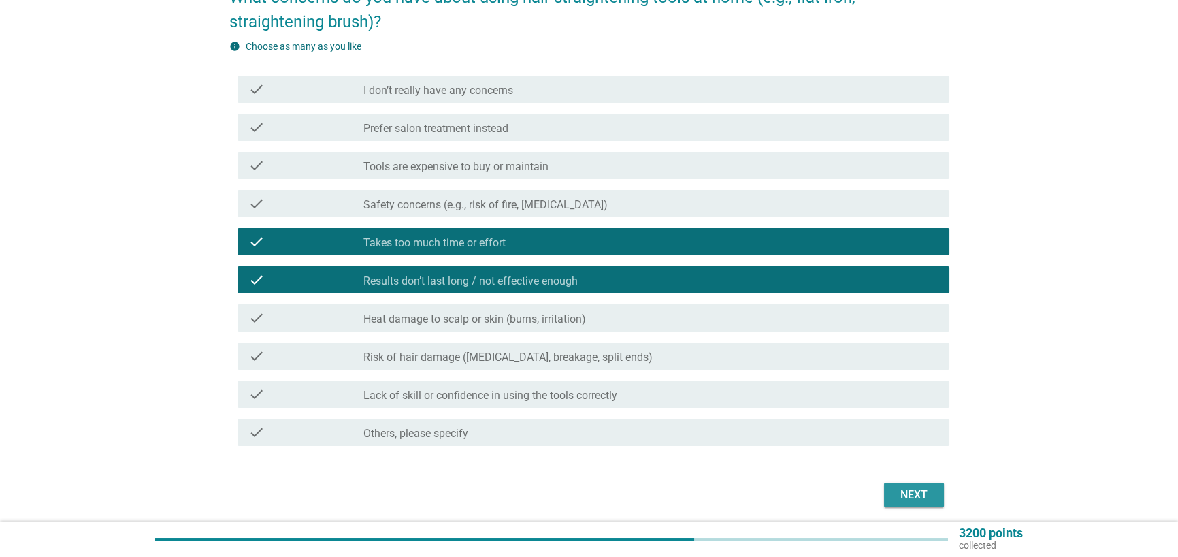
click at [912, 496] on div "Next" at bounding box center [914, 495] width 38 height 16
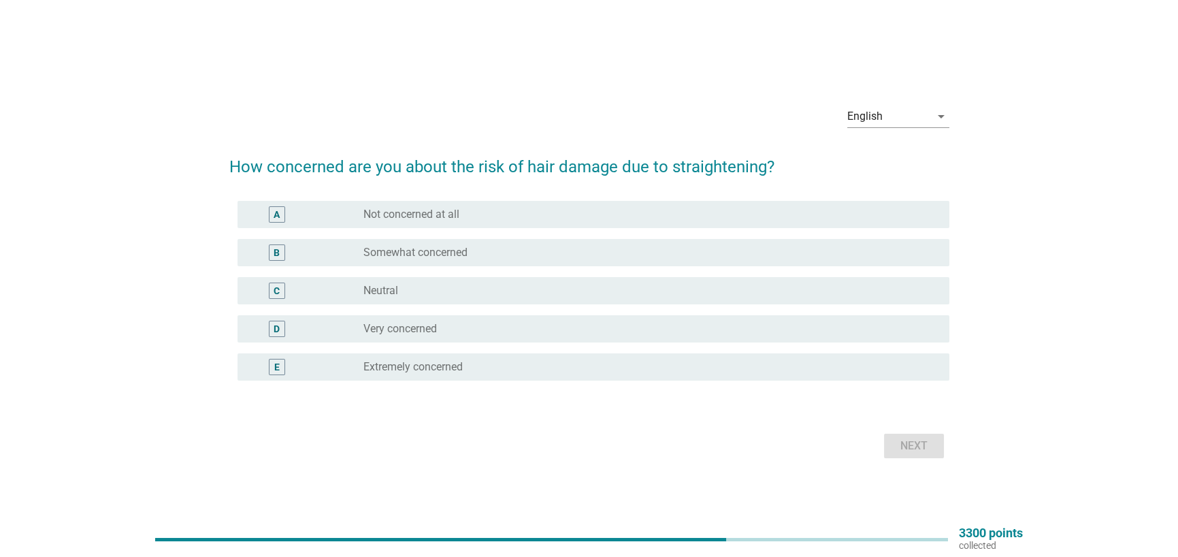
click at [423, 272] on div "C radio_button_unchecked Neutral" at bounding box center [589, 291] width 720 height 38
click at [427, 306] on div "C radio_button_unchecked Neutral" at bounding box center [589, 291] width 720 height 38
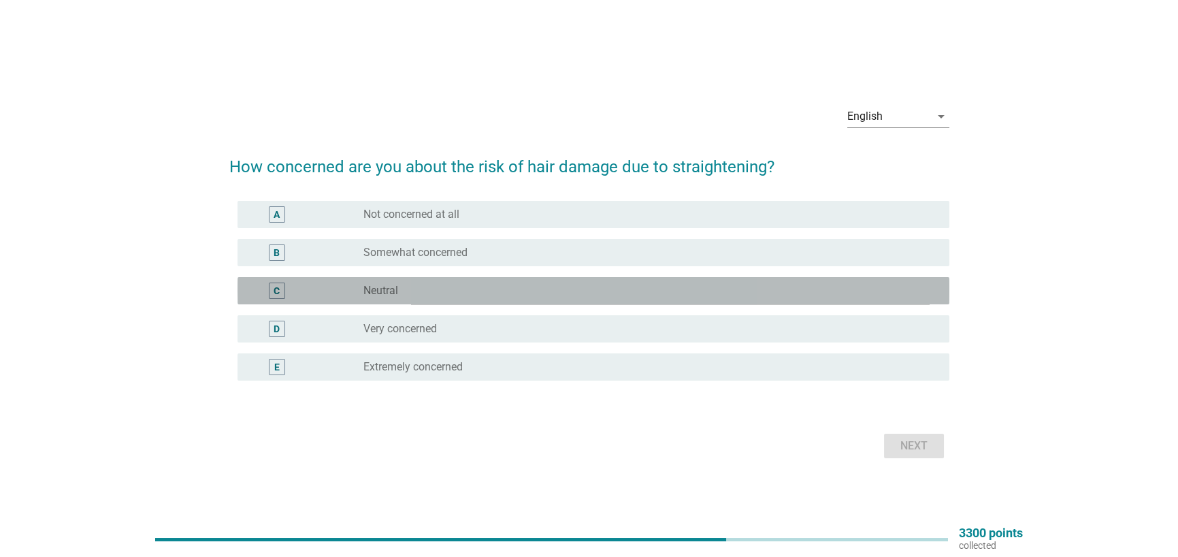
click at [434, 292] on div "radio_button_unchecked Neutral" at bounding box center [645, 291] width 564 height 14
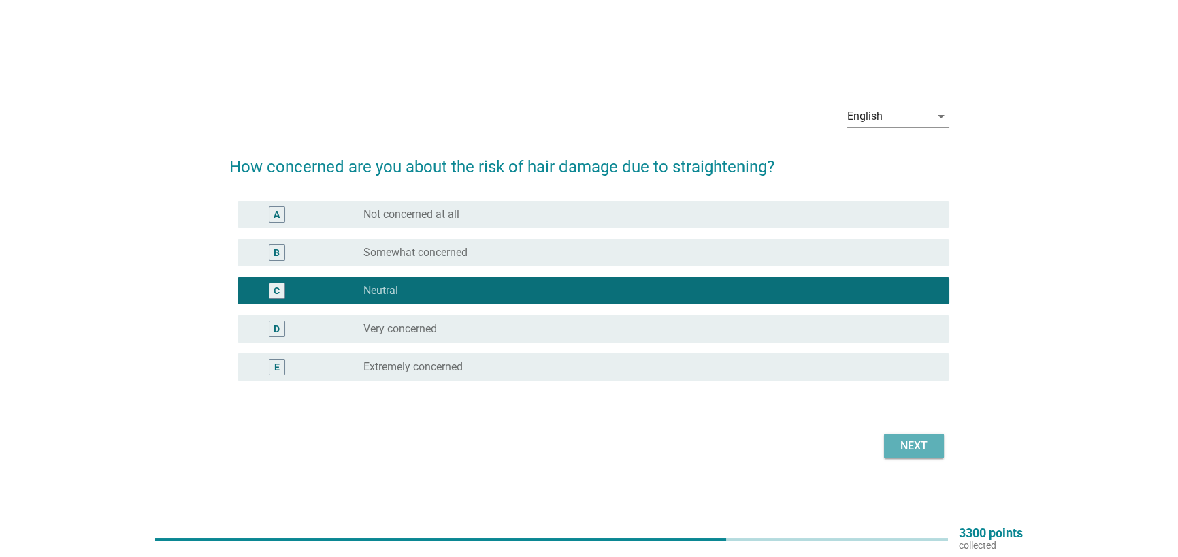
click at [922, 442] on div "Next" at bounding box center [914, 446] width 38 height 16
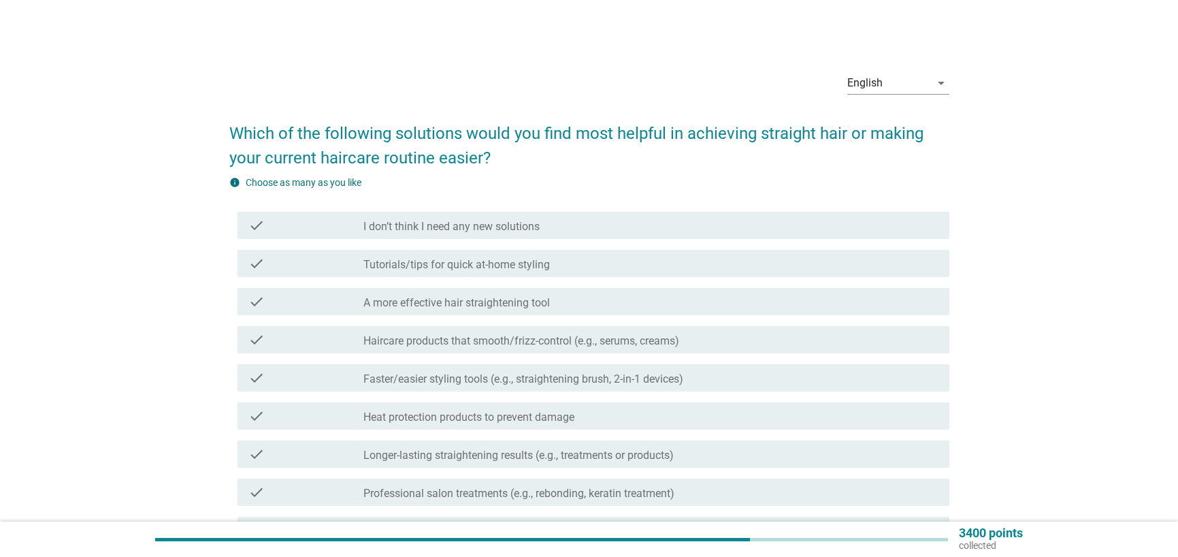
click at [460, 336] on label "Haircare products that smooth/frizz-control (e.g., serums, creams)" at bounding box center [521, 341] width 316 height 14
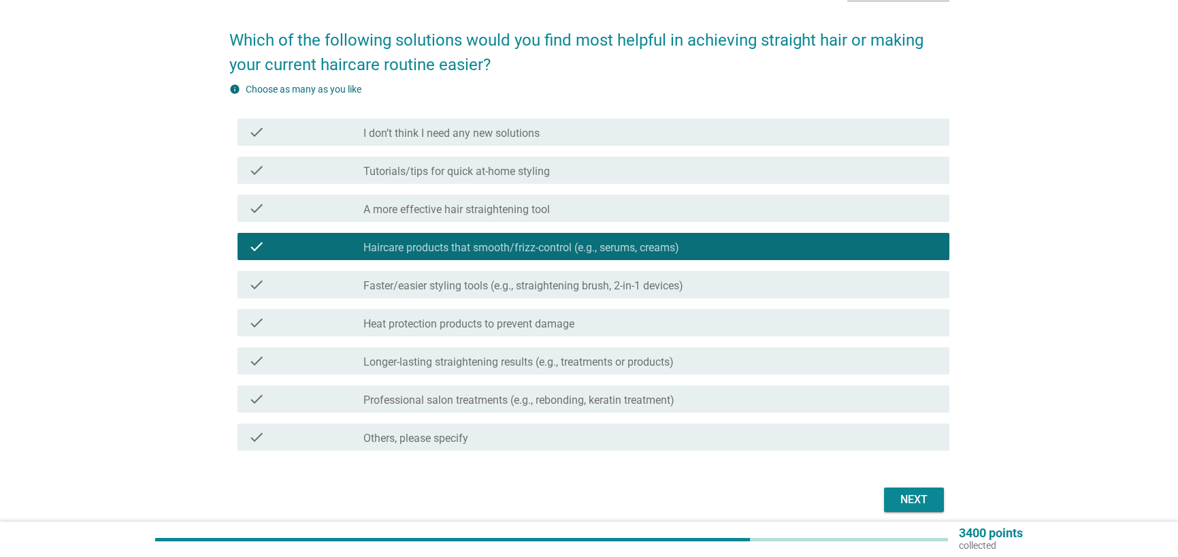
scroll to position [136, 0]
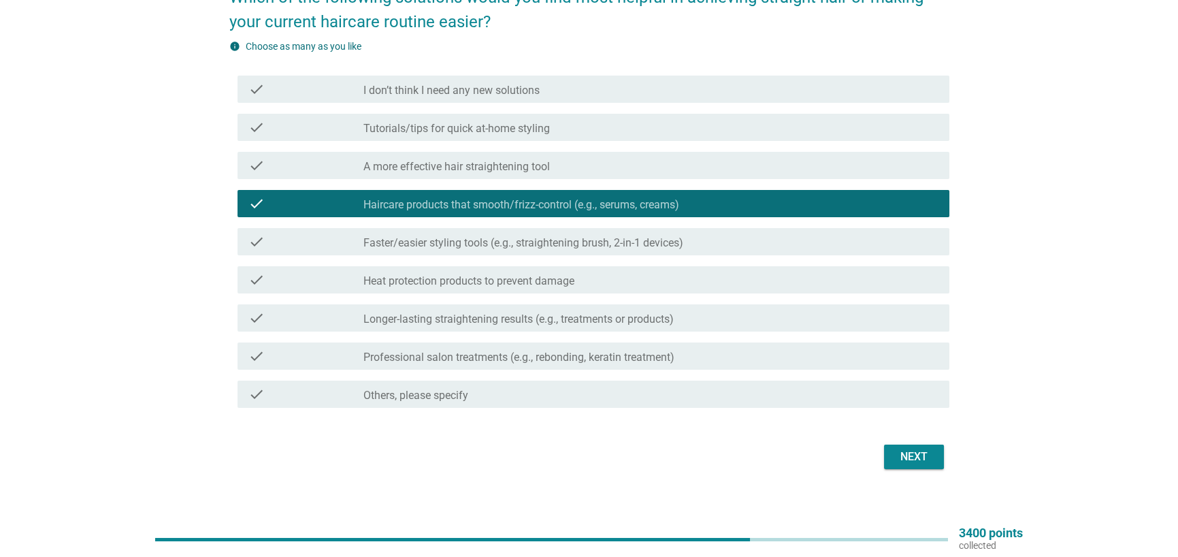
click at [468, 343] on div "check check_box_outline_blank Professional salon treatments (e.g., rebonding, k…" at bounding box center [594, 355] width 712 height 27
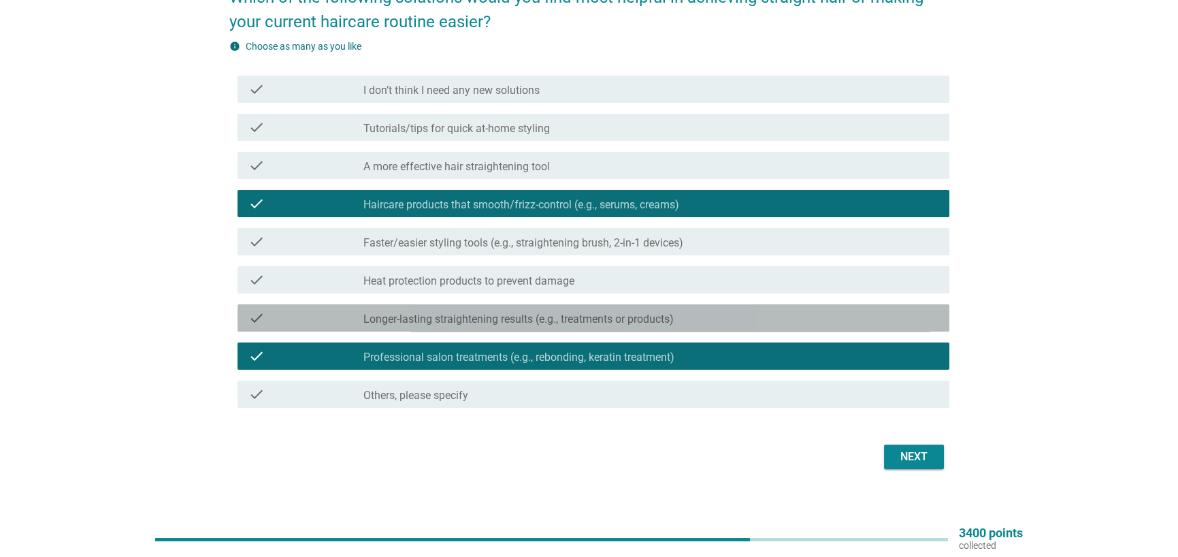
click at [568, 329] on div "check check_box_outline_blank Longer-lasting straightening results (e.g., treat…" at bounding box center [594, 317] width 712 height 27
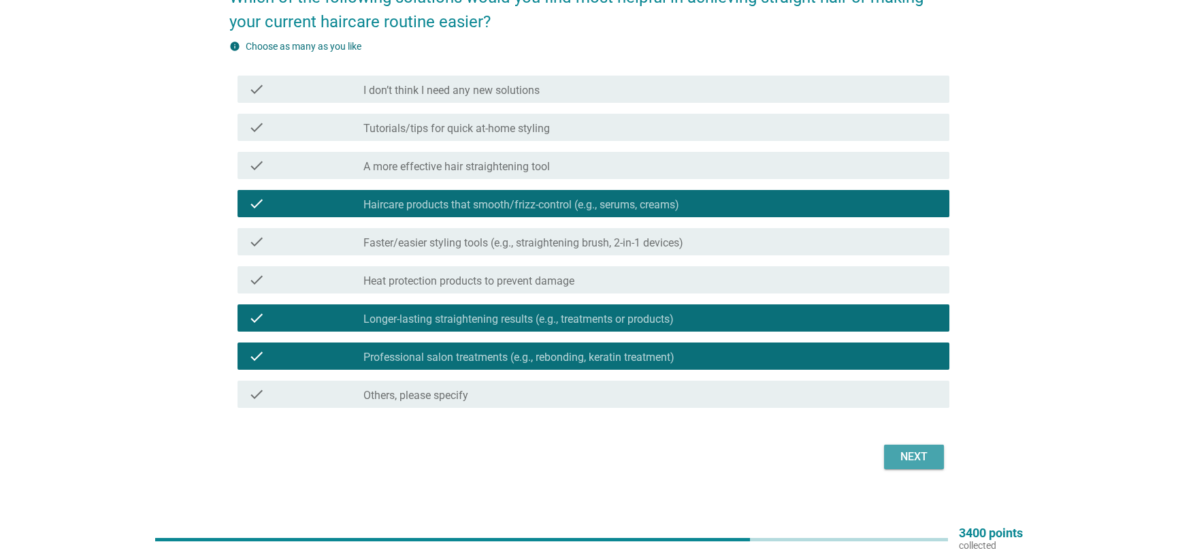
click at [914, 446] on button "Next" at bounding box center [914, 456] width 60 height 25
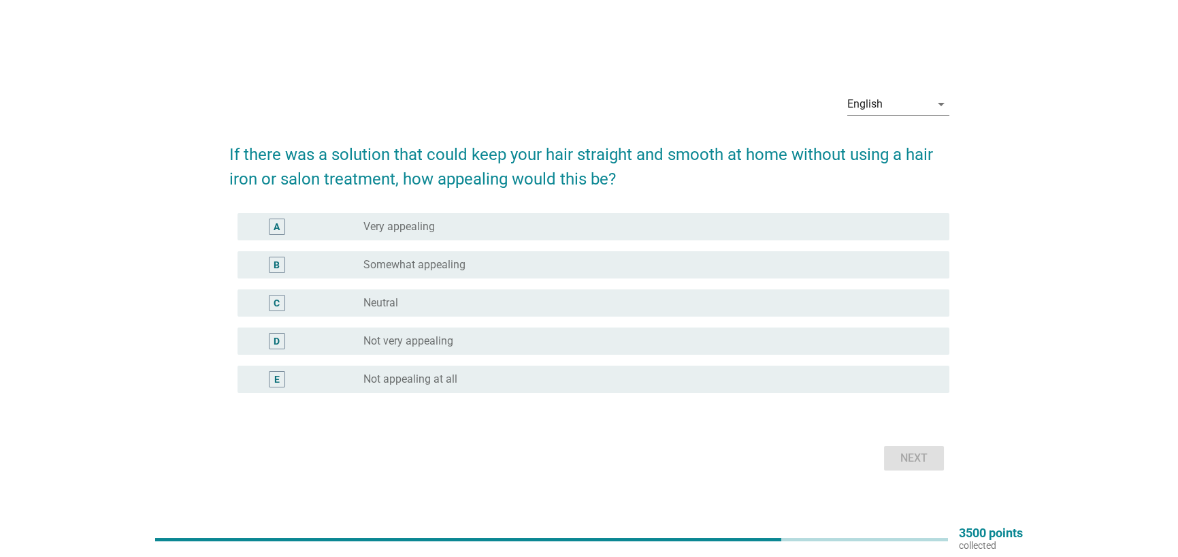
click at [419, 272] on div "radio_button_unchecked Somewhat appealing" at bounding box center [650, 265] width 575 height 16
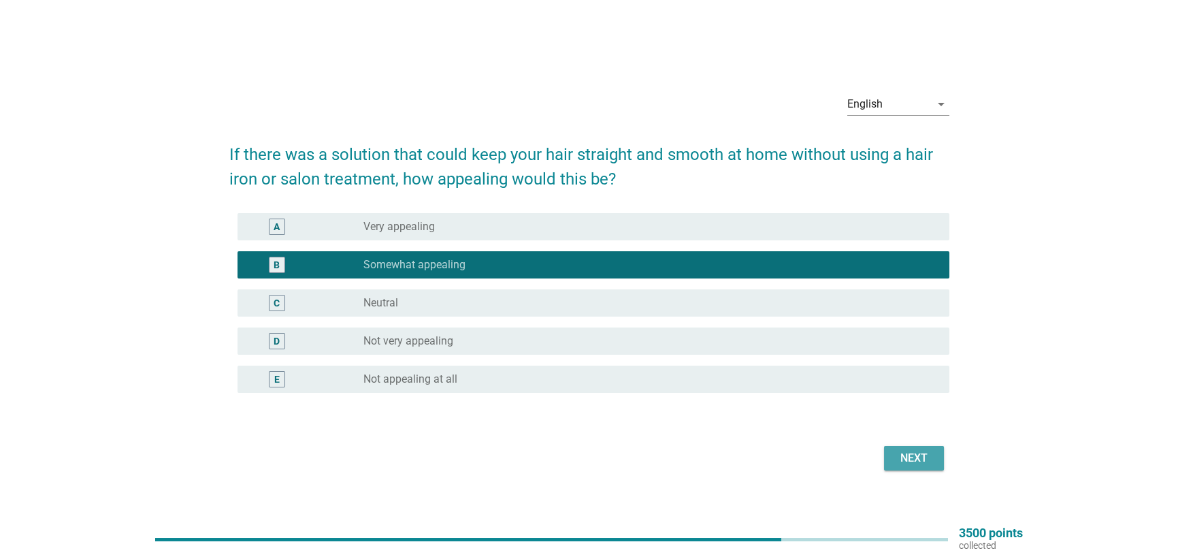
click at [926, 457] on div "Next" at bounding box center [914, 458] width 38 height 16
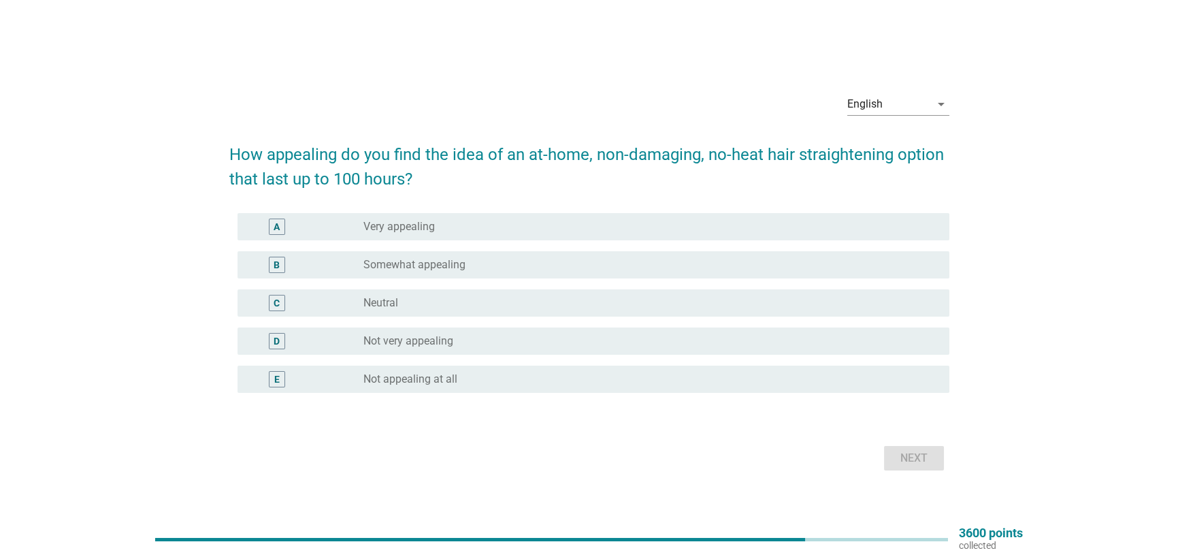
click at [421, 260] on label "Somewhat appealing" at bounding box center [414, 265] width 102 height 14
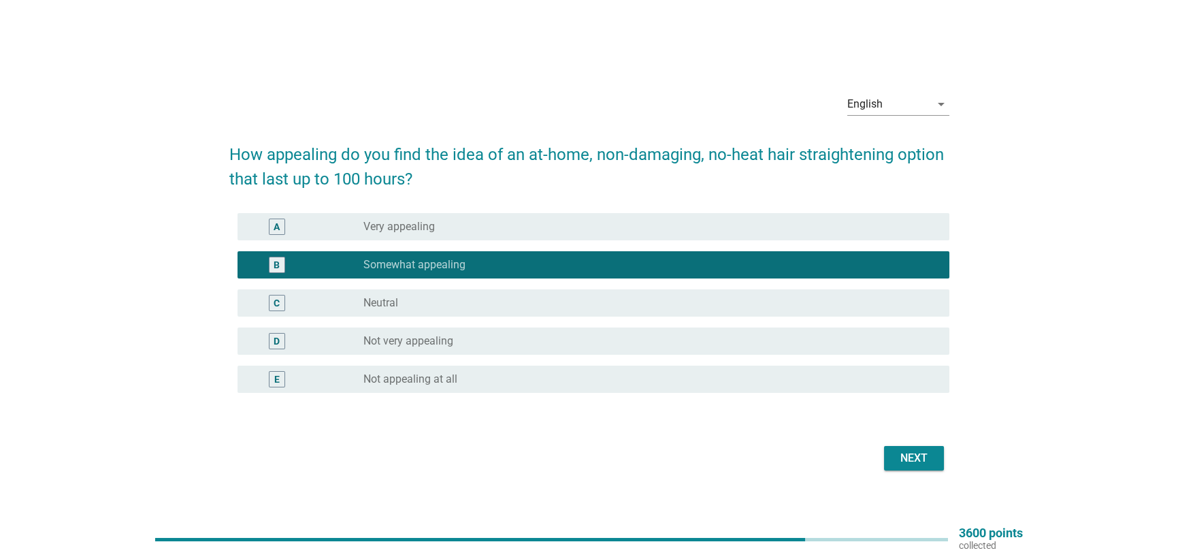
click at [903, 456] on div "Next" at bounding box center [914, 458] width 38 height 16
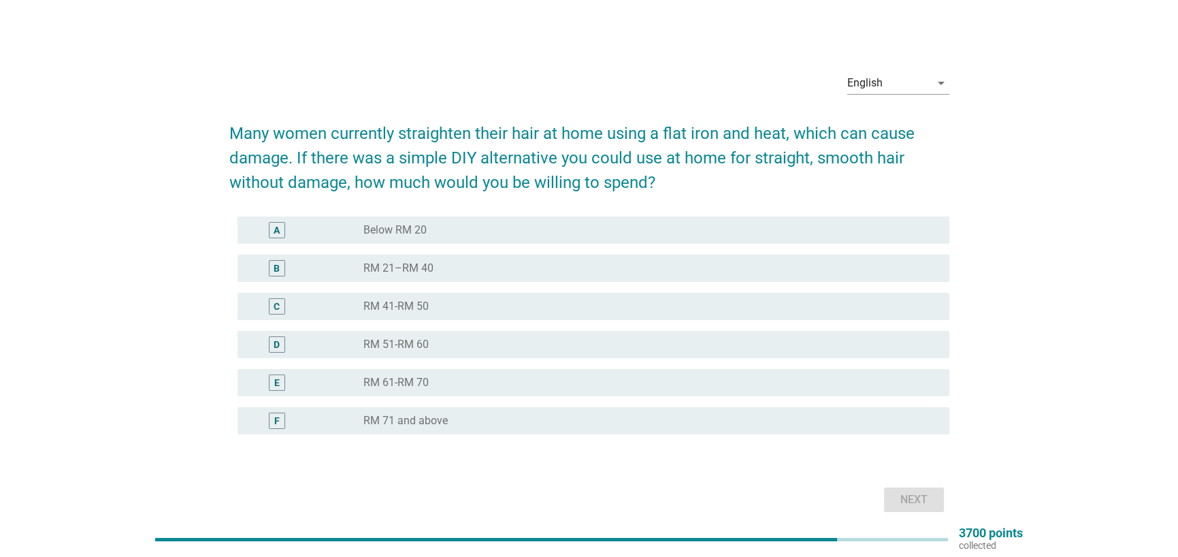
click at [442, 414] on div "radio_button_unchecked RM 71 and above" at bounding box center [650, 420] width 575 height 16
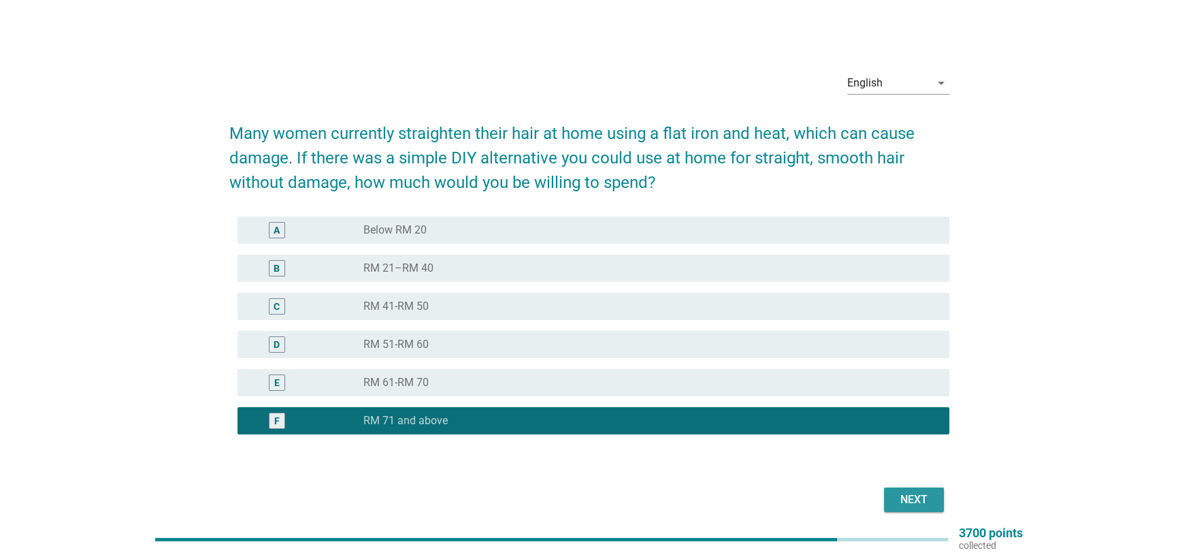
click at [907, 497] on div "Next" at bounding box center [914, 499] width 38 height 16
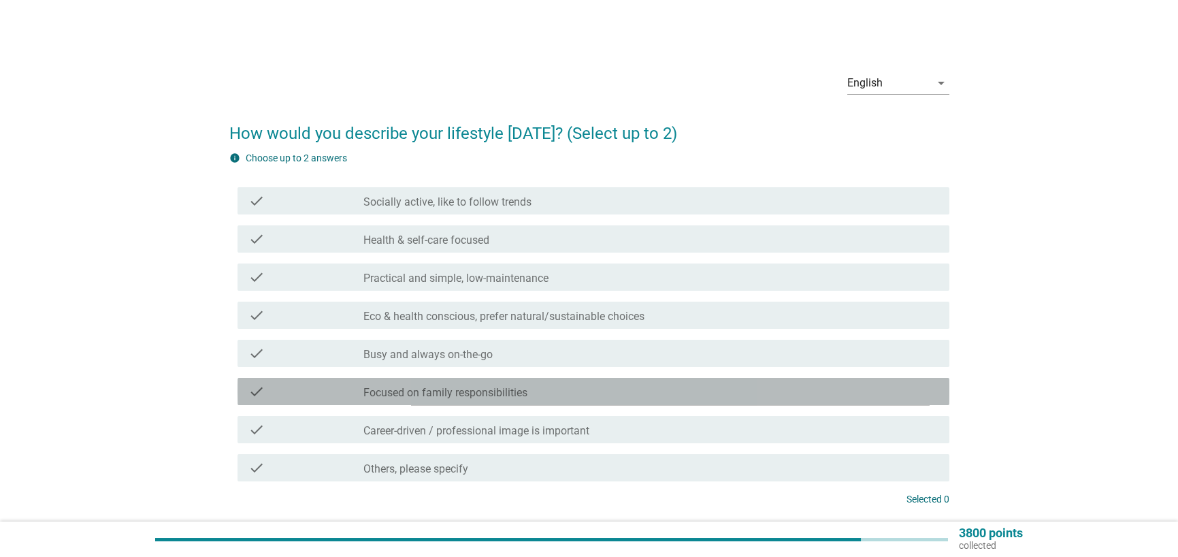
click at [453, 394] on label "Focused on family responsibilities" at bounding box center [445, 393] width 164 height 14
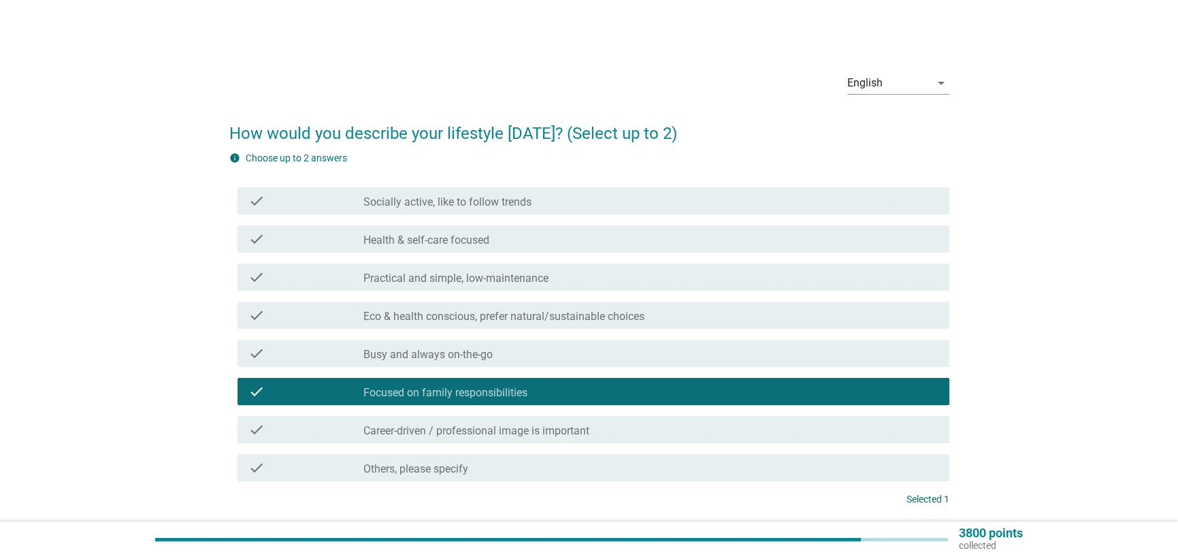
click at [506, 276] on label "Practical and simple, low-maintenance" at bounding box center [455, 279] width 185 height 14
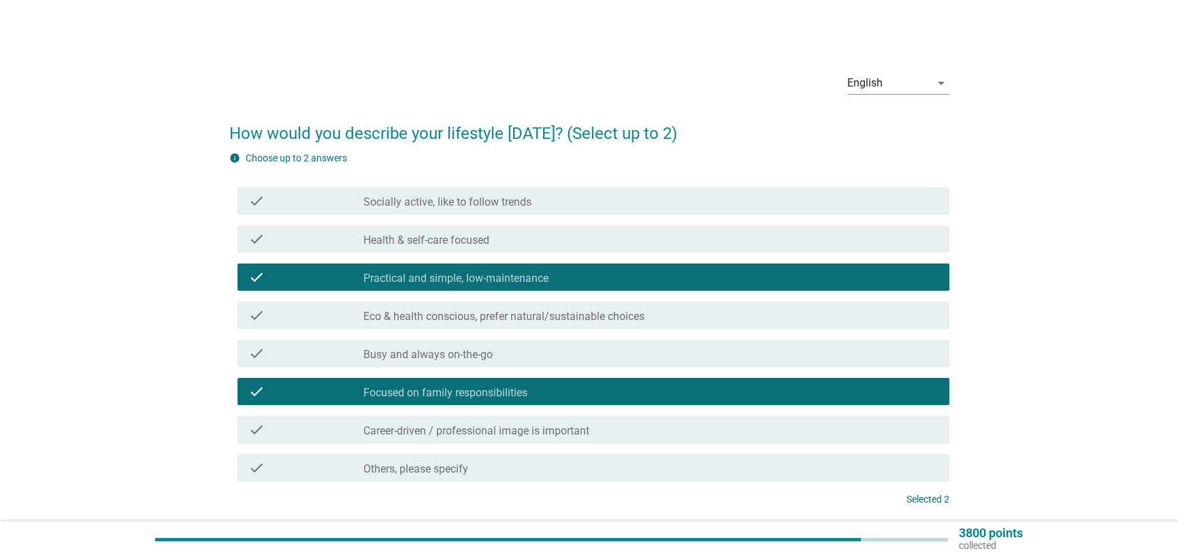
click at [511, 238] on div "check_box_outline_blank Health & self-care focused" at bounding box center [650, 239] width 575 height 16
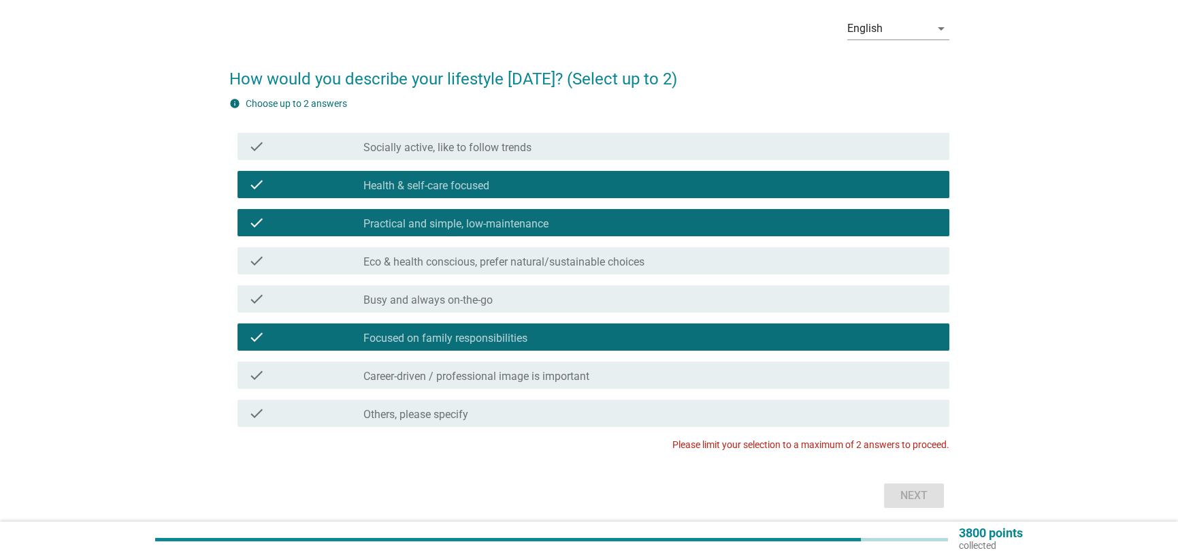
scroll to position [105, 0]
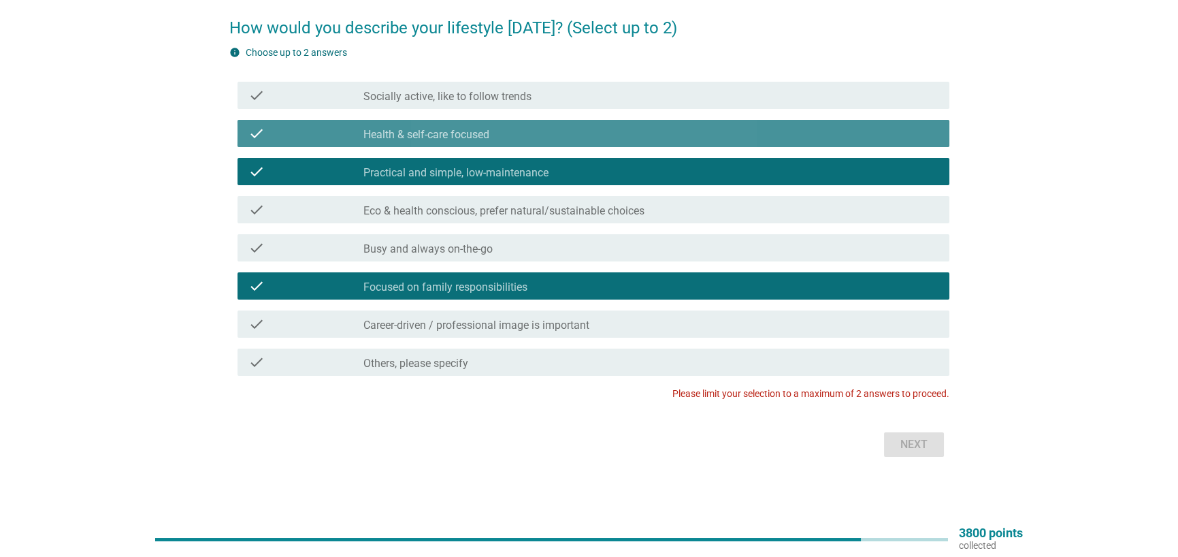
click at [569, 126] on div "check_box_outline_blank Health & self-care focused" at bounding box center [650, 133] width 575 height 16
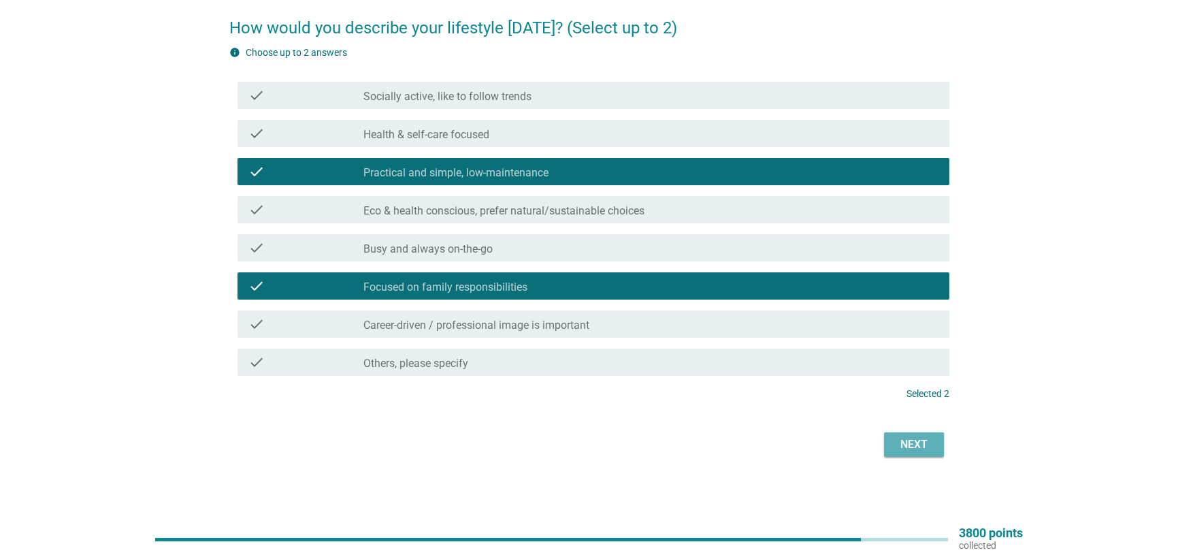
click at [931, 440] on div "Next" at bounding box center [914, 444] width 38 height 16
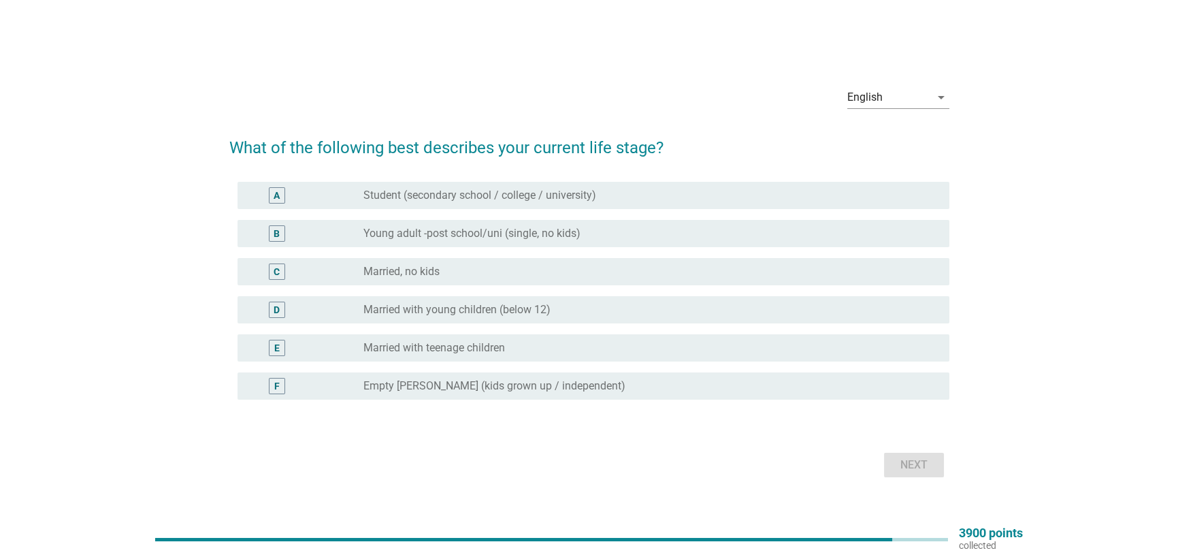
click at [449, 308] on label "Married with young children (below 12)" at bounding box center [456, 310] width 187 height 14
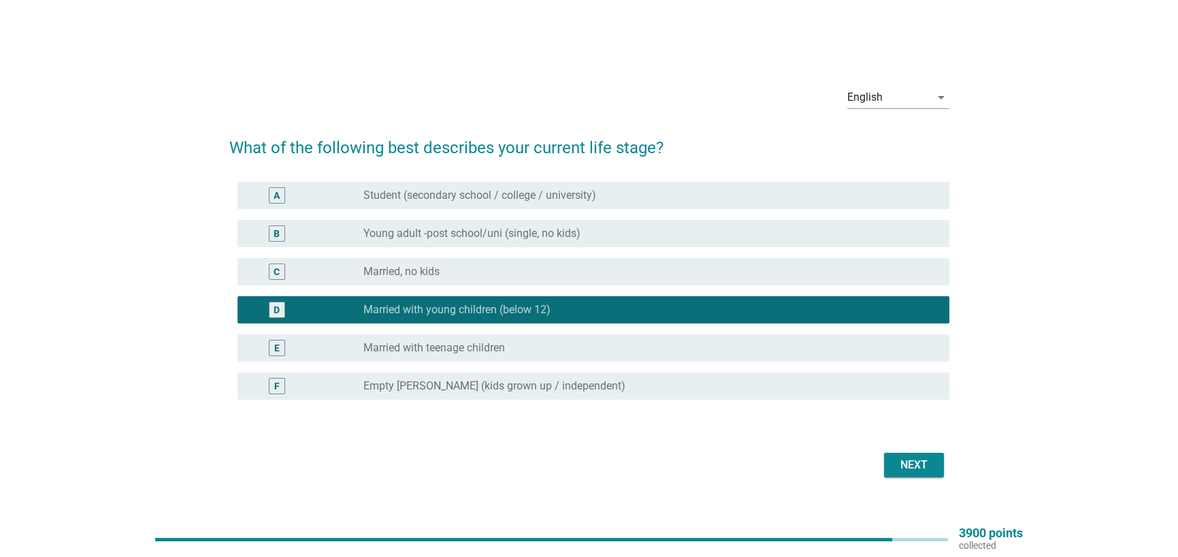
click at [927, 471] on div "Next" at bounding box center [914, 465] width 38 height 16
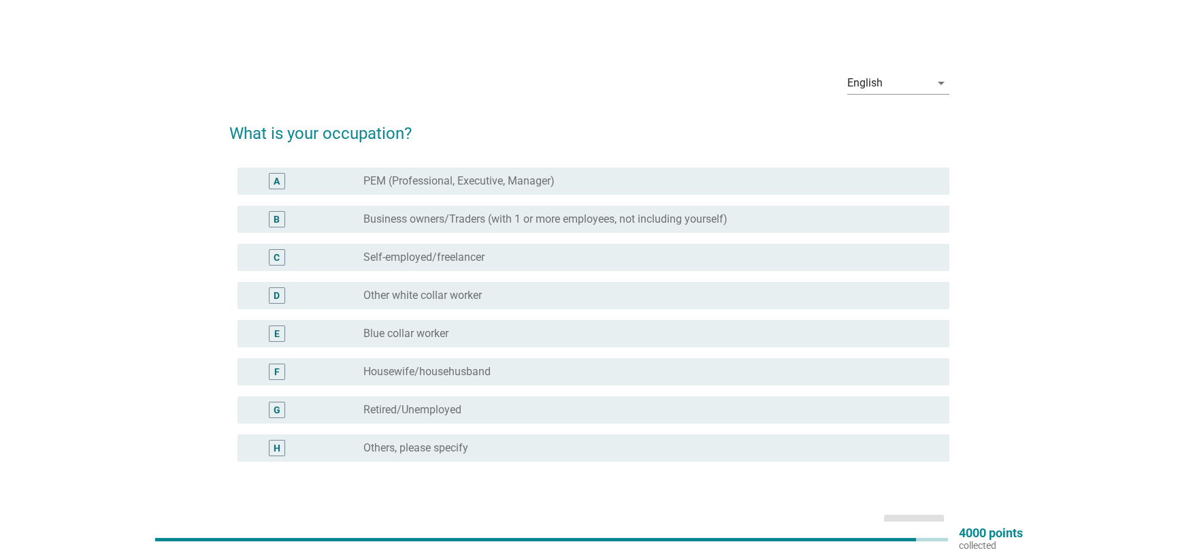
click at [424, 293] on label "Other white collar worker" at bounding box center [422, 296] width 118 height 14
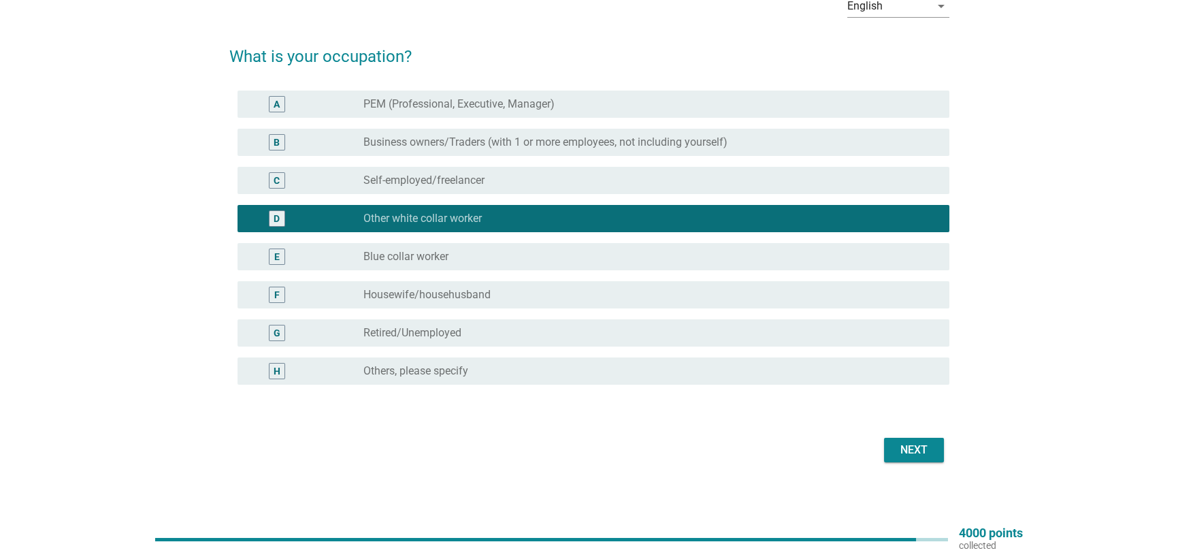
scroll to position [82, 0]
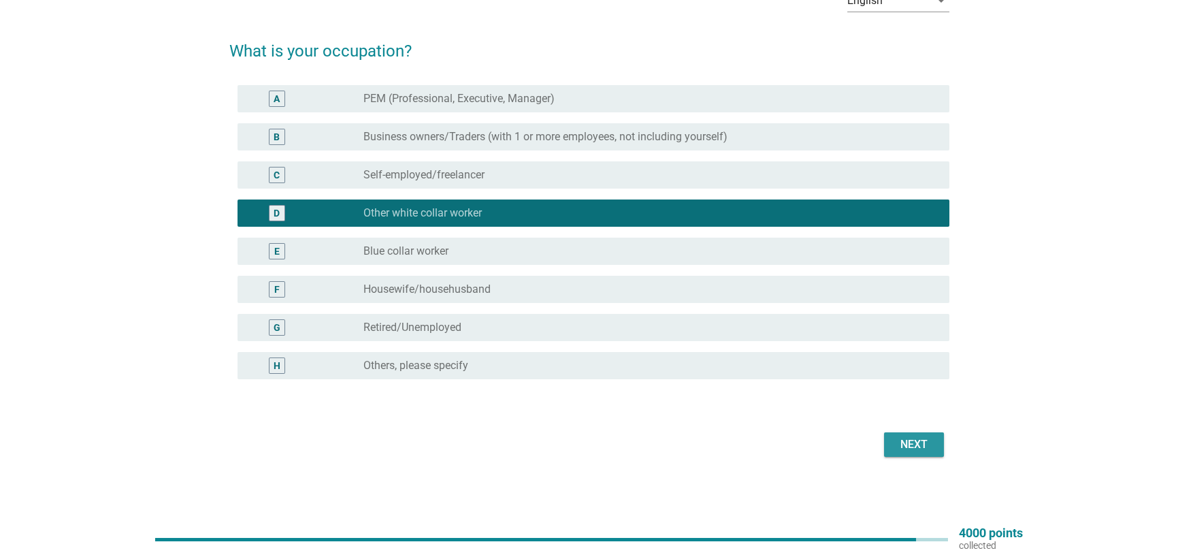
click at [910, 446] on div "Next" at bounding box center [914, 444] width 38 height 16
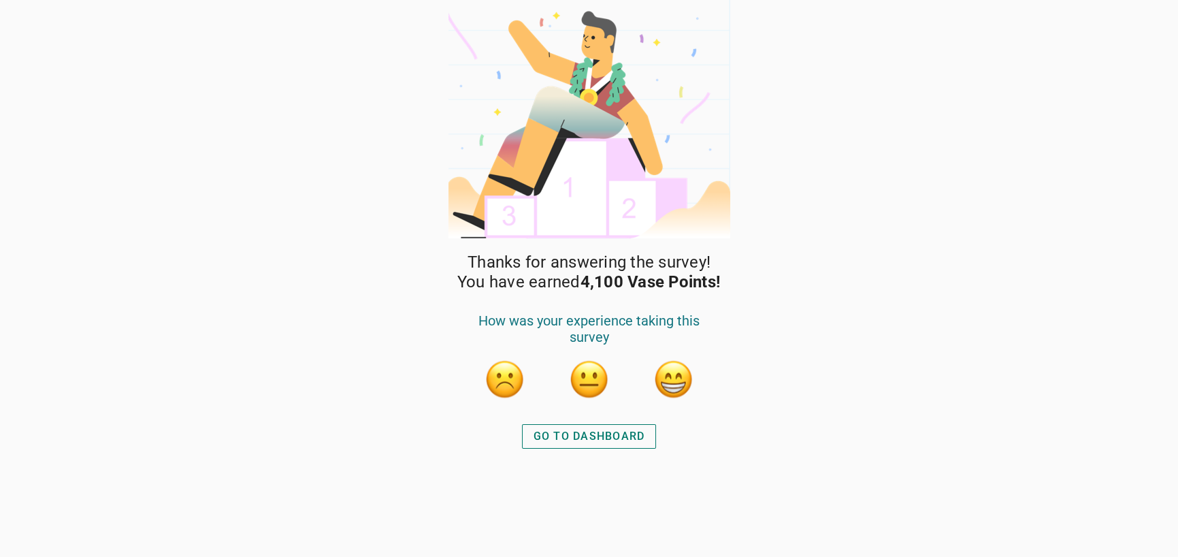
click at [672, 372] on button "button" at bounding box center [673, 379] width 41 height 41
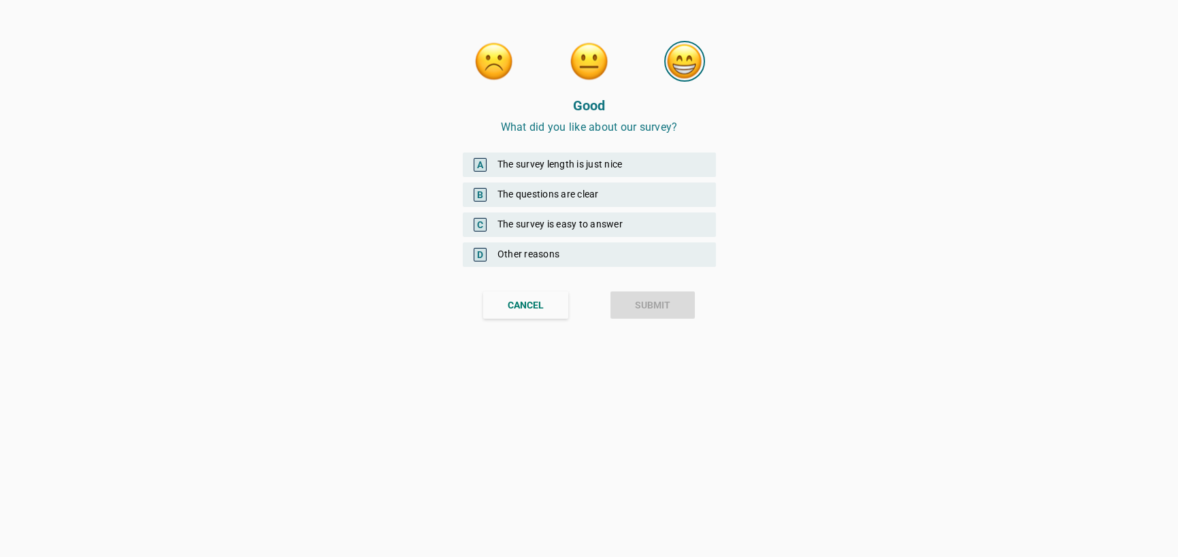
click at [643, 161] on div "A The survey length is just nice" at bounding box center [589, 164] width 253 height 25
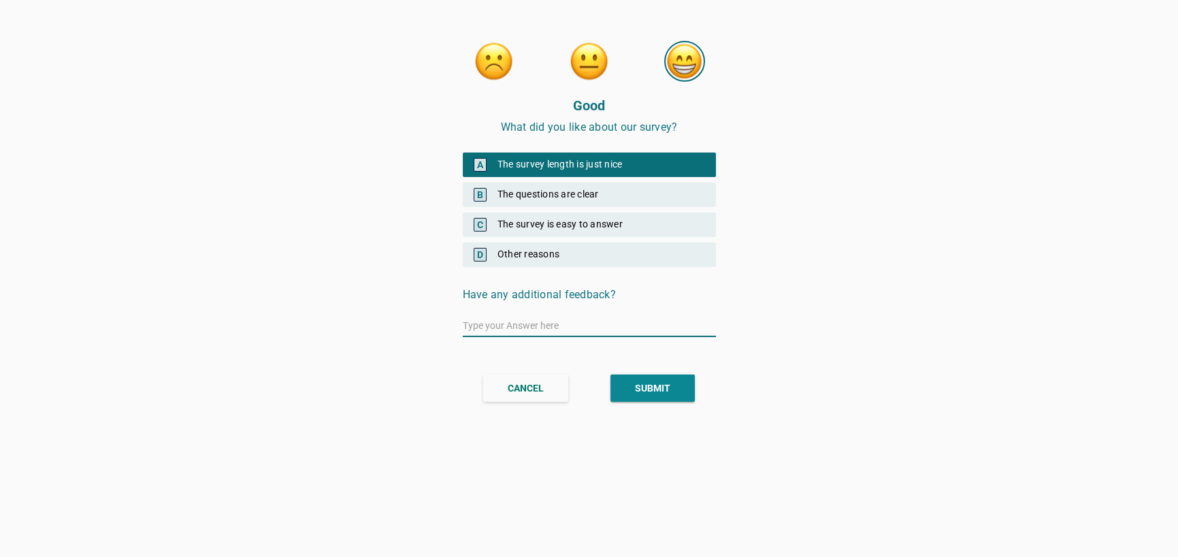
click at [633, 381] on button "SUBMIT" at bounding box center [652, 387] width 84 height 27
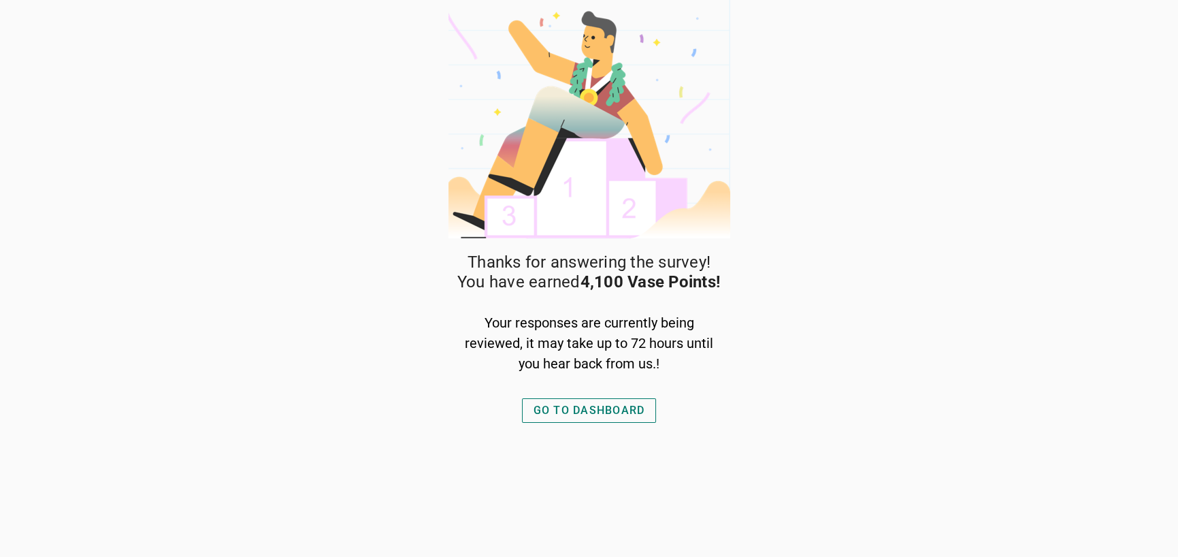
click at [637, 408] on div "GO TO DASHBOARD" at bounding box center [590, 410] width 112 height 16
